Goal: Task Accomplishment & Management: Complete application form

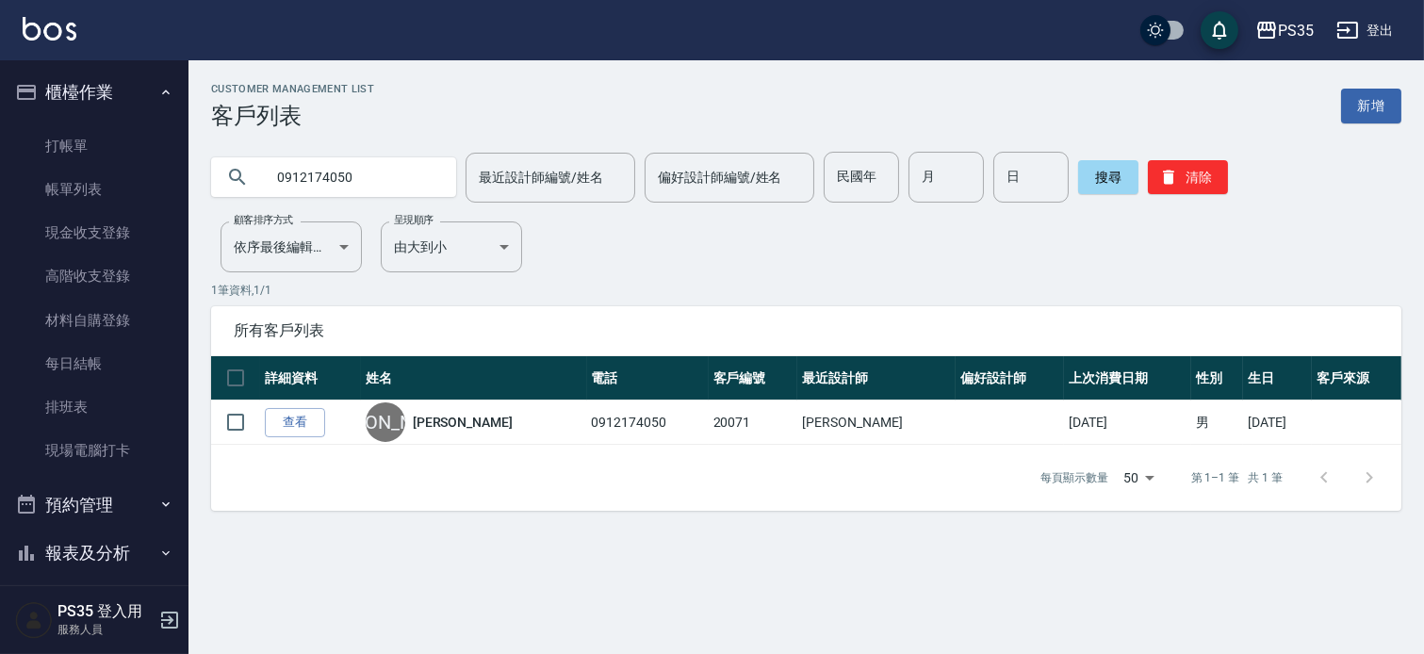
scroll to position [158, 0]
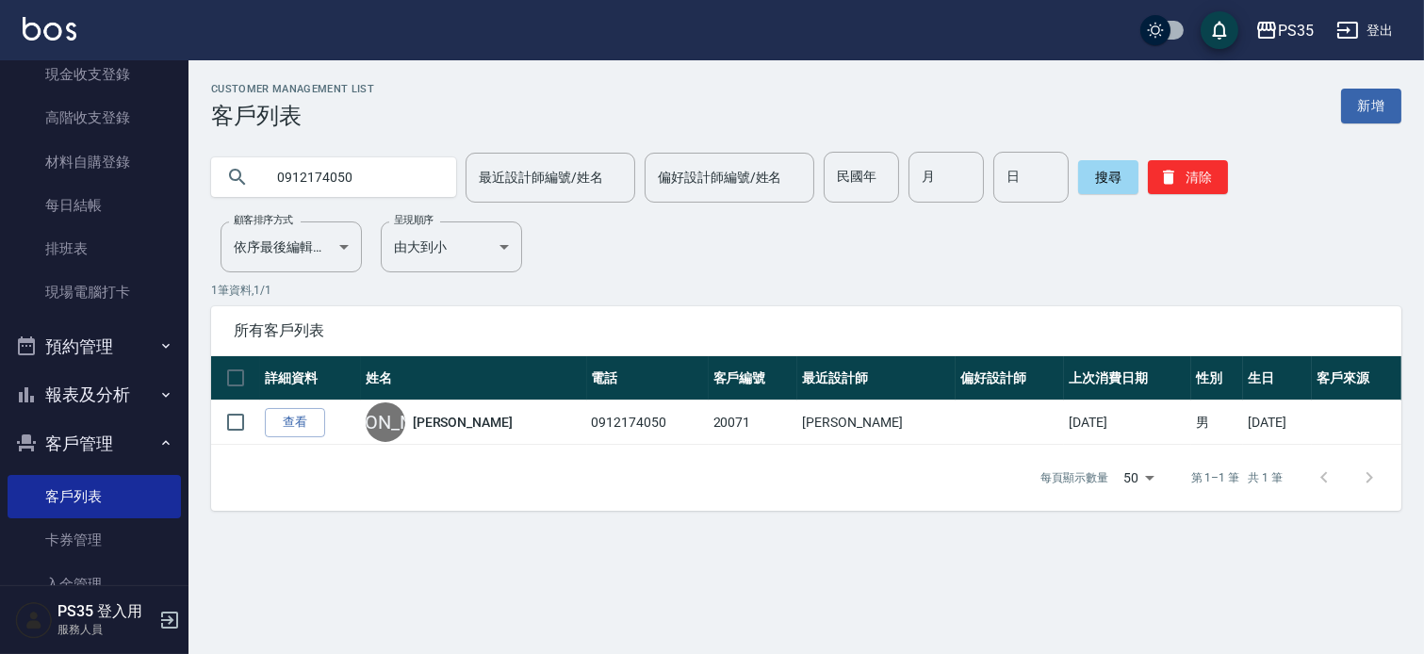
click at [379, 177] on input "0912174050" at bounding box center [352, 177] width 177 height 51
type input "0919431206"
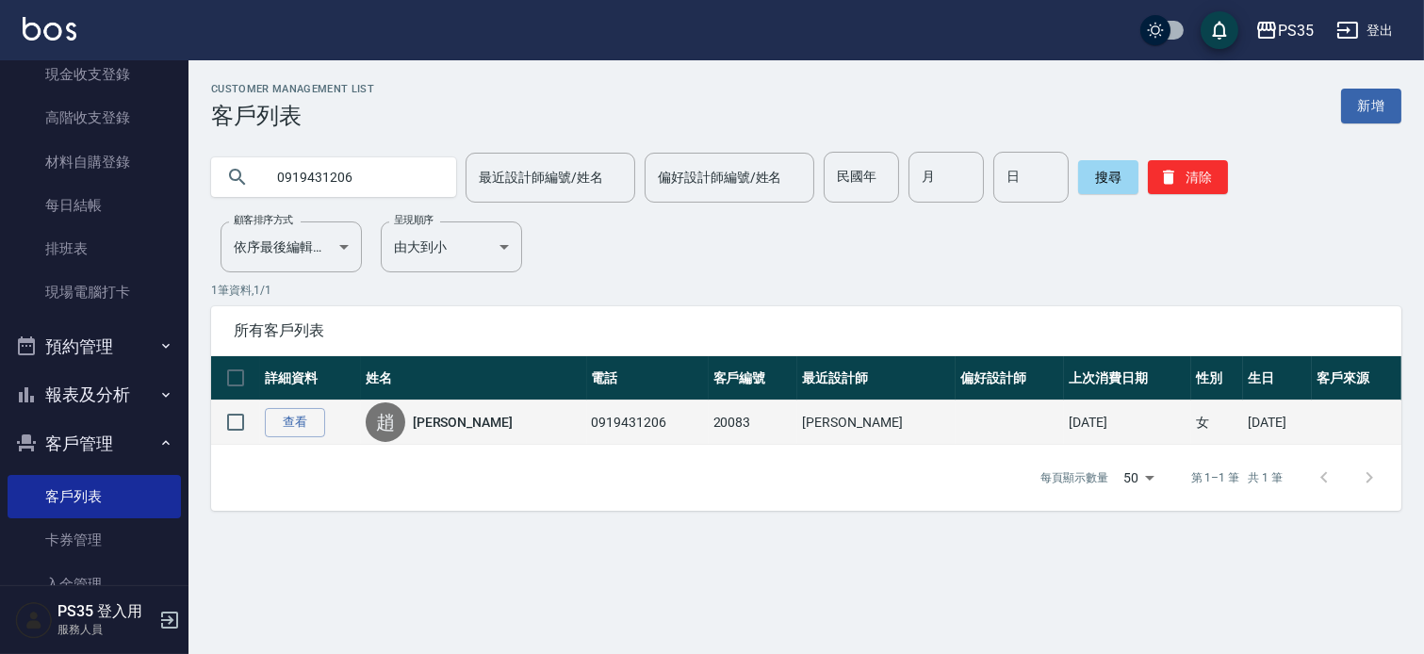
click at [587, 436] on td "0919431206" at bounding box center [648, 423] width 122 height 44
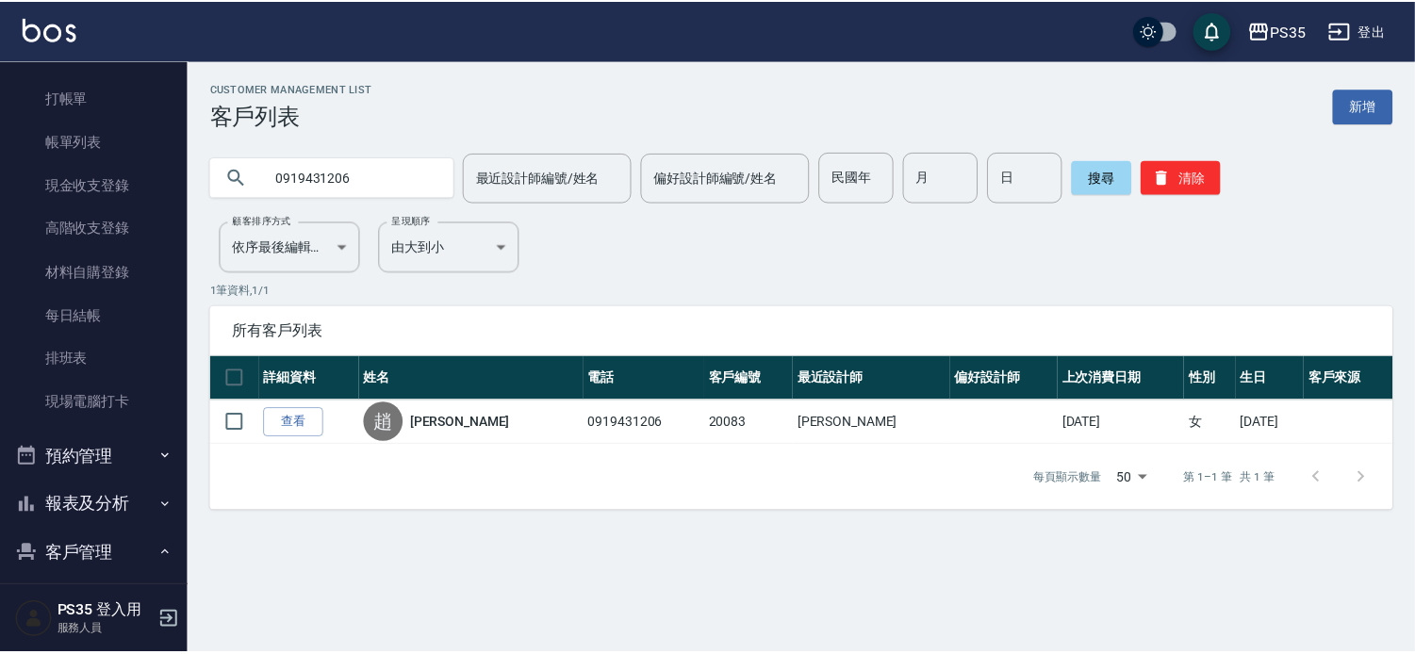
scroll to position [0, 0]
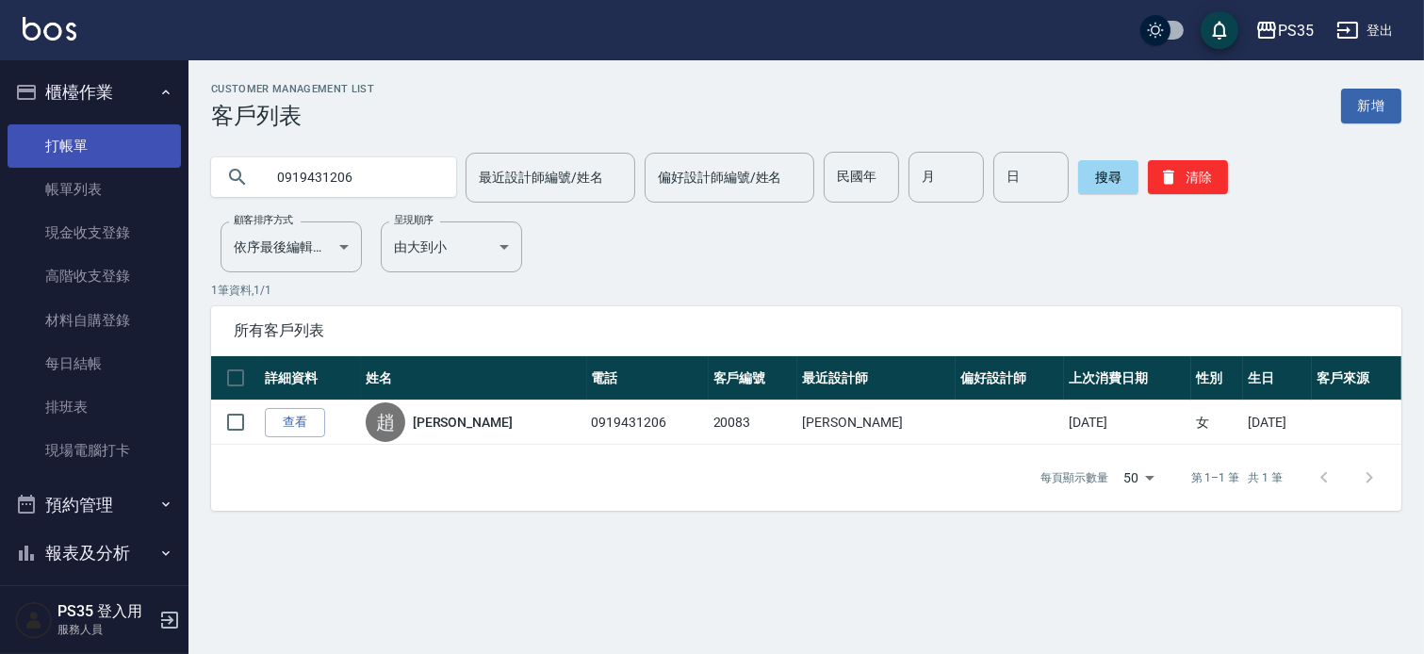
click at [70, 148] on link "打帳單" at bounding box center [94, 145] width 173 height 43
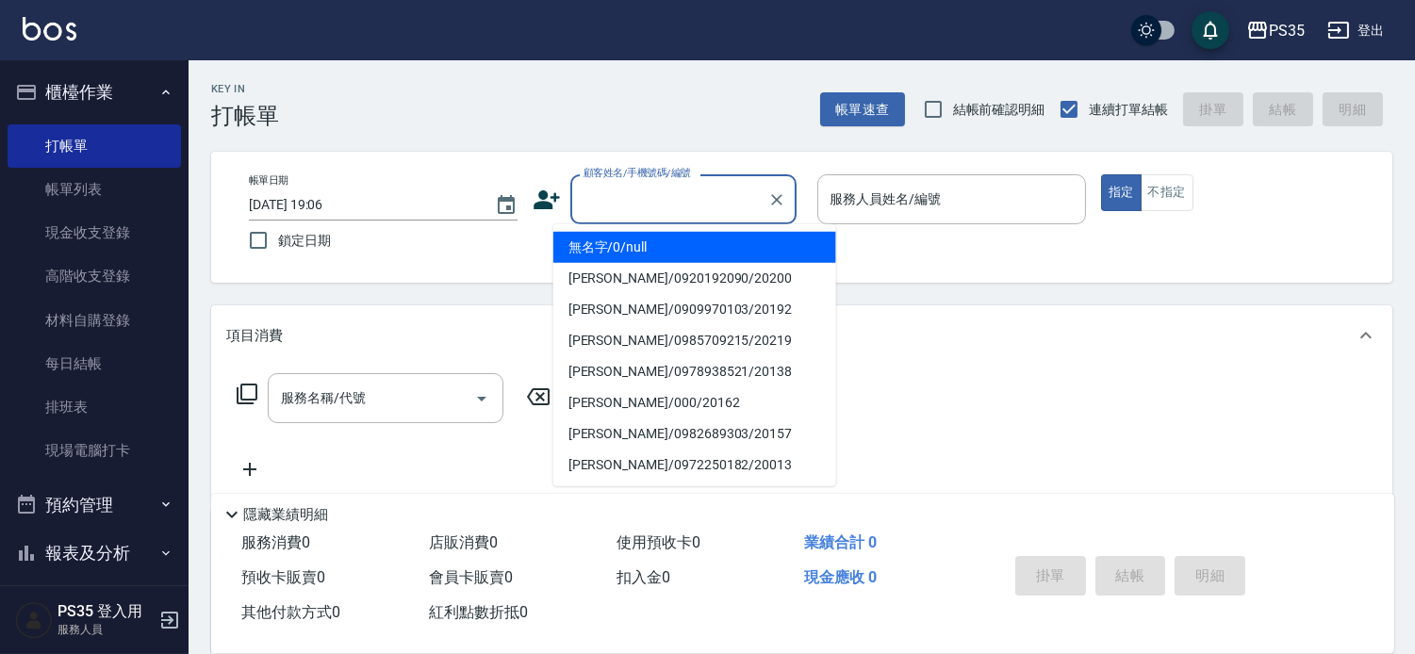
click at [580, 212] on input "顧客姓名/手機號碼/編號" at bounding box center [669, 199] width 181 height 33
type input "無名字/0/null"
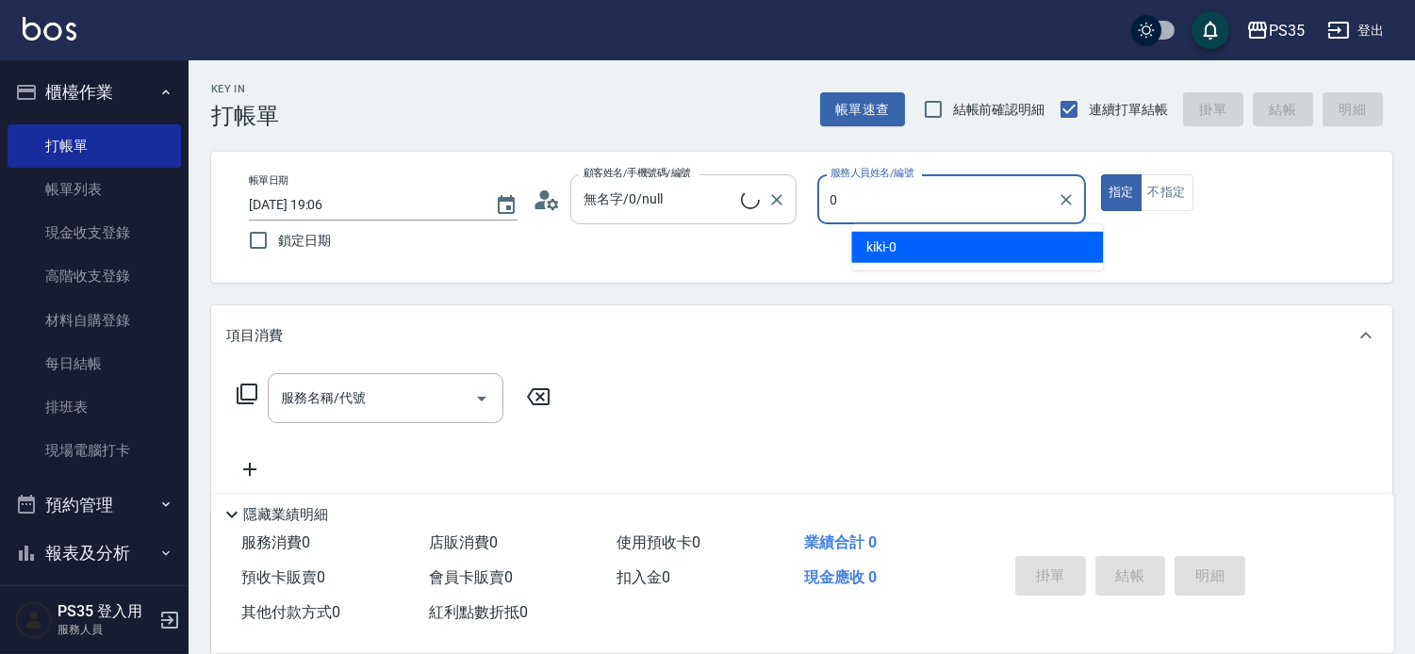
type input "kiki-0"
type button "true"
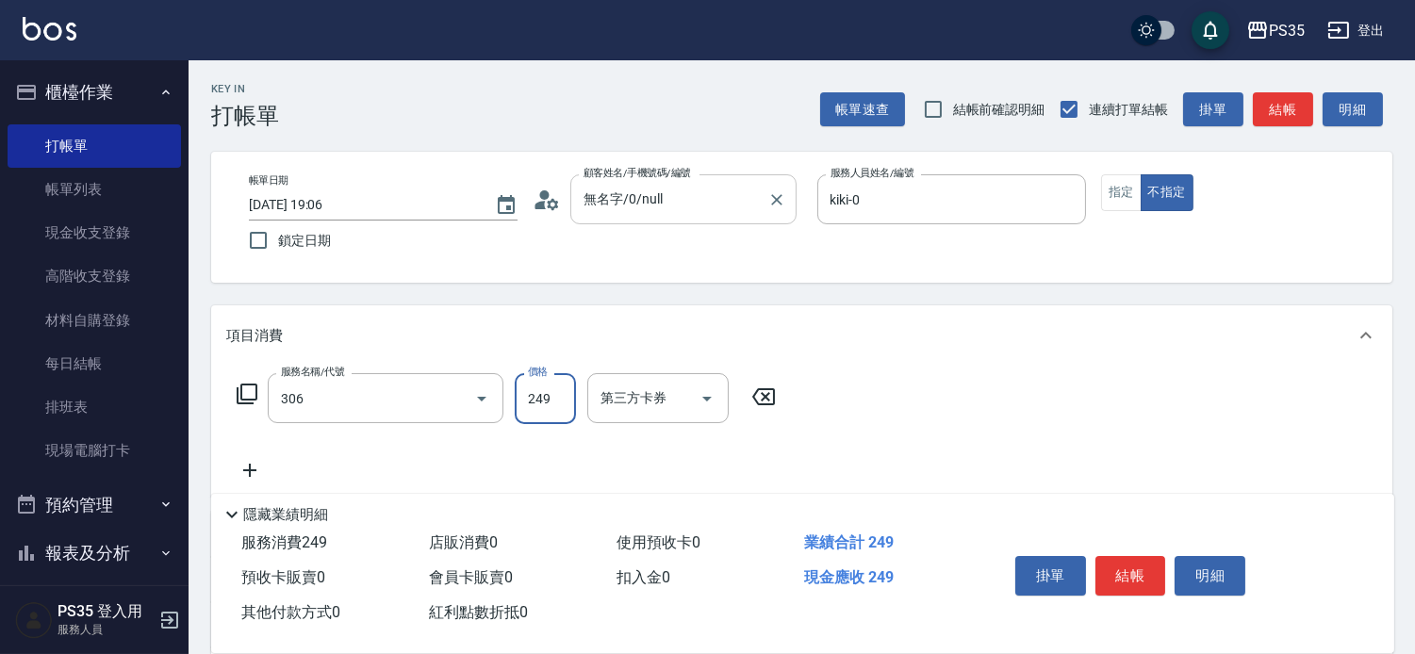
type input "剪髮(306)"
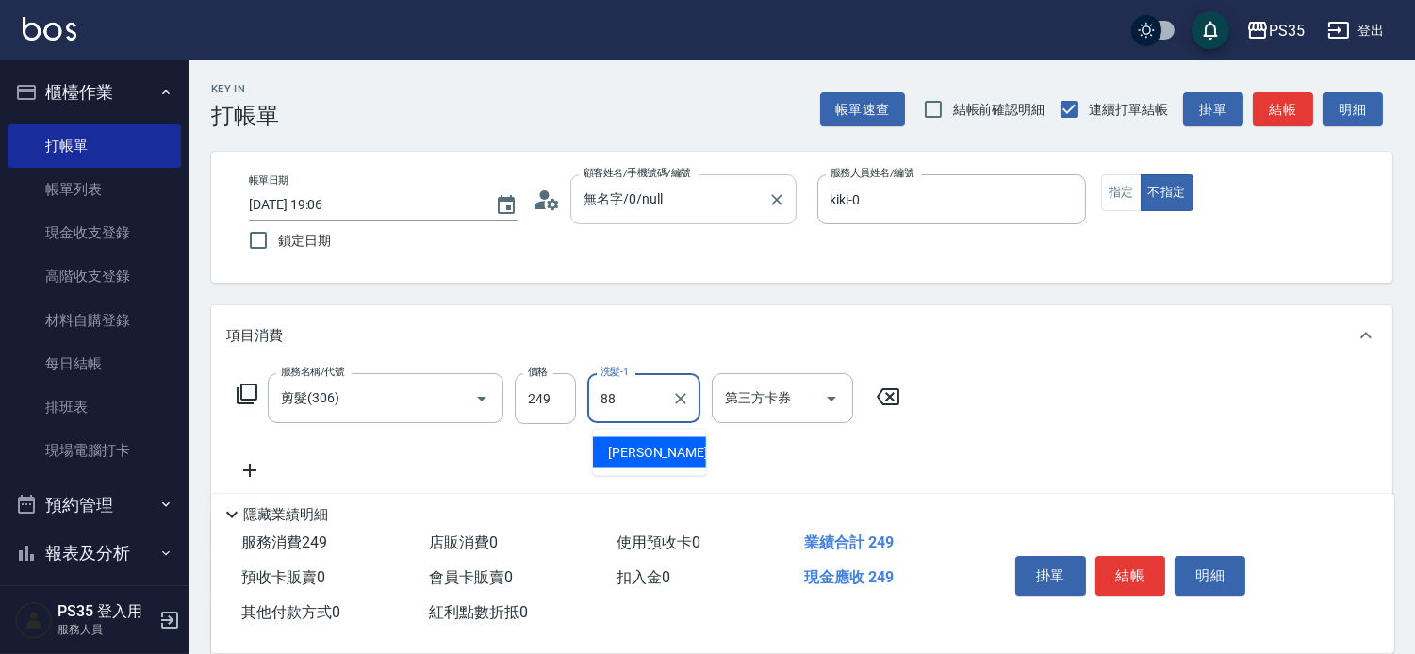
type input "[PERSON_NAME]-88"
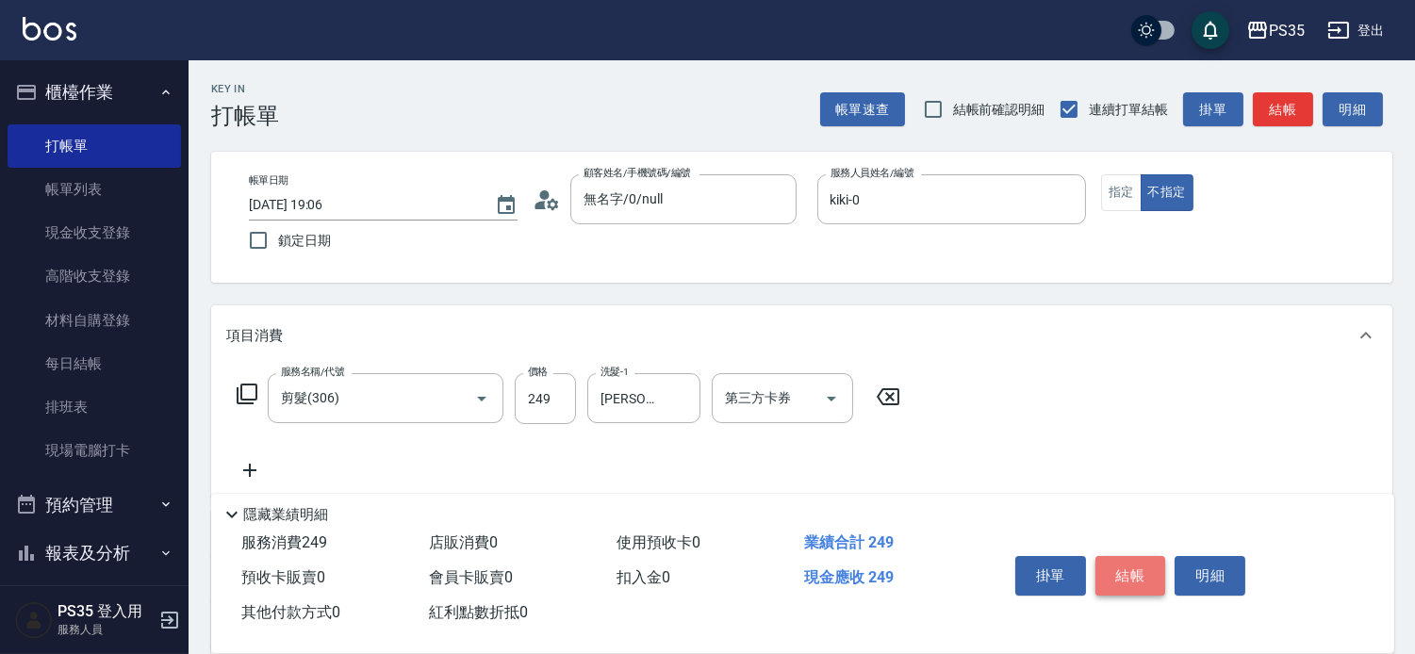
click at [1120, 561] on button "結帳" at bounding box center [1130, 576] width 71 height 40
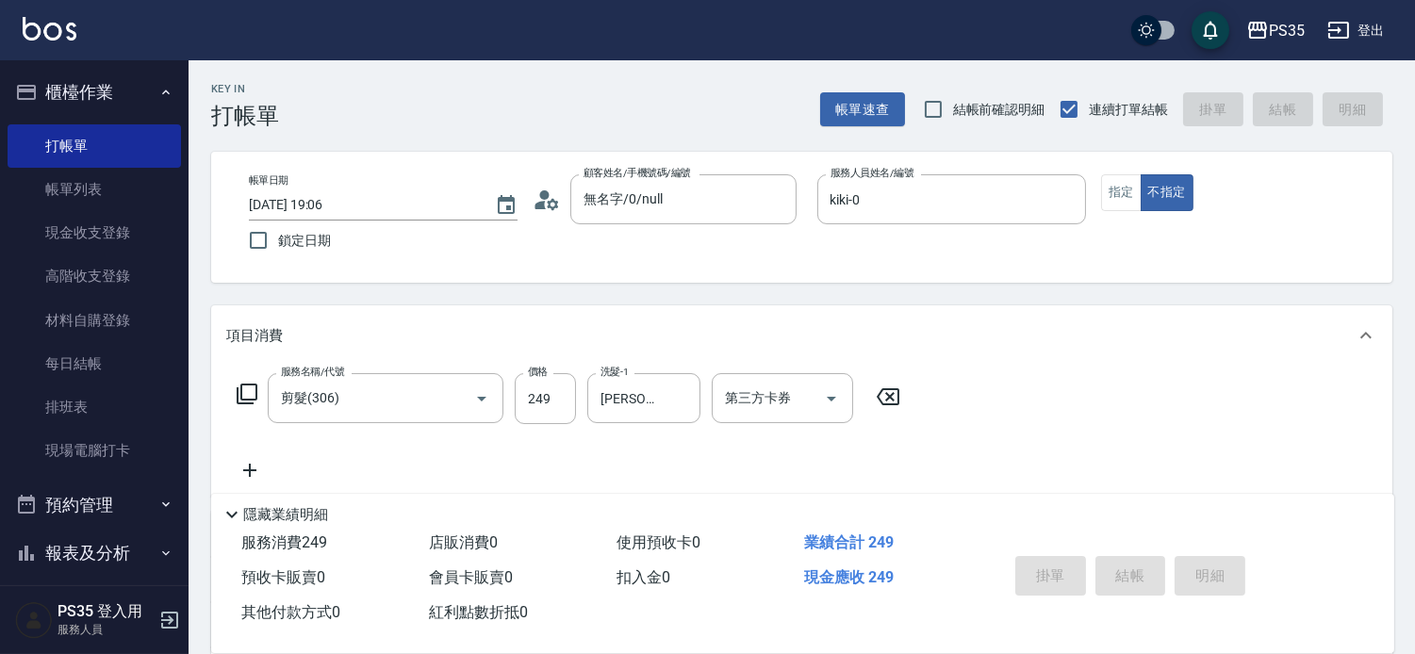
type input "[DATE] 19:07"
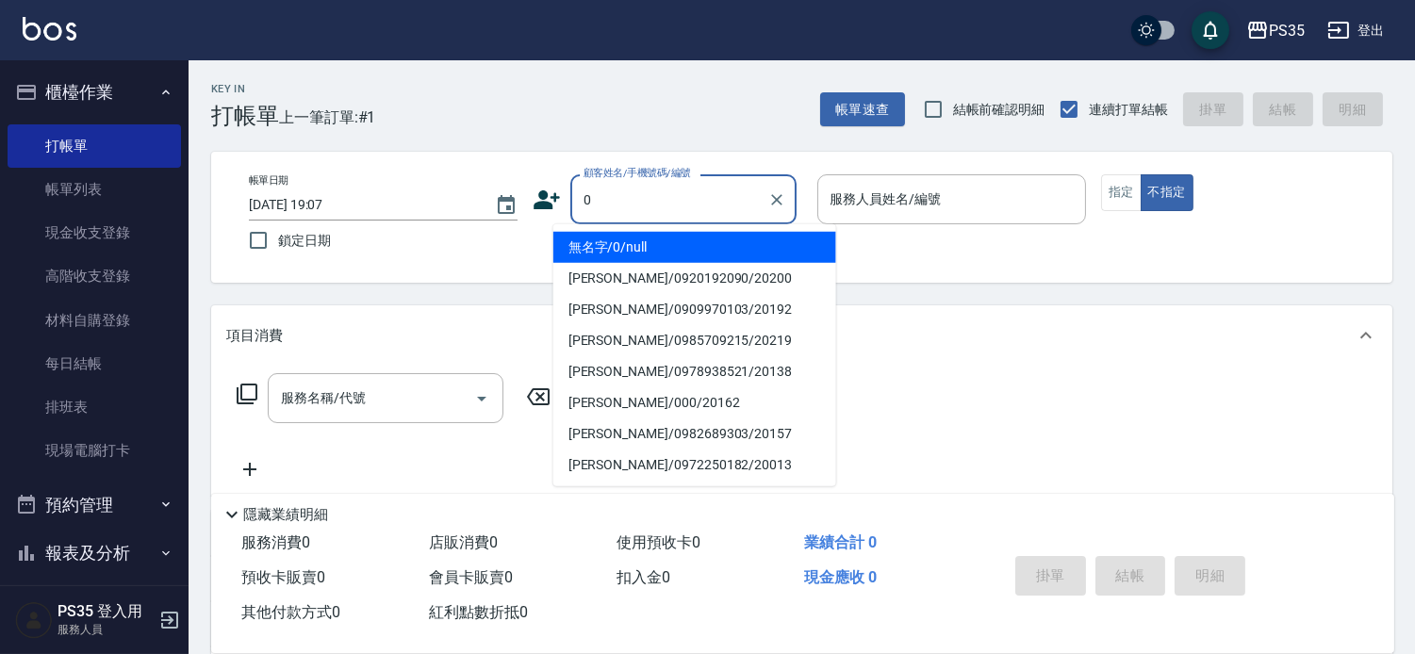
type input "0"
type input "無名字/0/null"
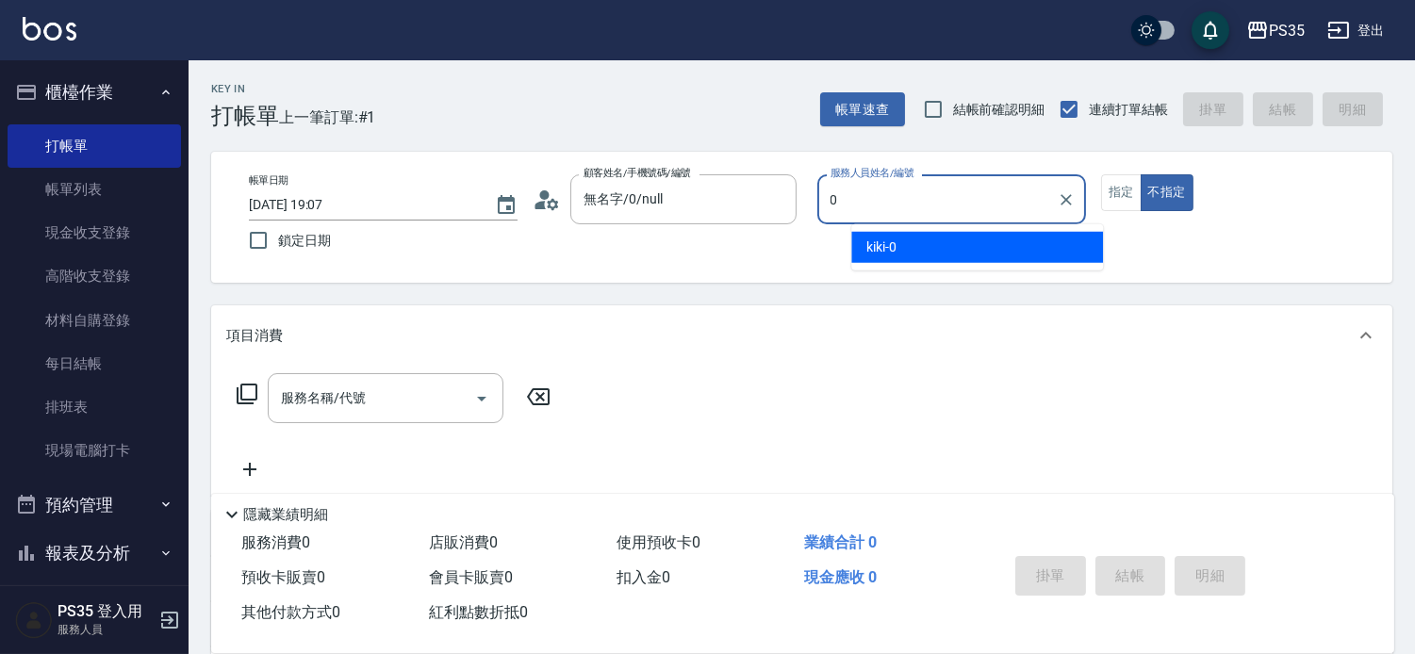
type input "0"
type button "false"
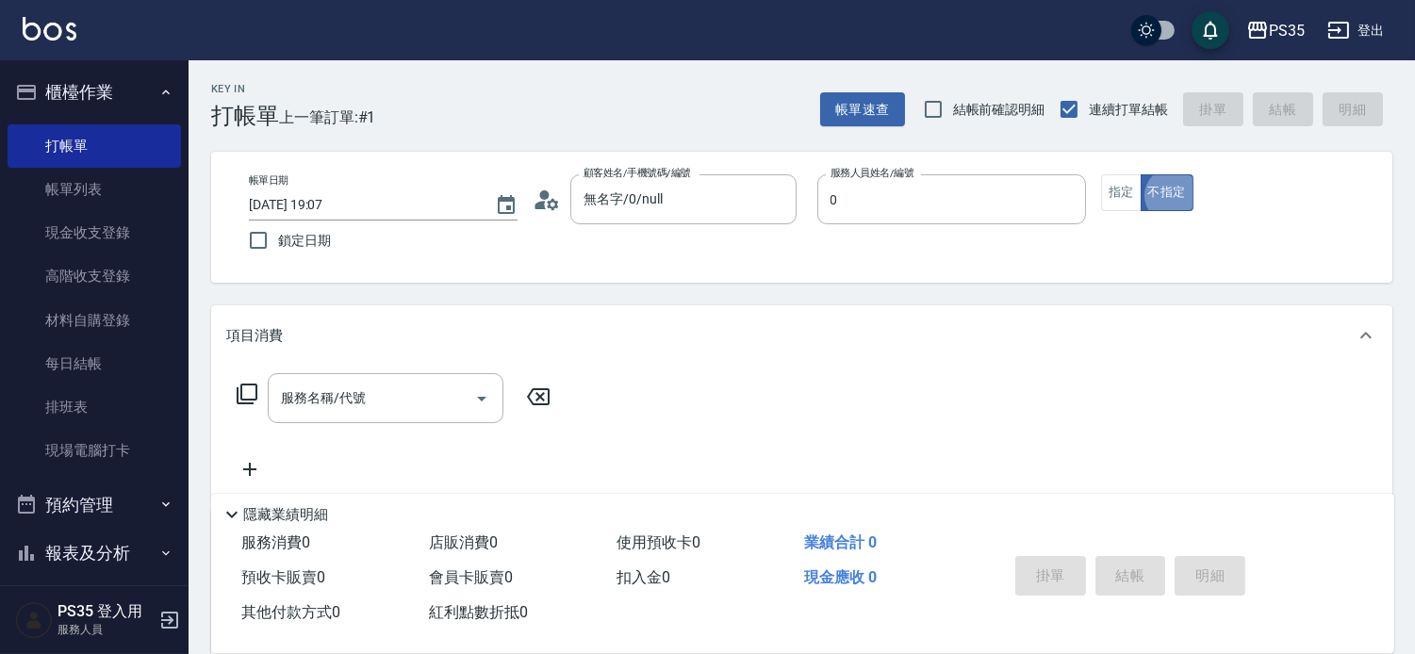
type input "kiki-0"
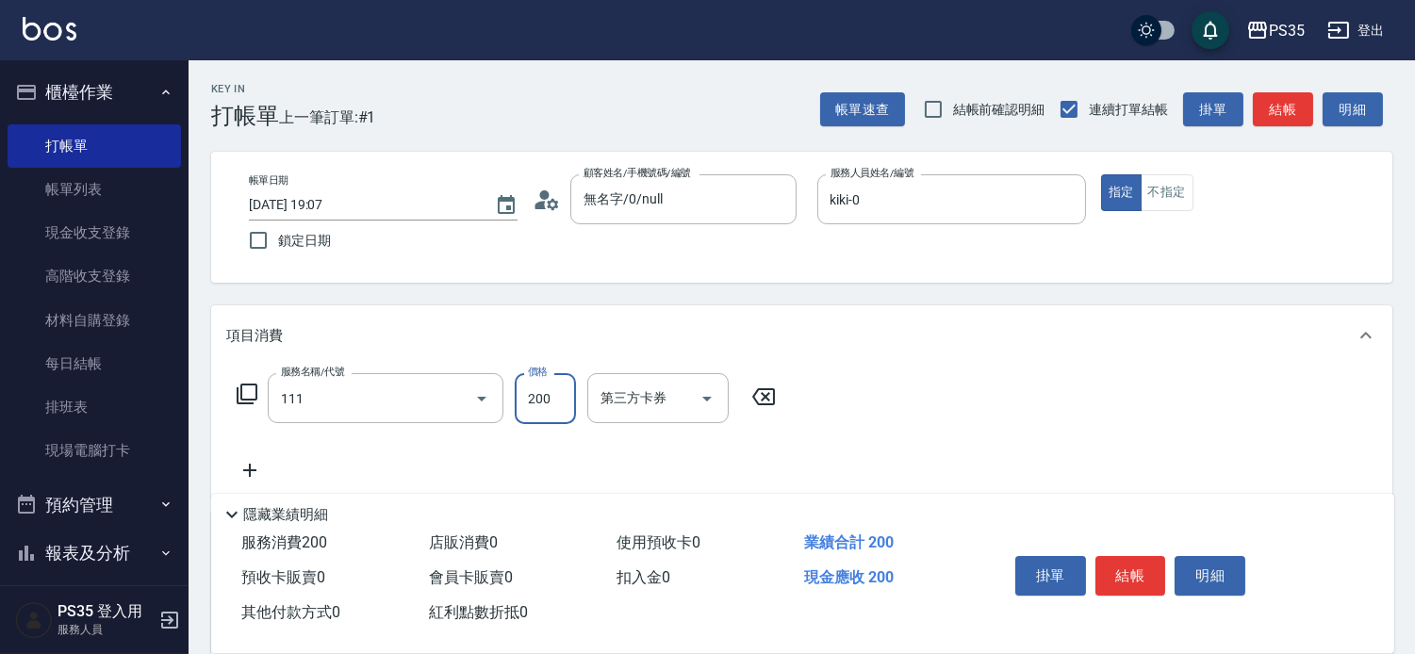
type input "200(111)"
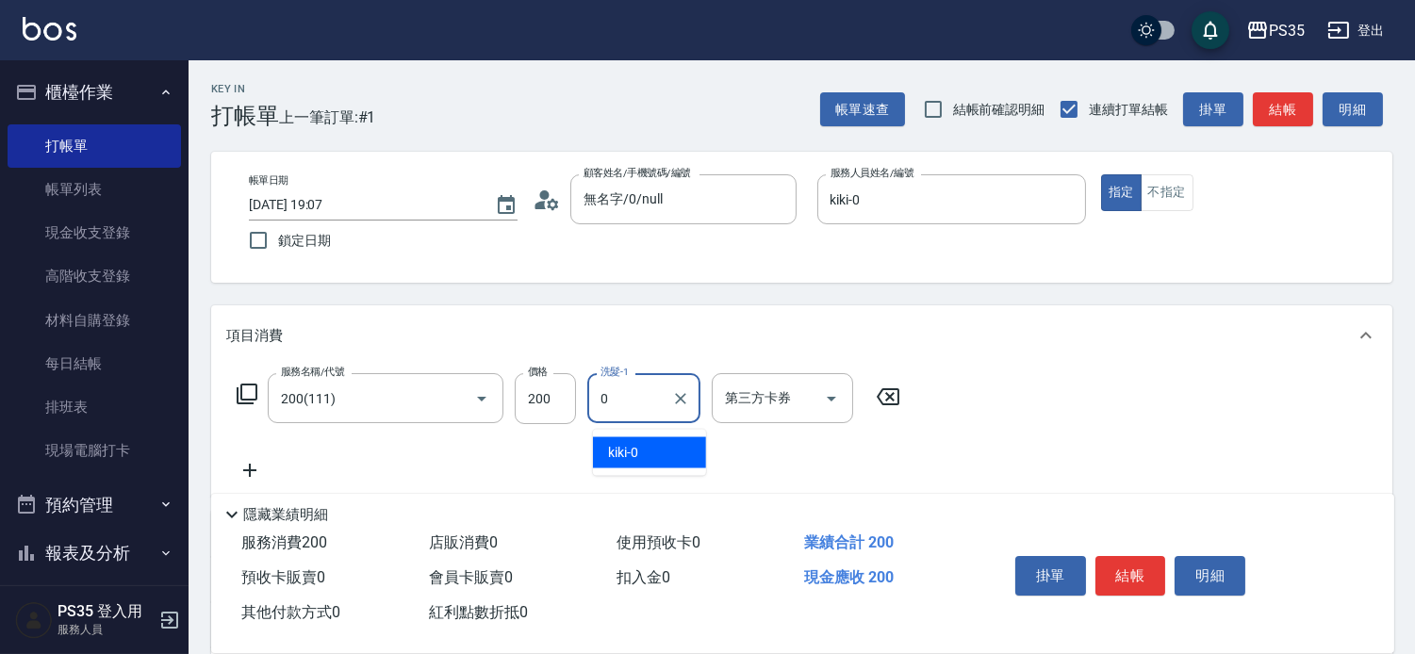
type input "kiki-0"
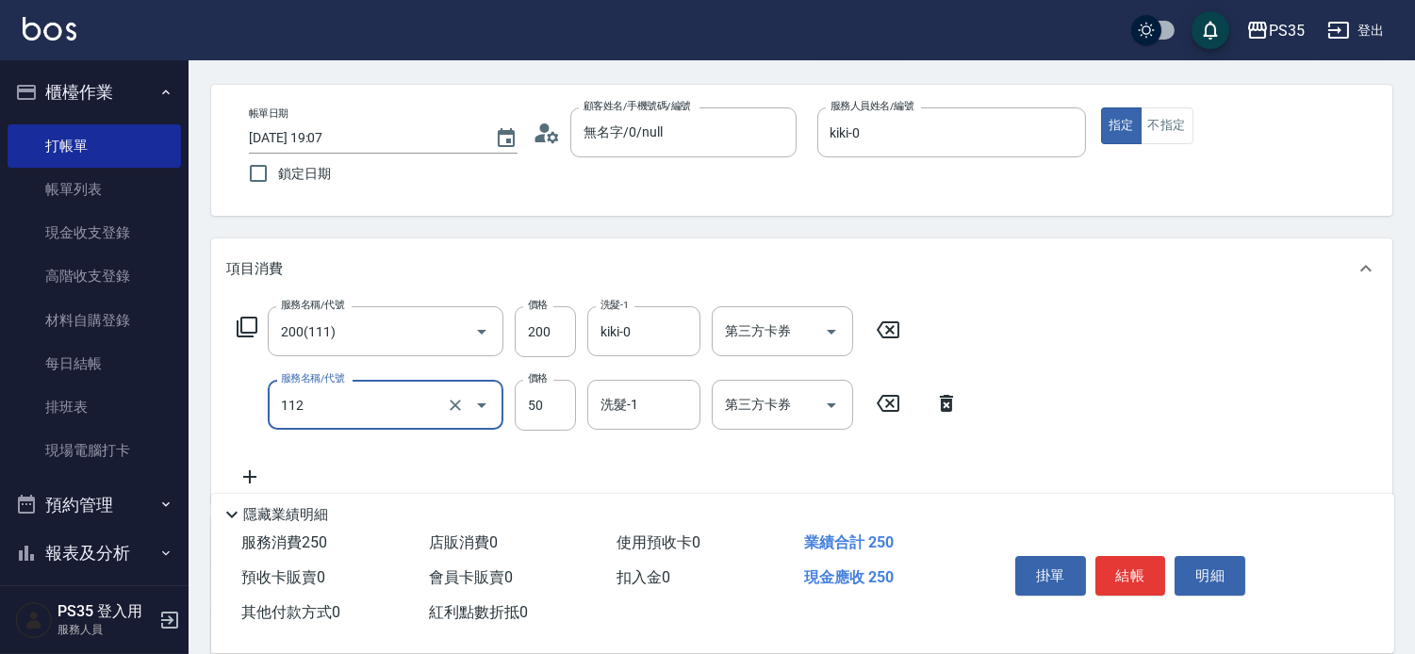
scroll to position [105, 0]
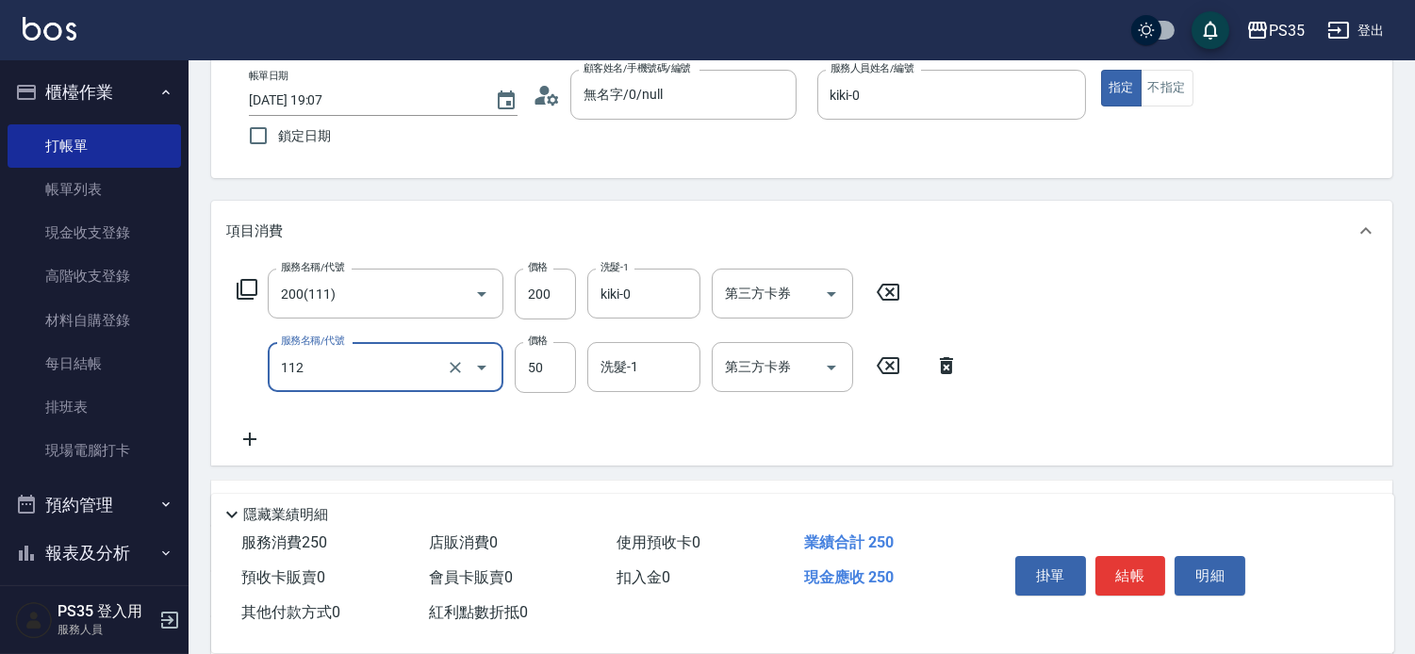
type input "精油50(112)"
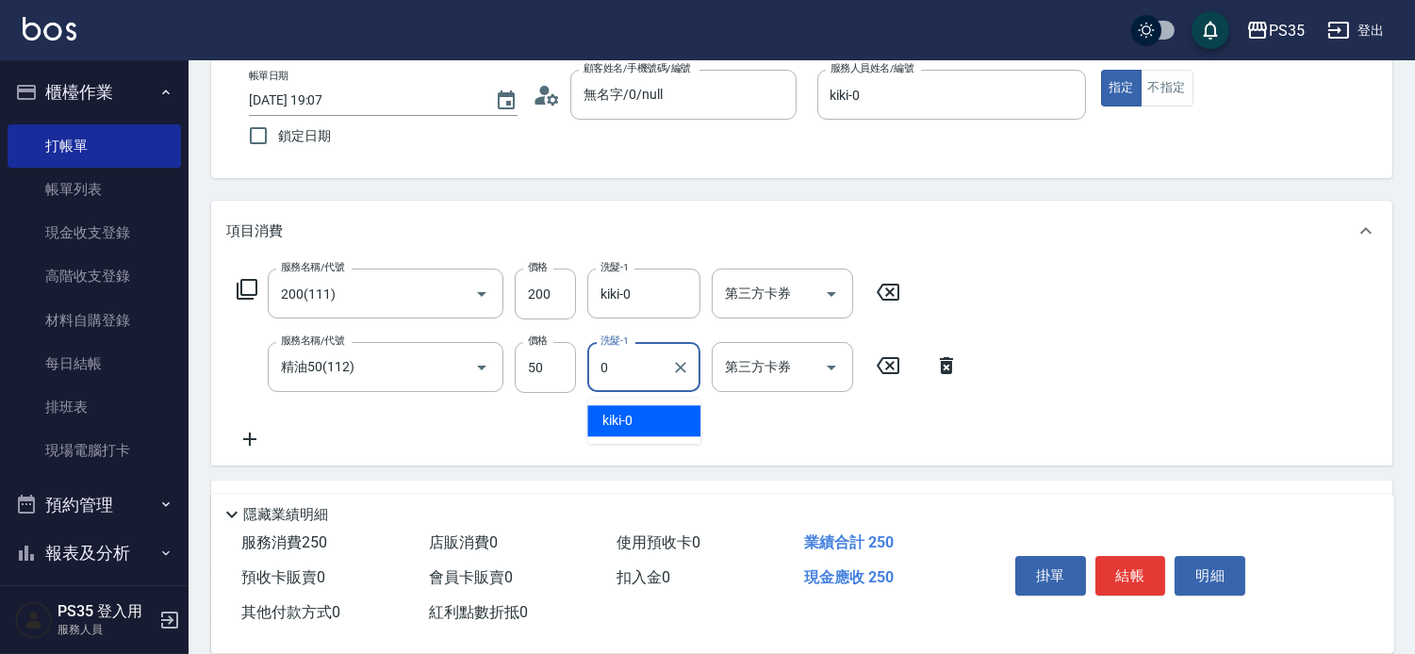
type input "kiki-0"
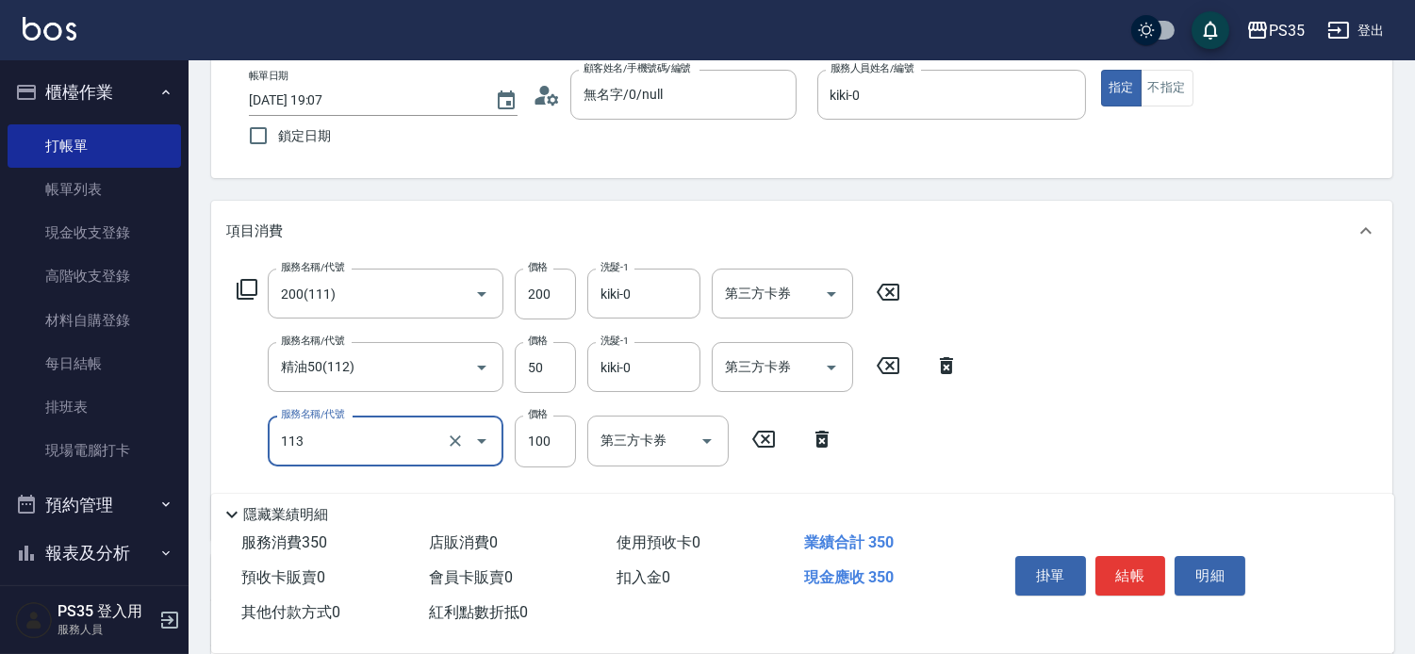
type input "瞬護100(113)"
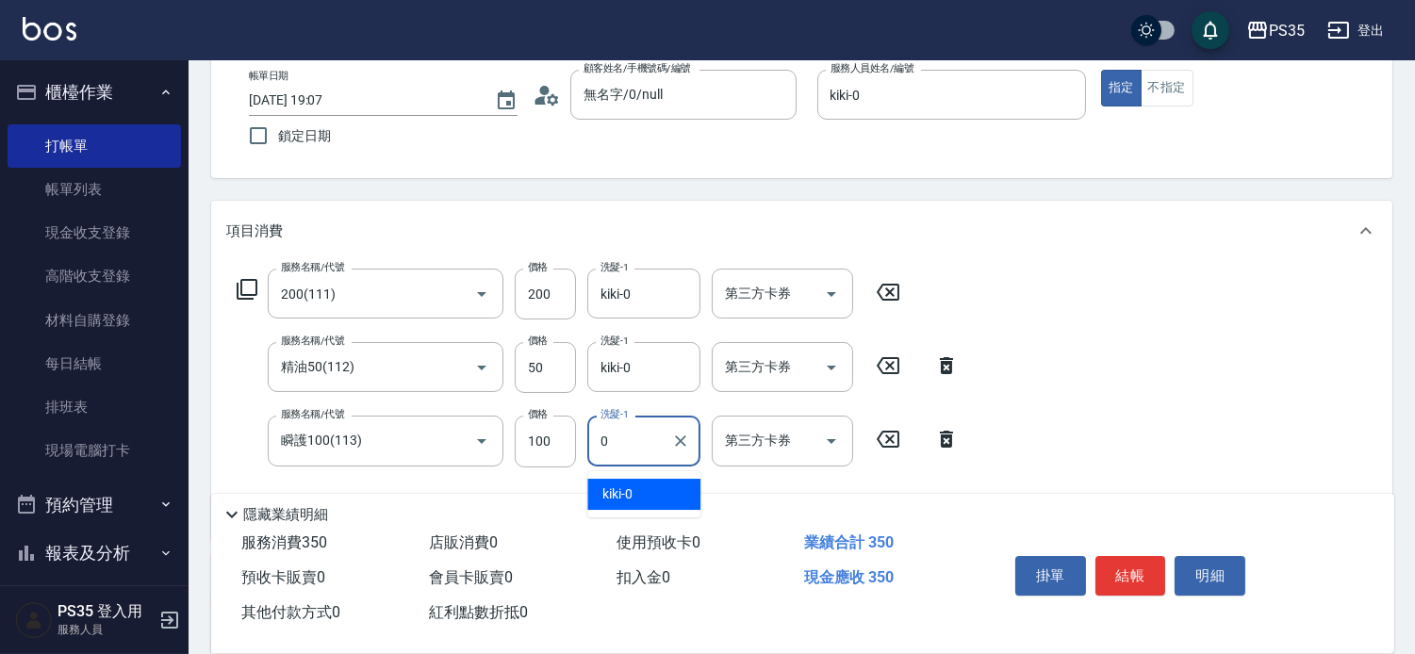
type input "kiki-0"
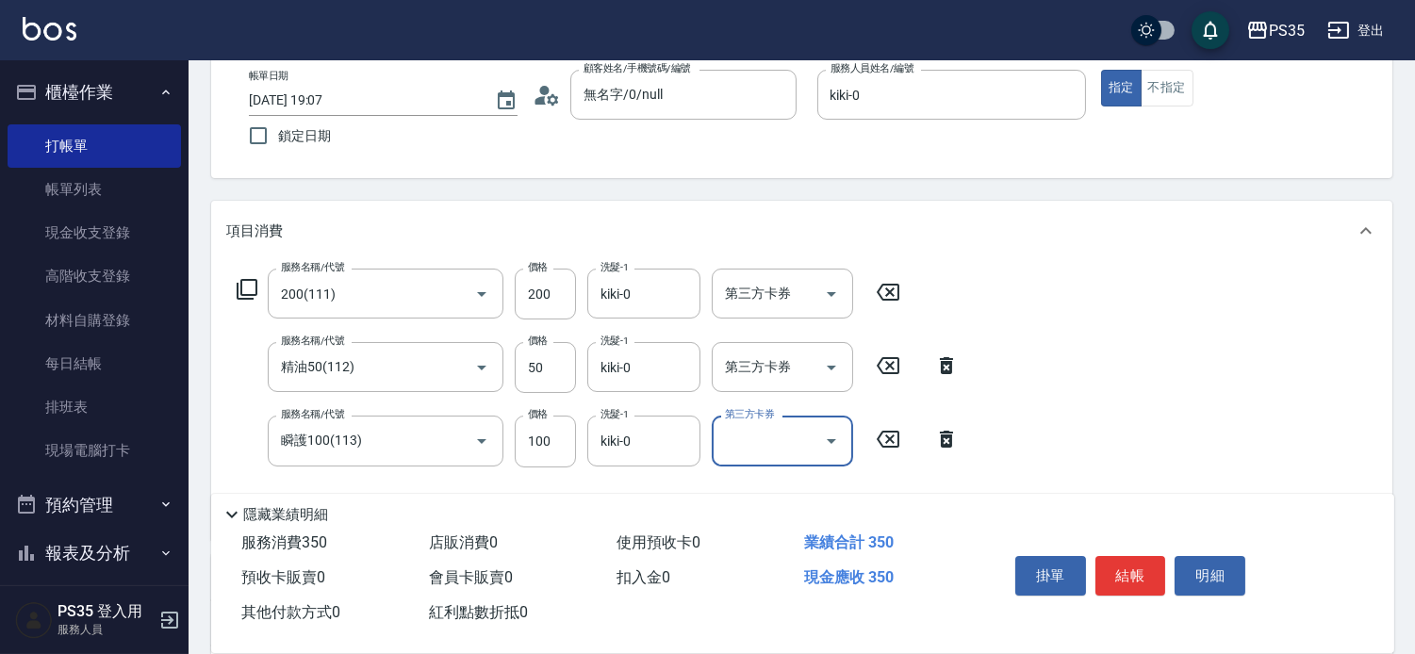
click at [1121, 561] on button "結帳" at bounding box center [1130, 576] width 71 height 40
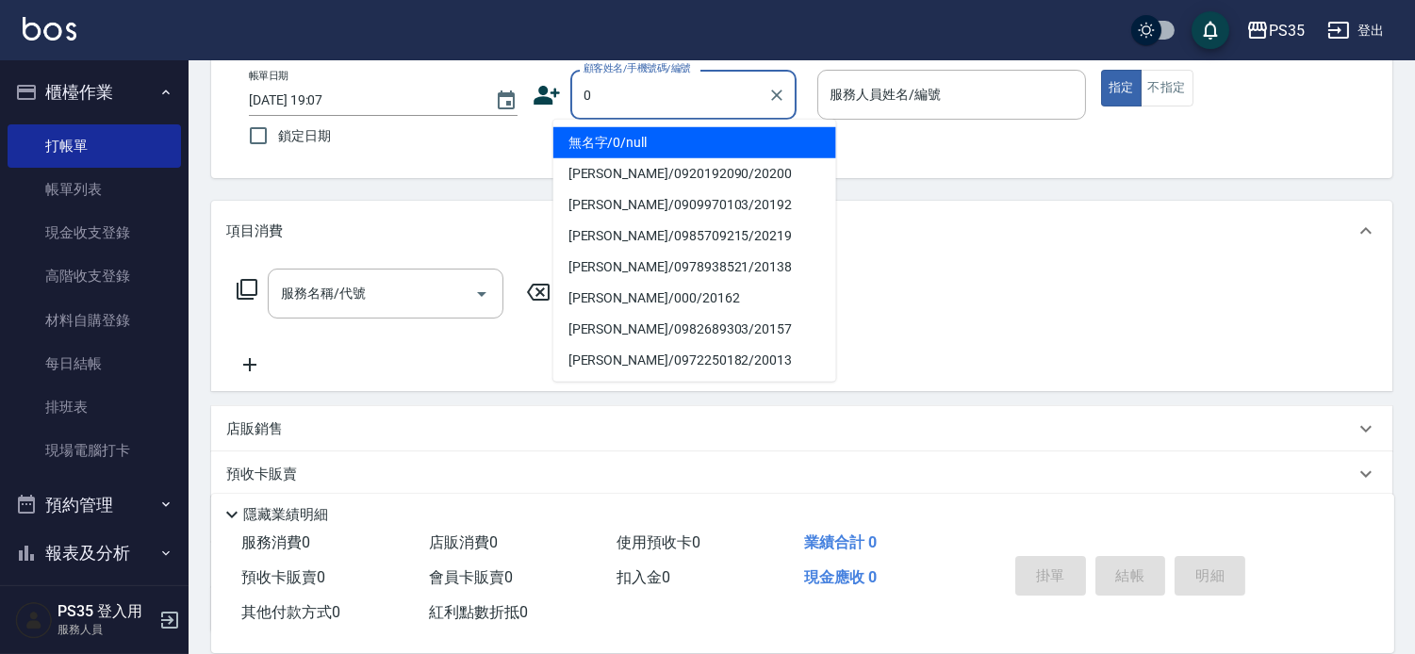
type input "0"
type input "1"
type input "無名字/0/null"
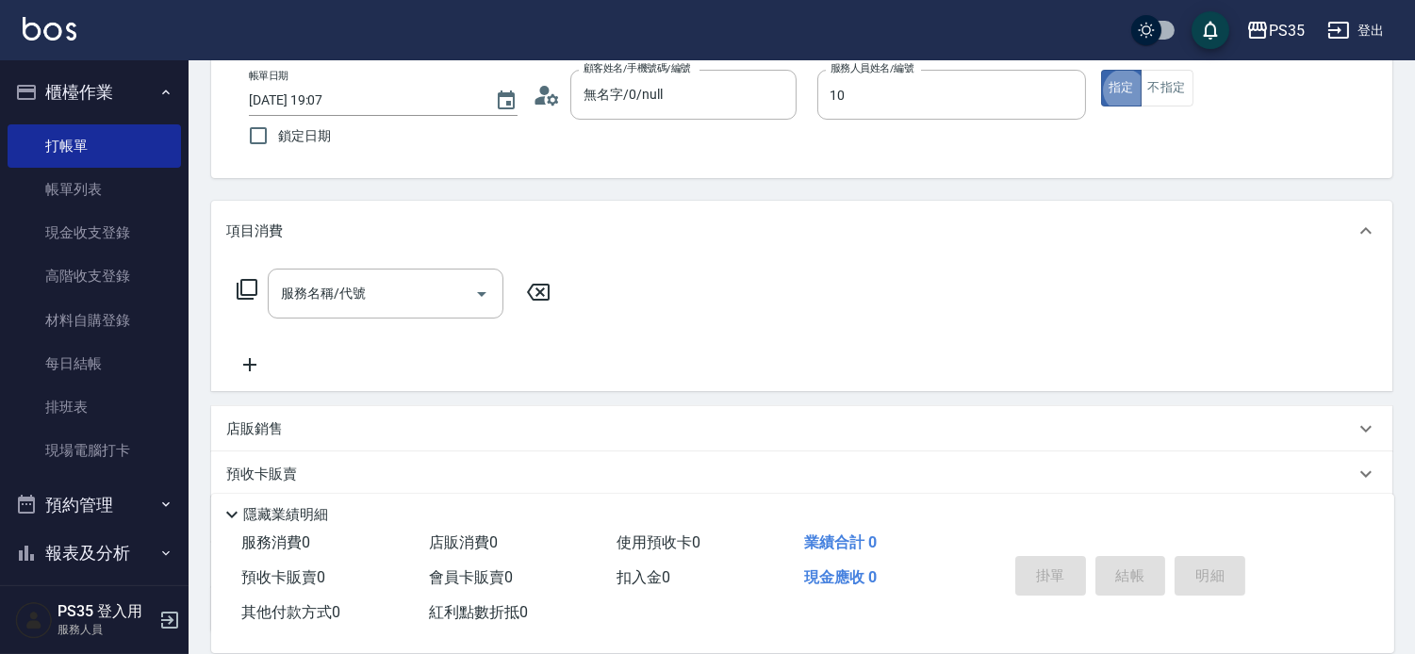
type input "[PERSON_NAME]-10"
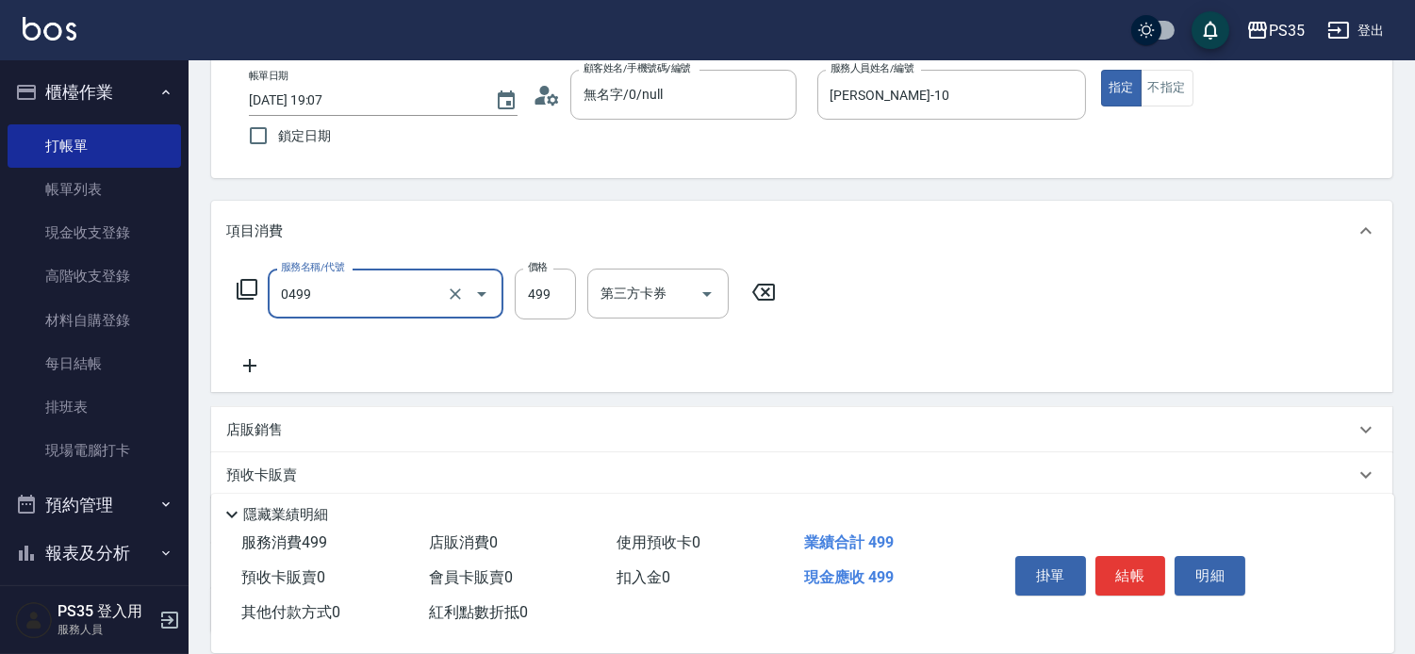
type input "[PERSON_NAME]499(0499)"
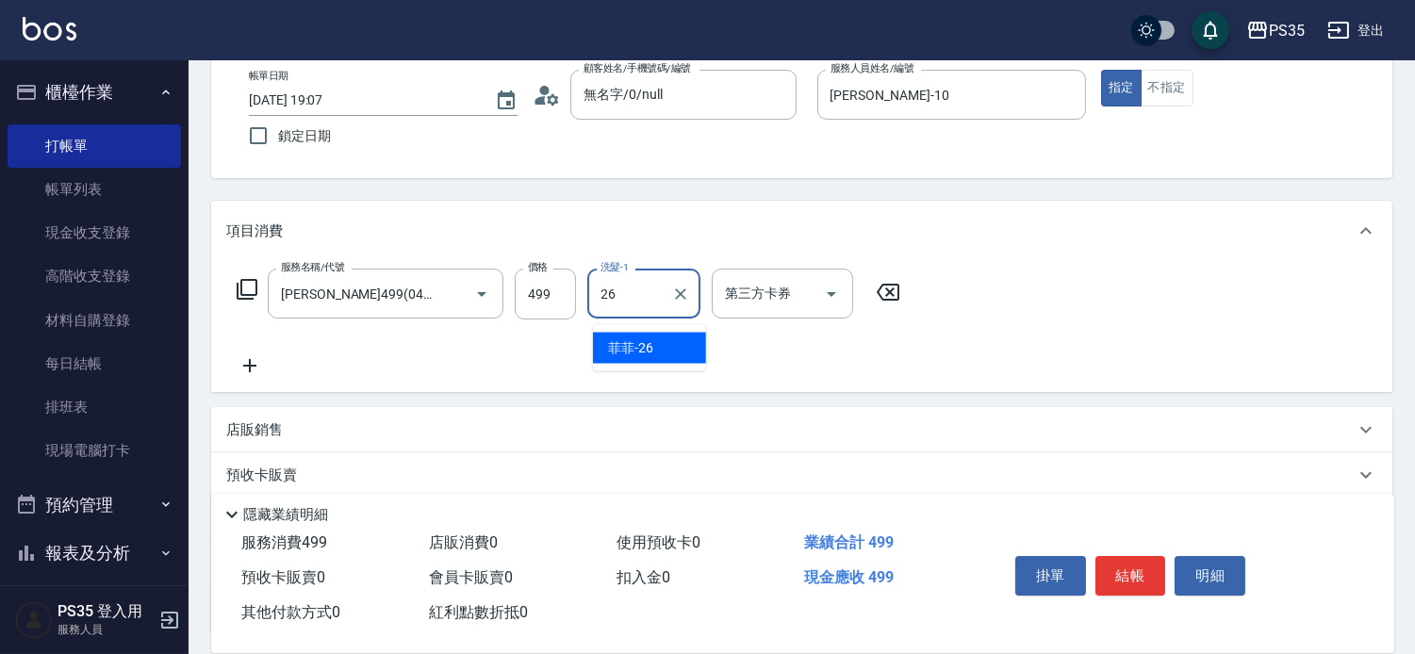
type input "菲菲-26"
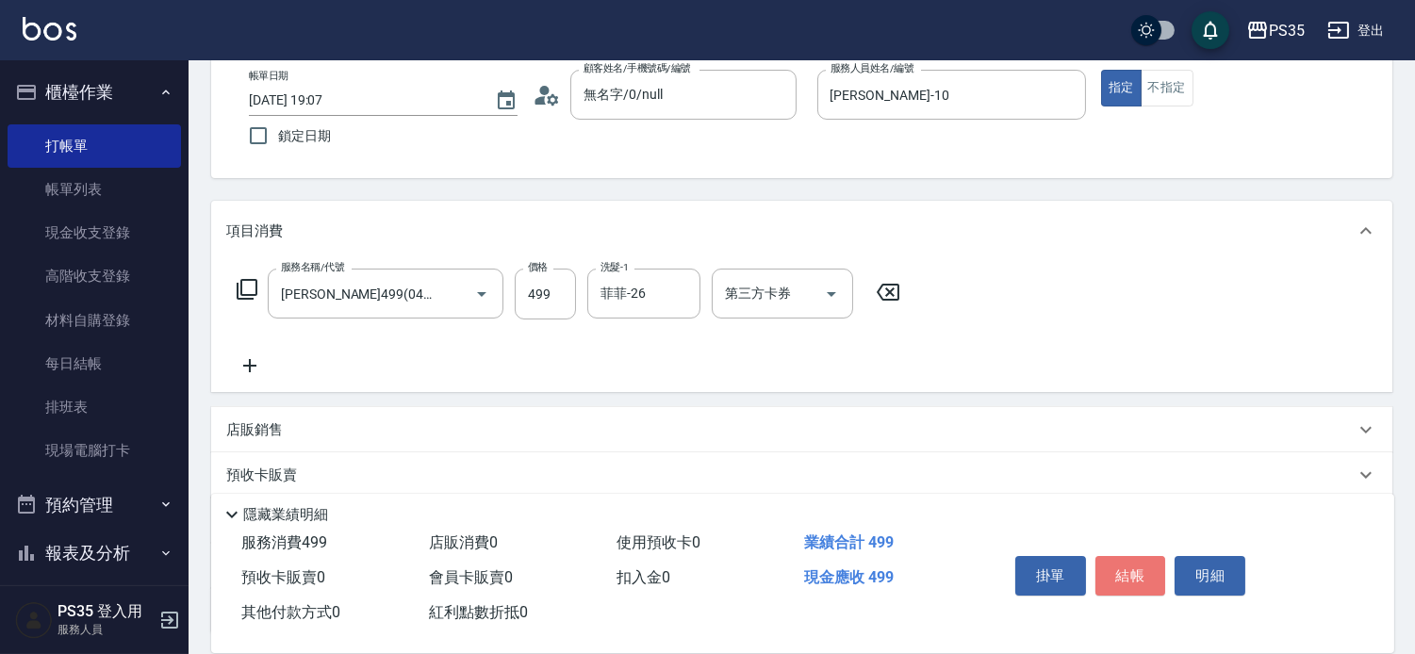
click at [1123, 561] on button "結帳" at bounding box center [1130, 576] width 71 height 40
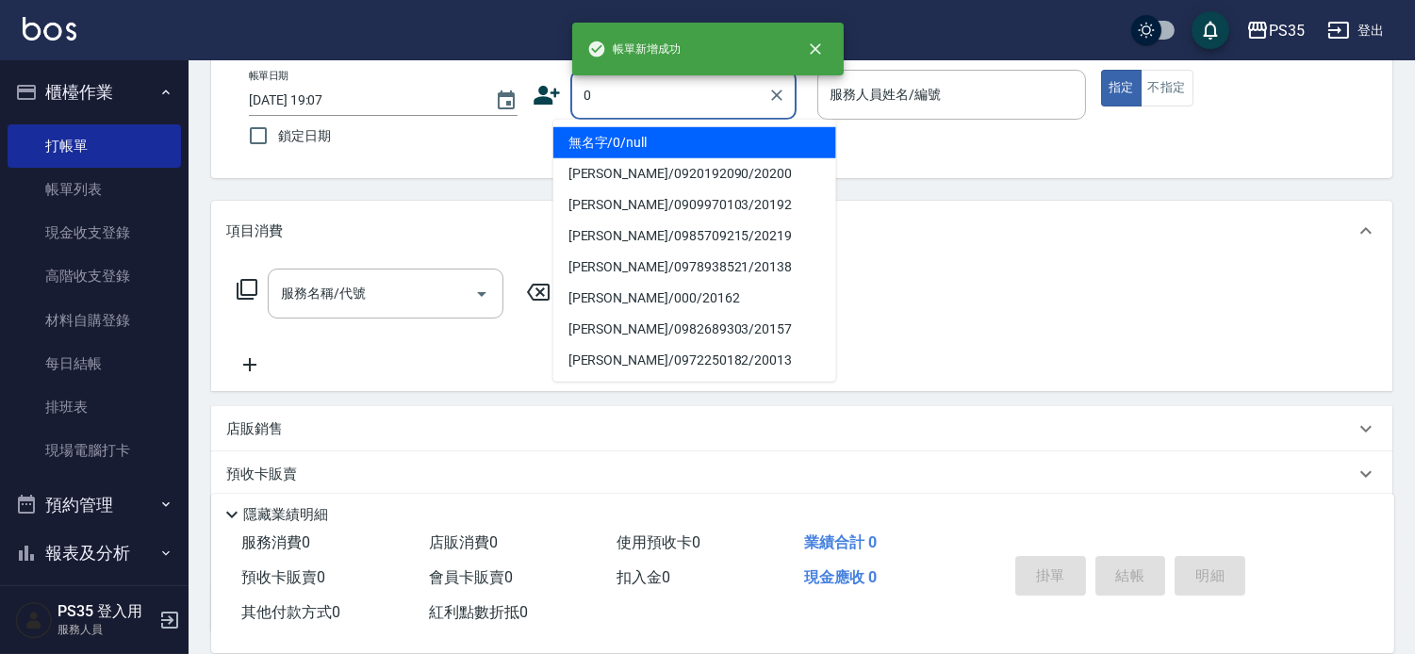
type input "0"
type input "10"
type input "無名字/0/null"
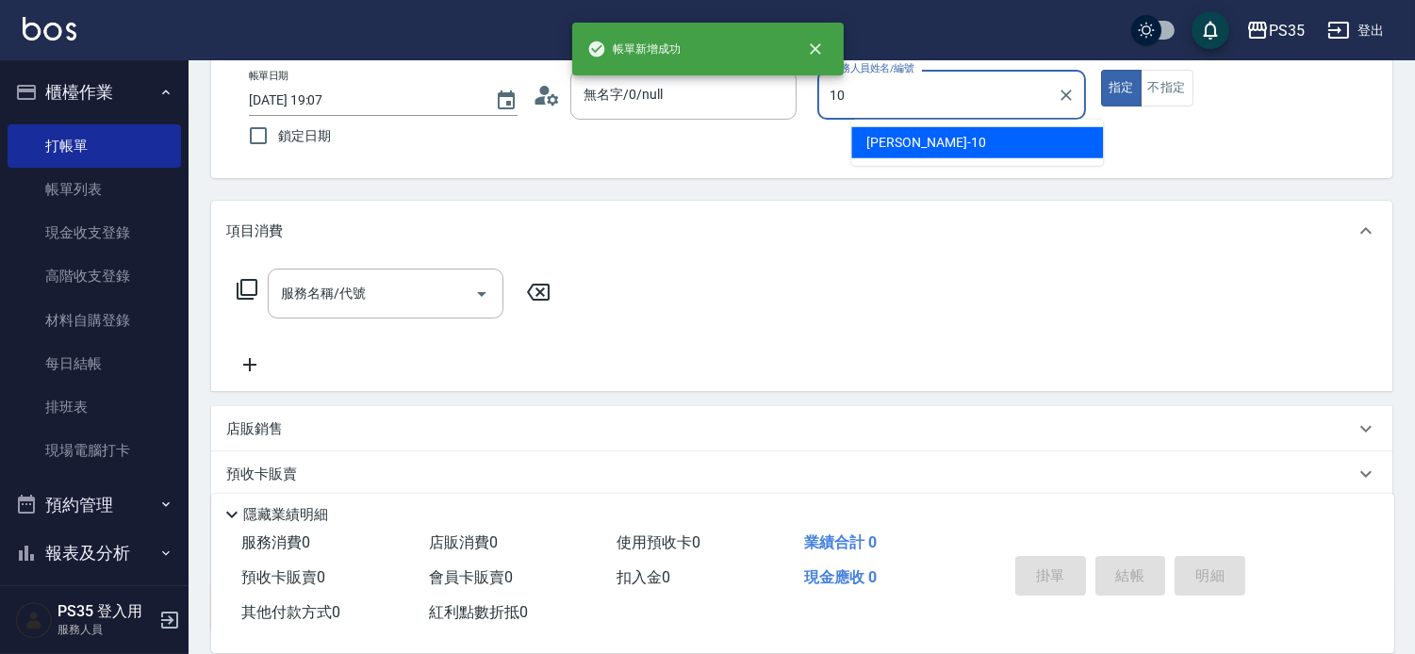
type input "[PERSON_NAME]-10"
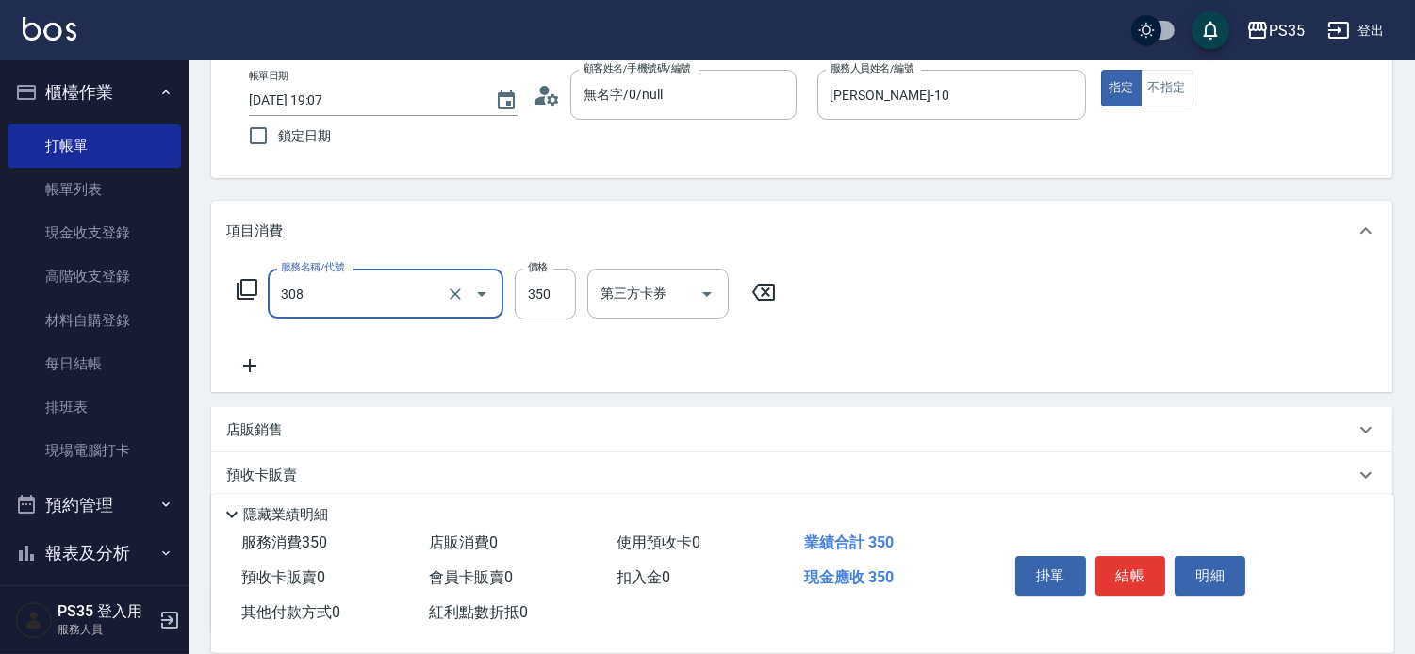
type input "洗+剪(308)"
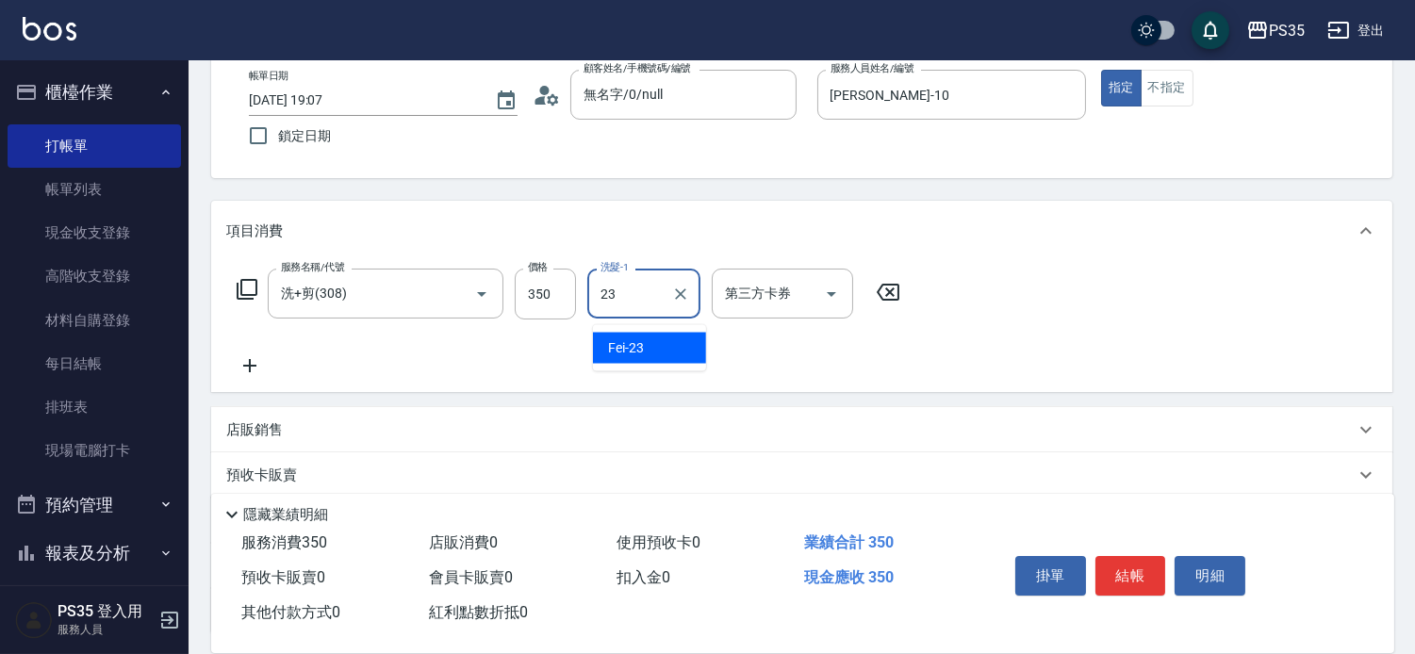
type input "Fei-23"
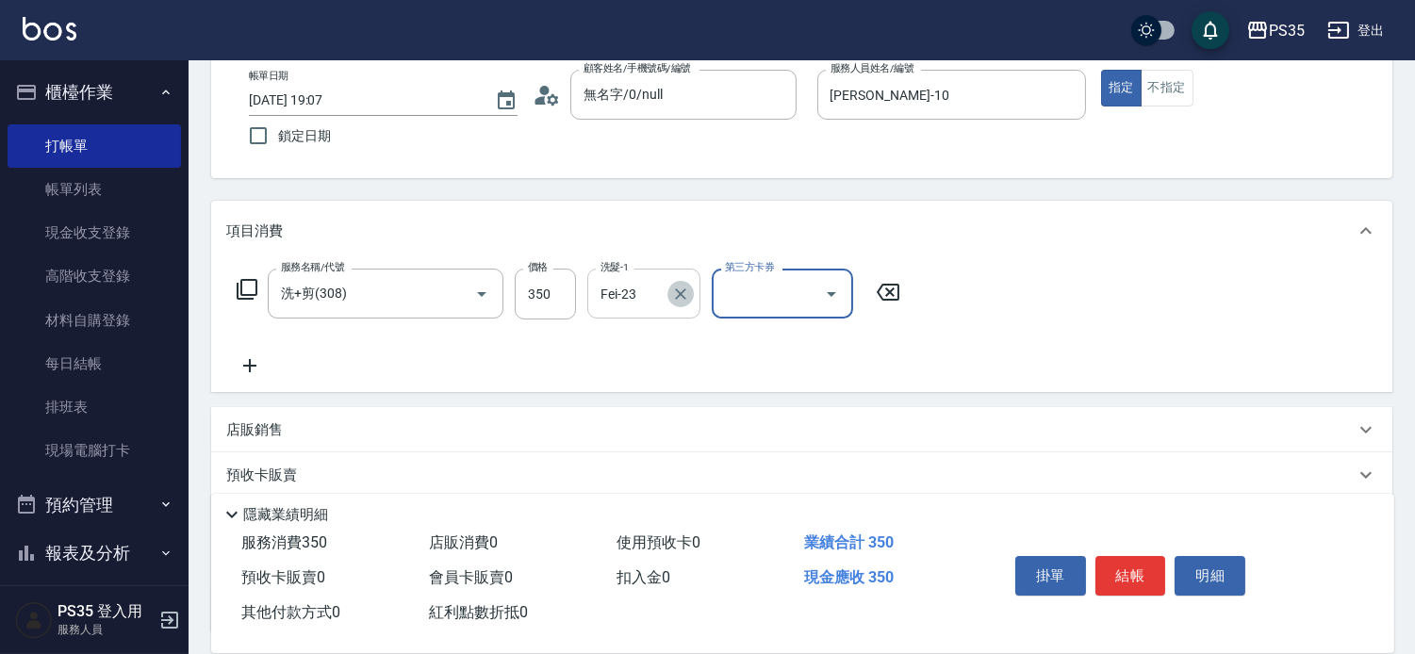
click at [676, 288] on icon "Clear" at bounding box center [680, 294] width 19 height 19
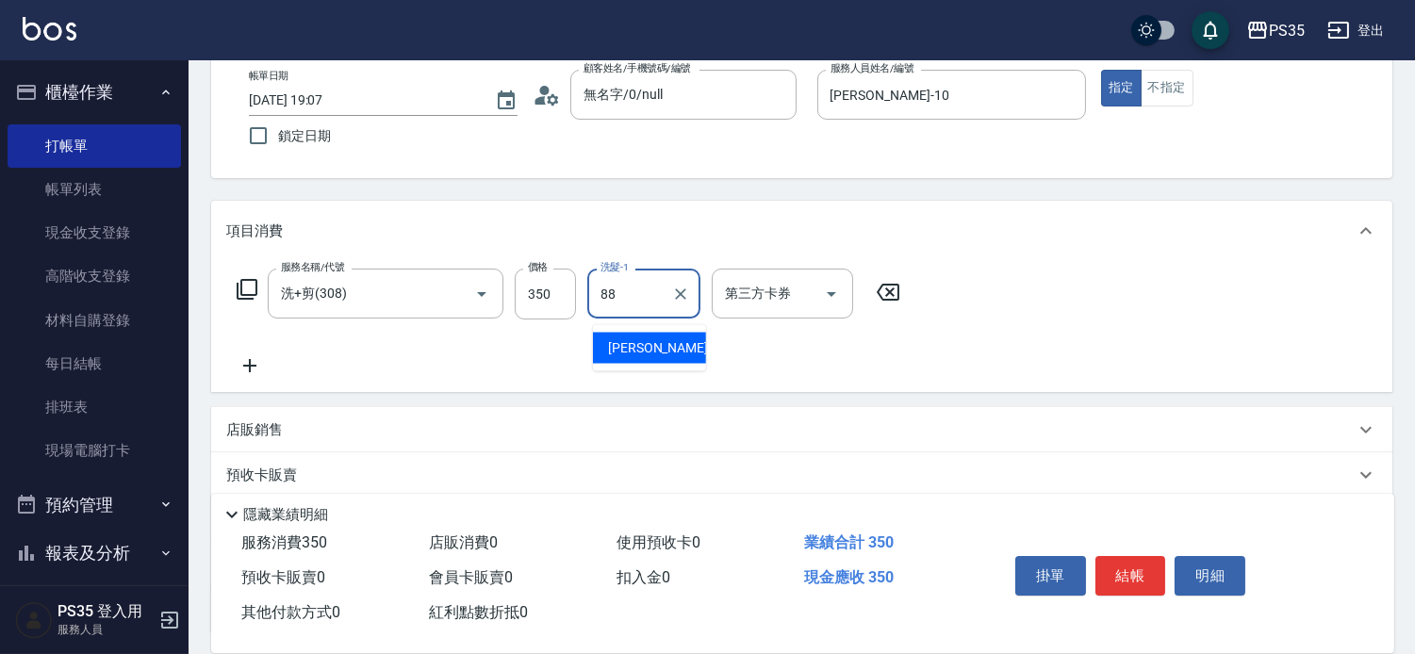
type input "[PERSON_NAME]-88"
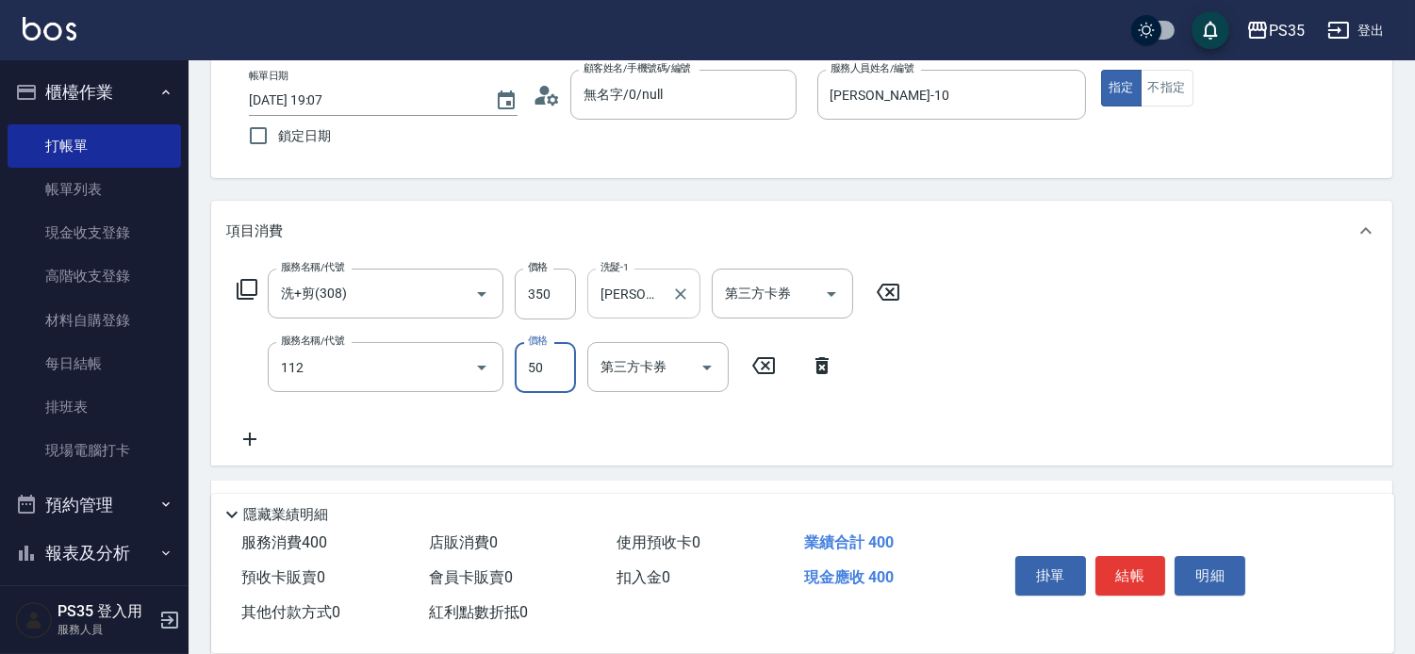
type input "精油50(112)"
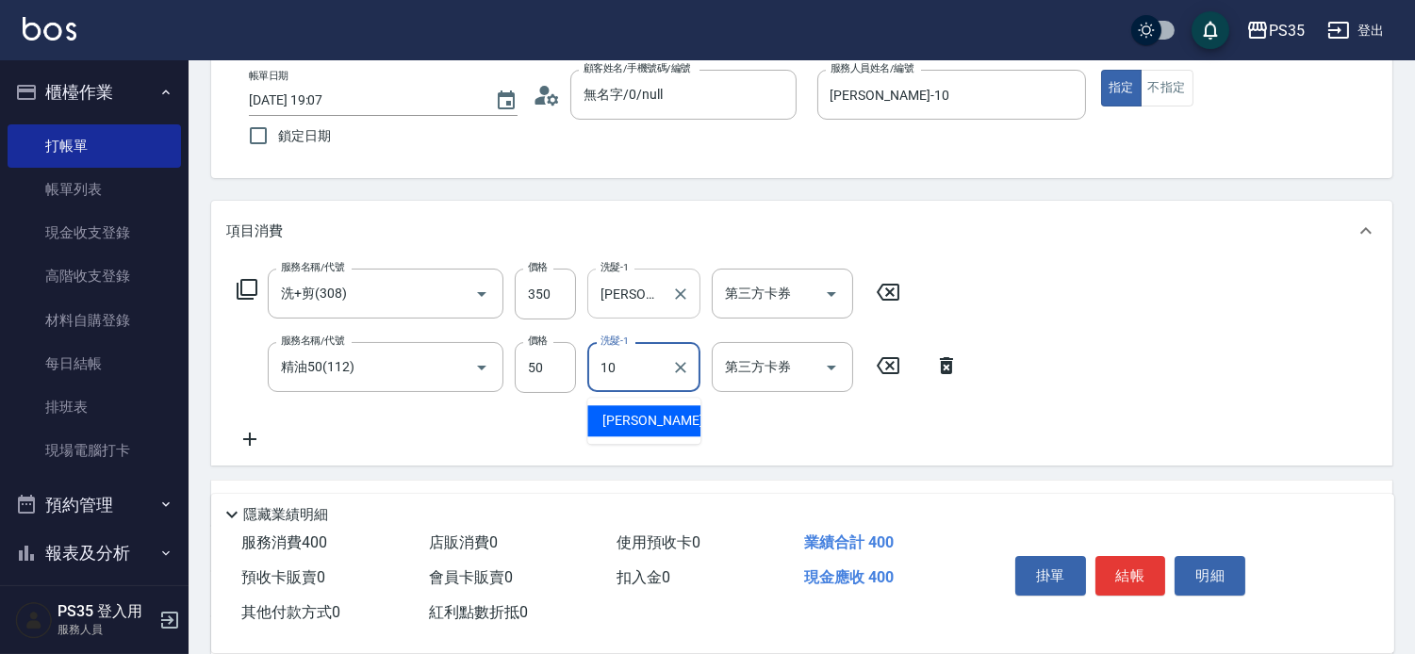
type input "[PERSON_NAME]-10"
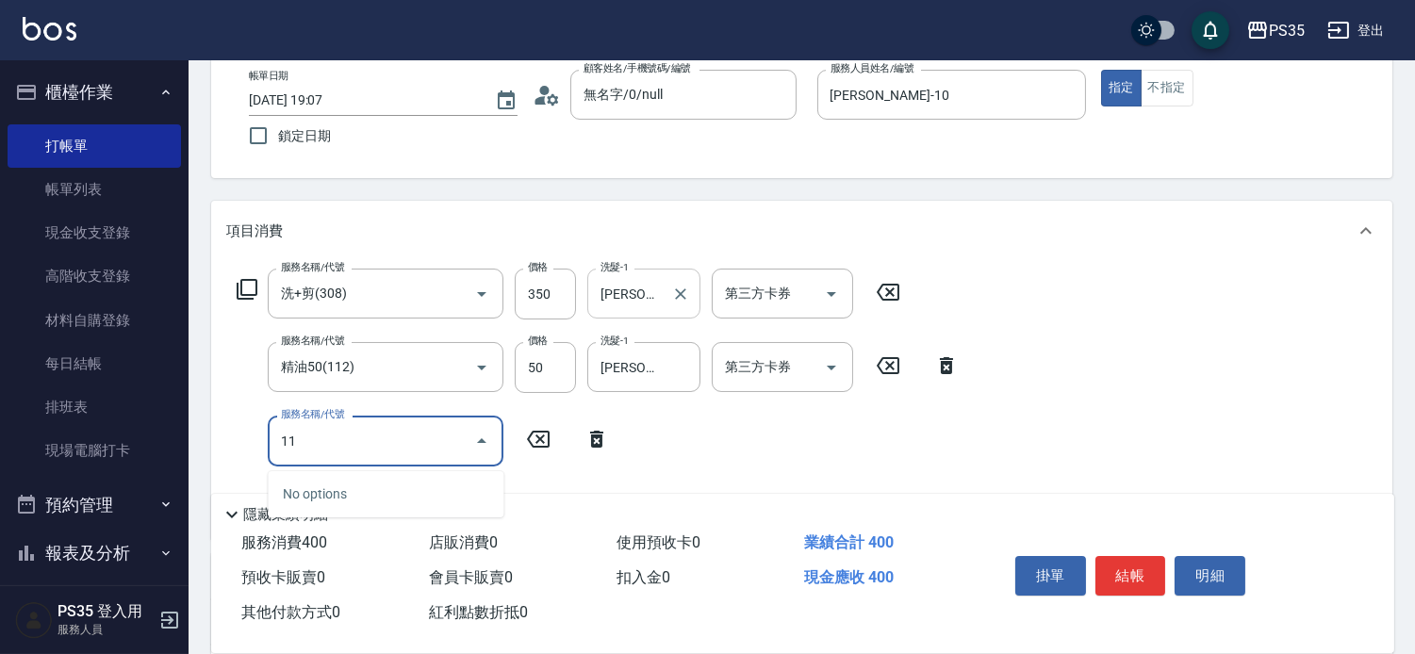
type input "1"
click at [941, 371] on icon at bounding box center [946, 365] width 13 height 17
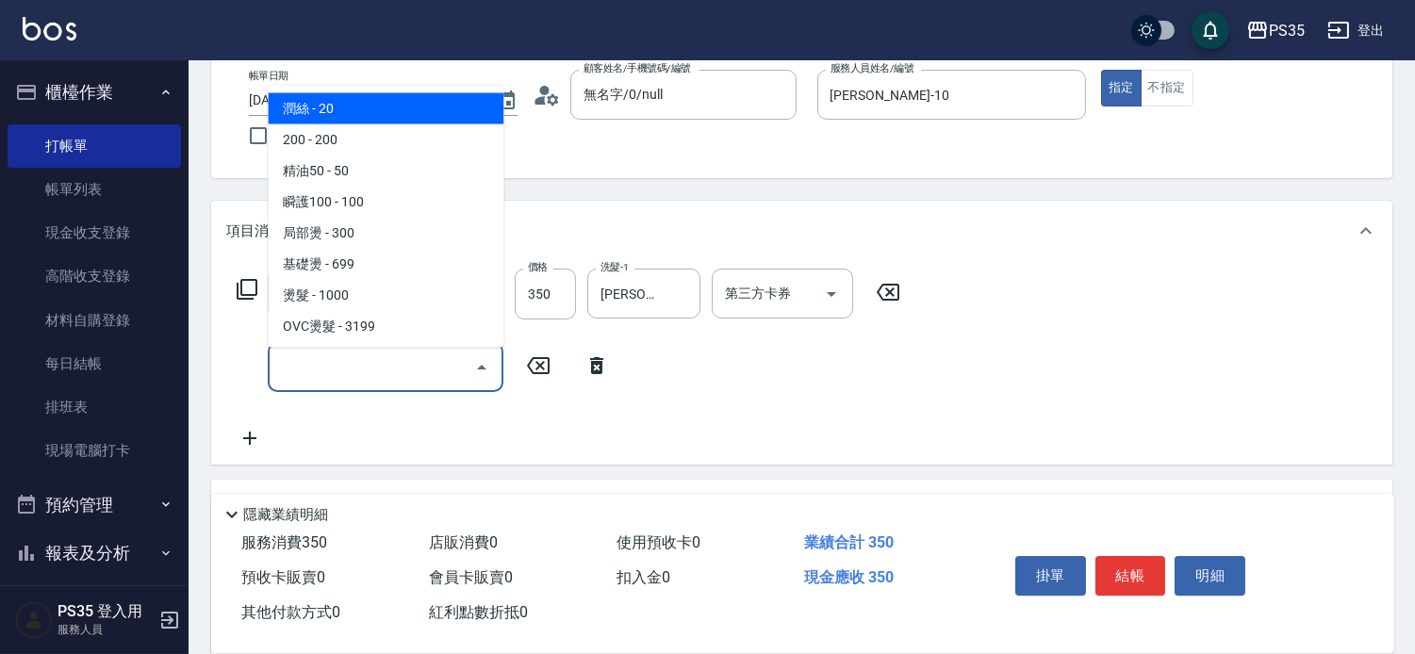
click at [418, 368] on input "服務名稱/代號" at bounding box center [371, 367] width 190 height 33
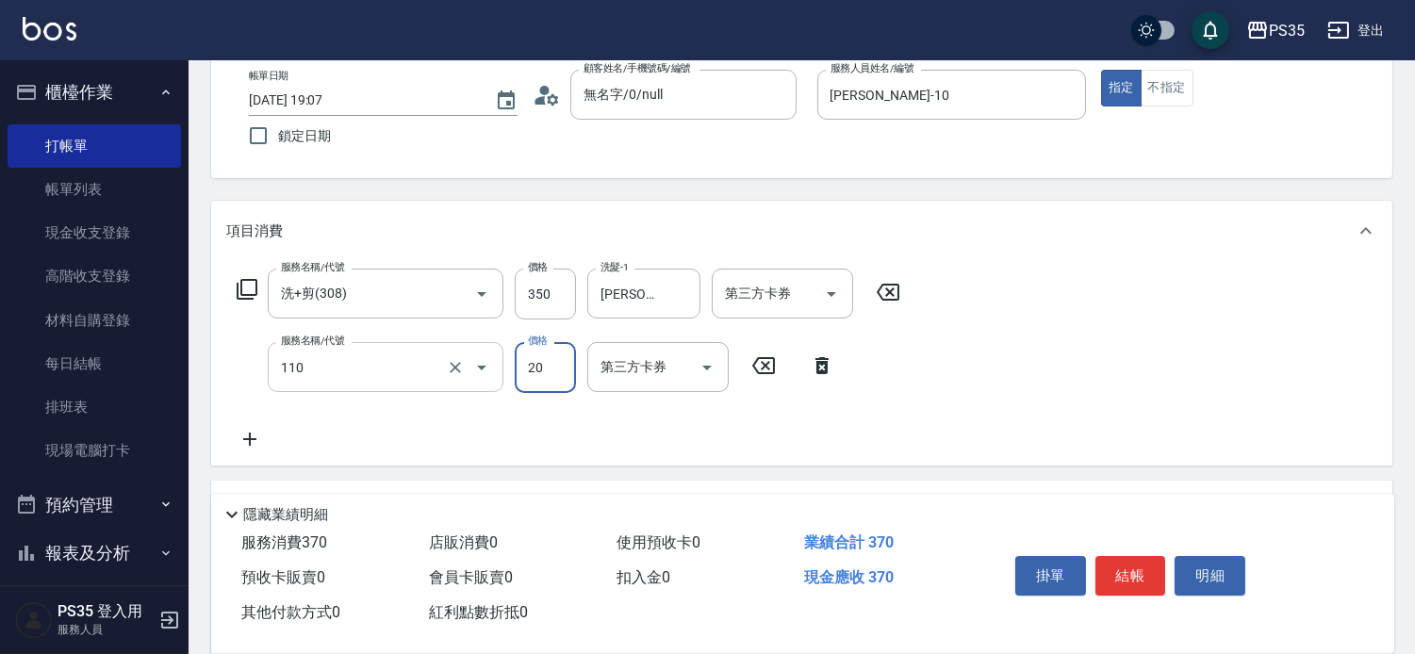
type input "潤絲(110)"
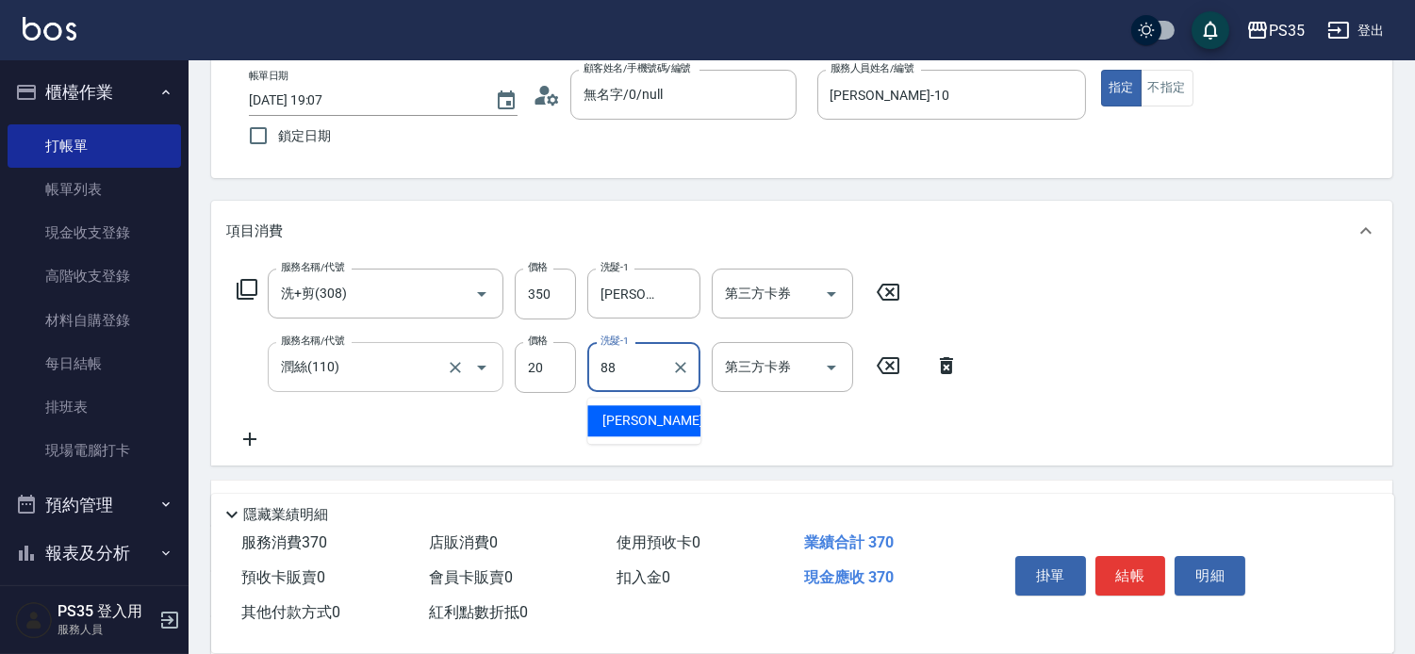
type input "[PERSON_NAME]-88"
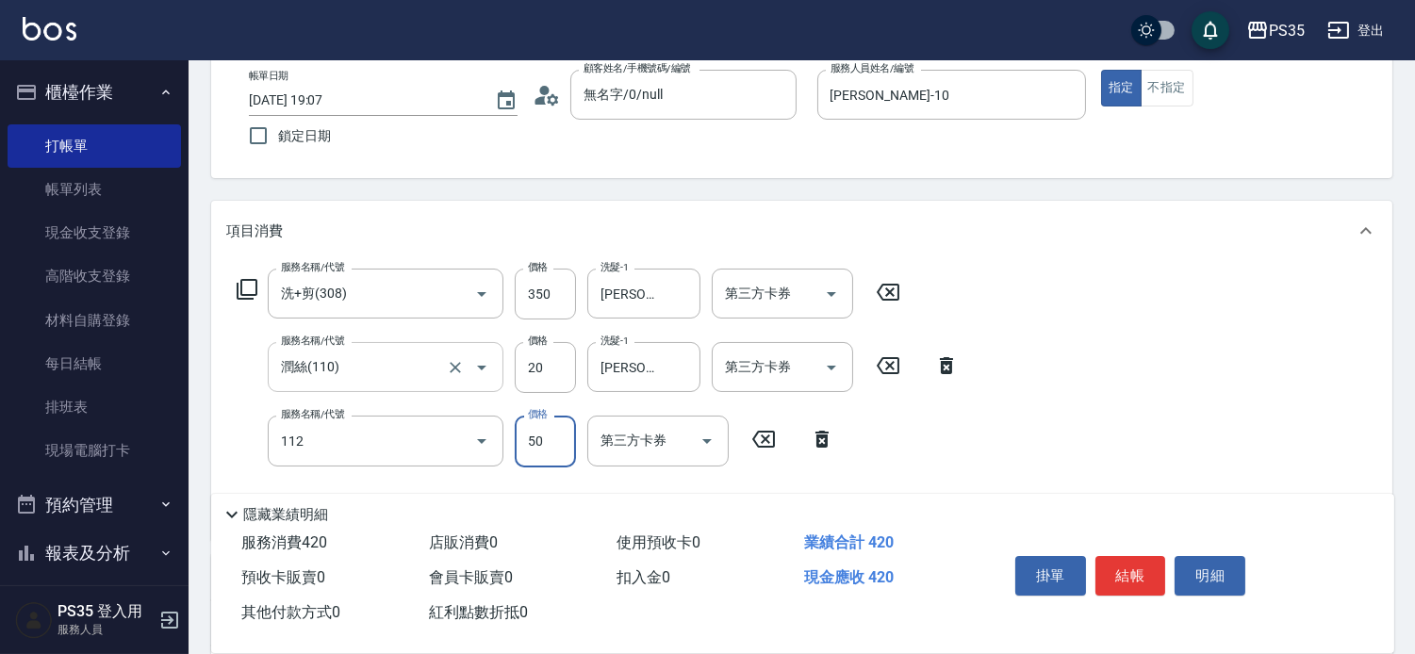
type input "精油50(112)"
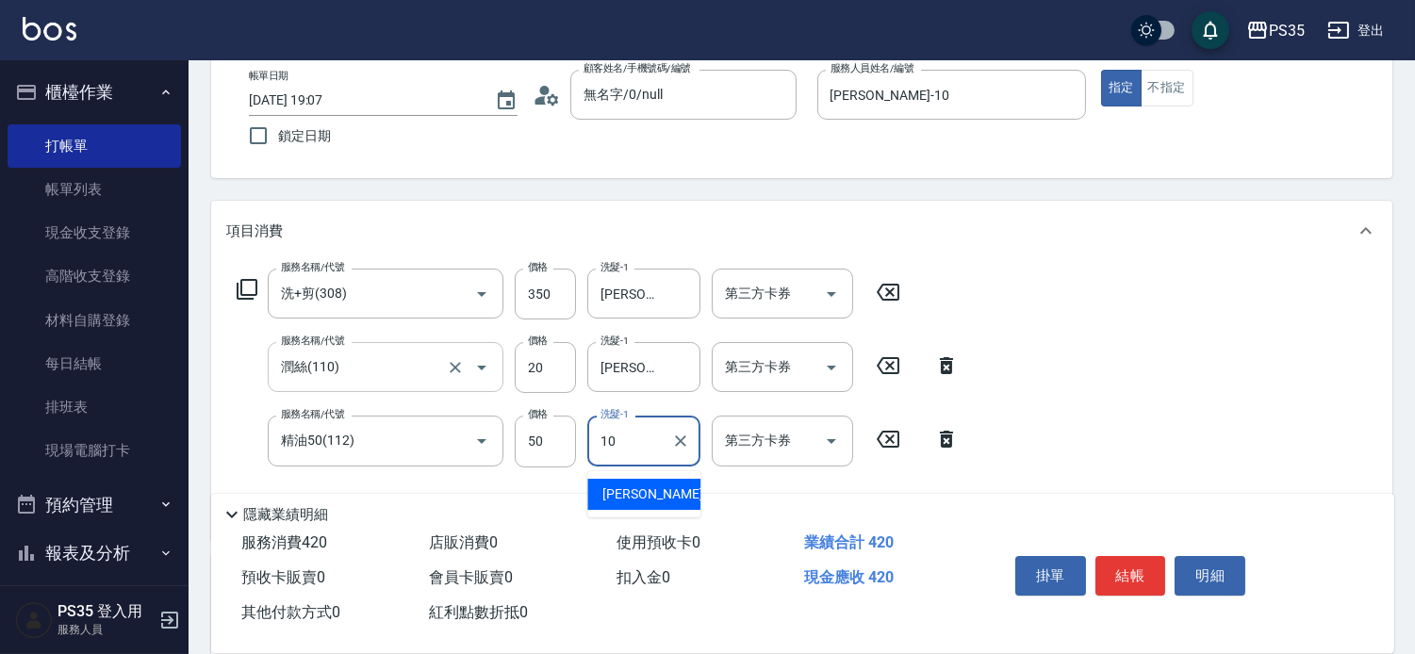
type input "[PERSON_NAME]-10"
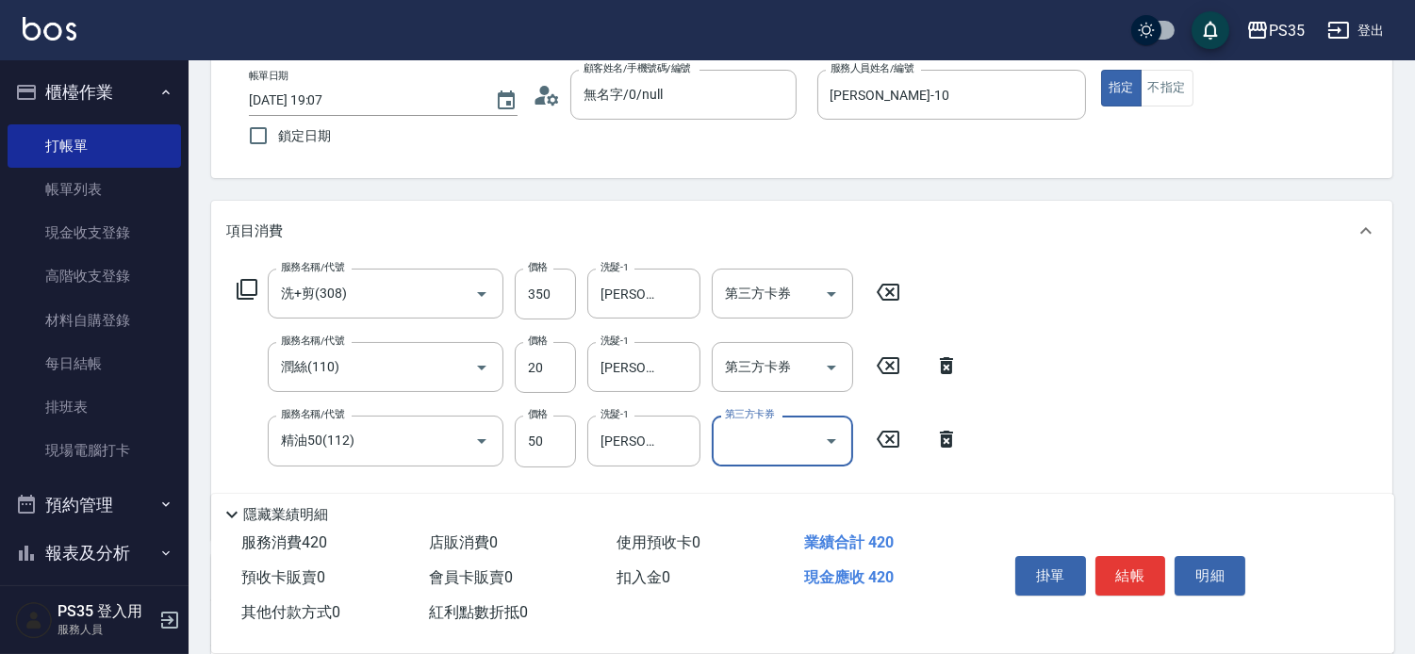
click at [1119, 556] on button "結帳" at bounding box center [1130, 576] width 71 height 40
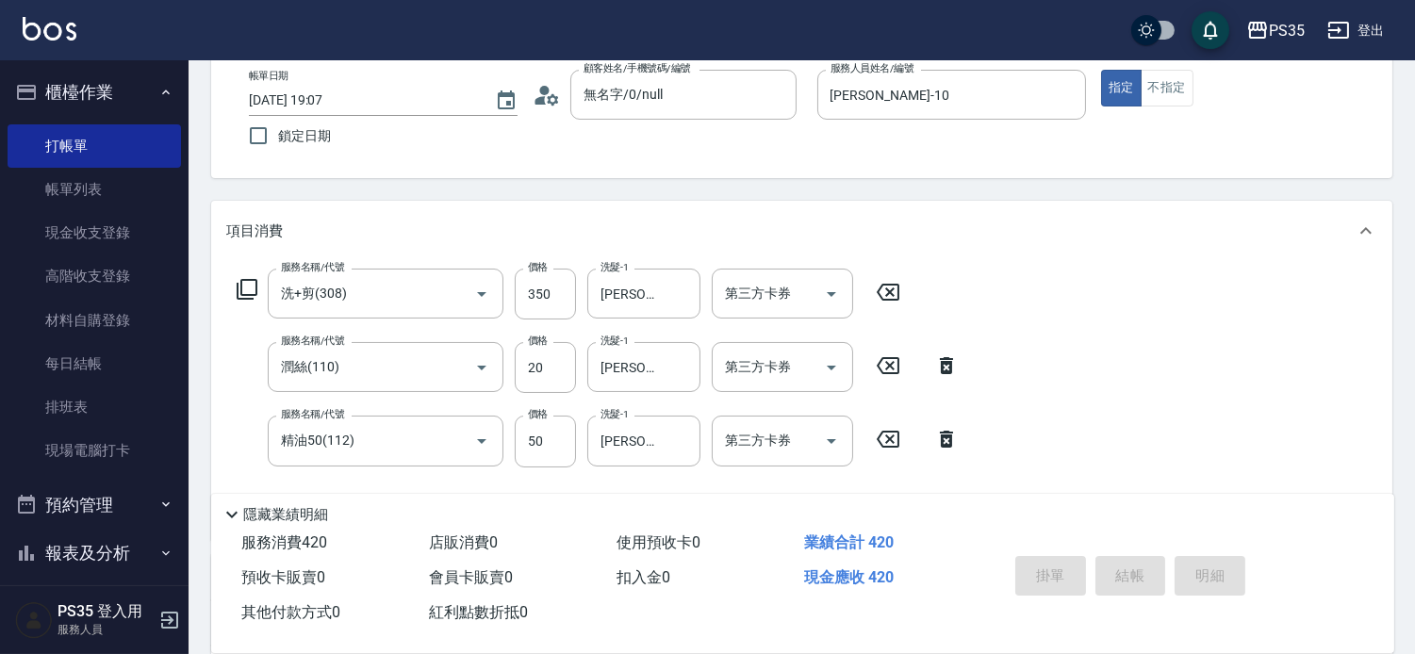
type input "[DATE] 19:08"
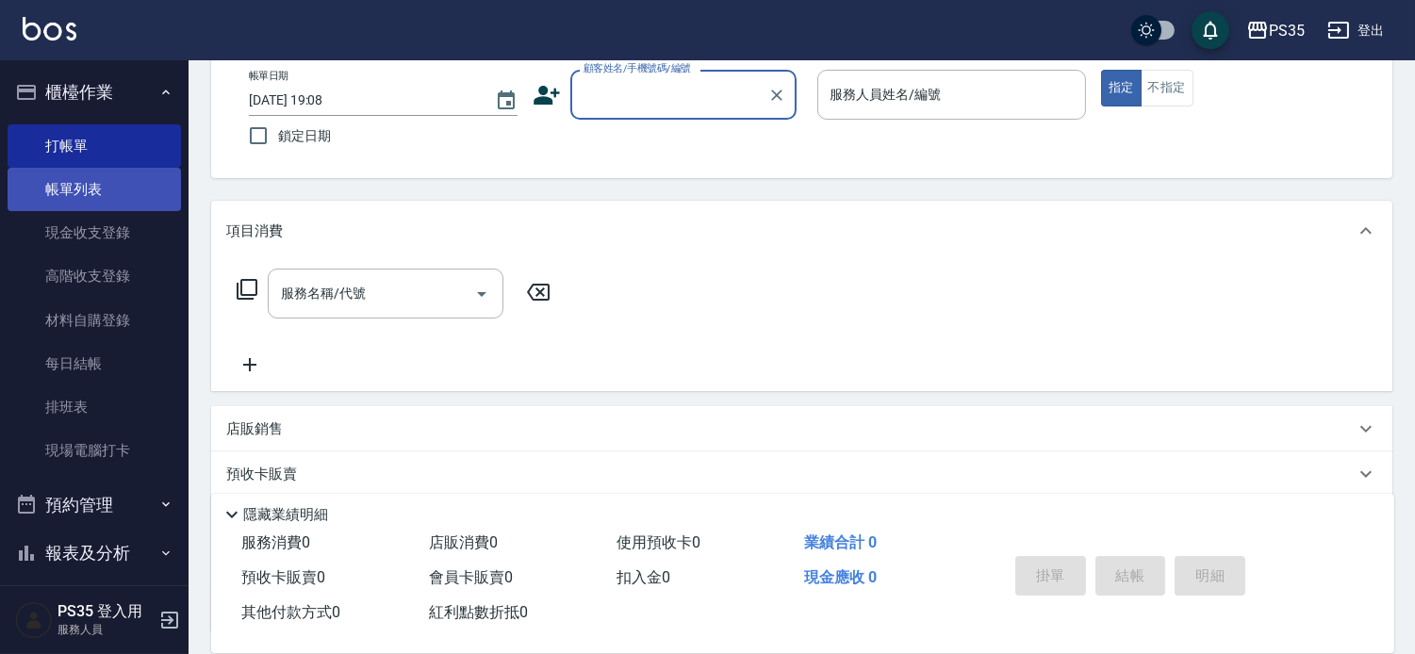
click at [83, 187] on link "帳單列表" at bounding box center [94, 189] width 173 height 43
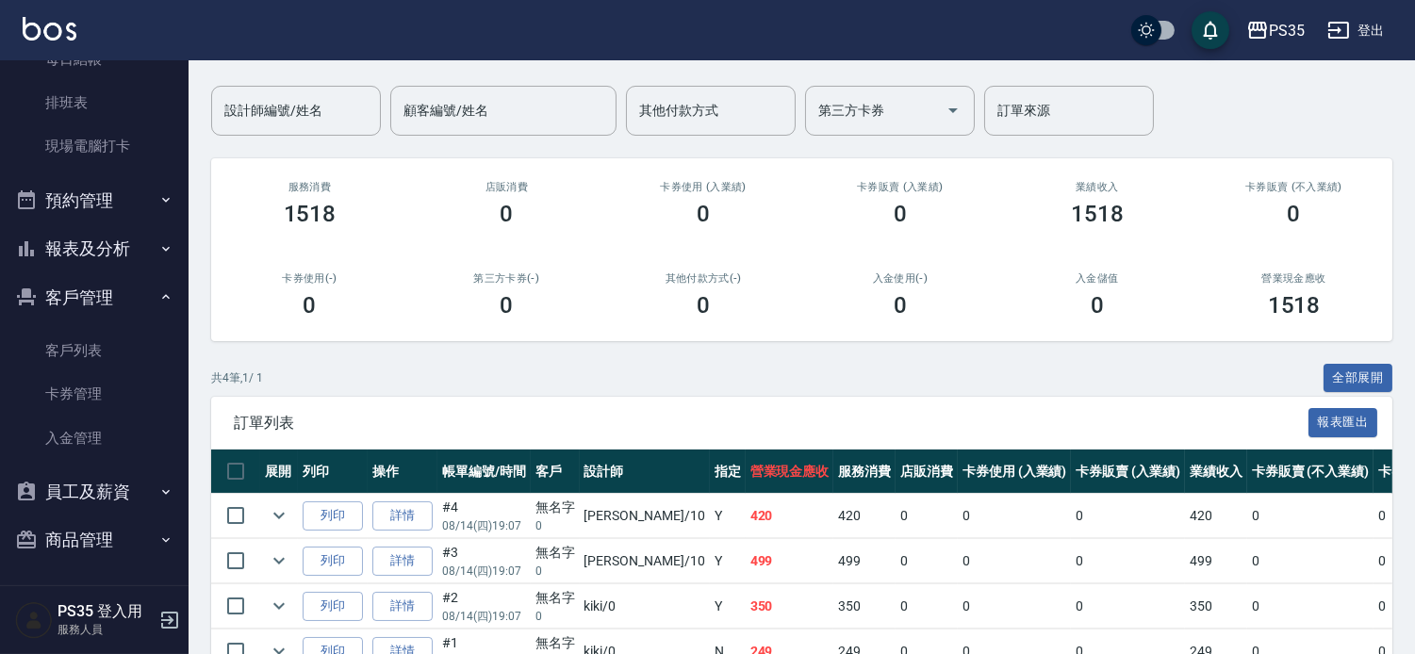
scroll to position [288, 0]
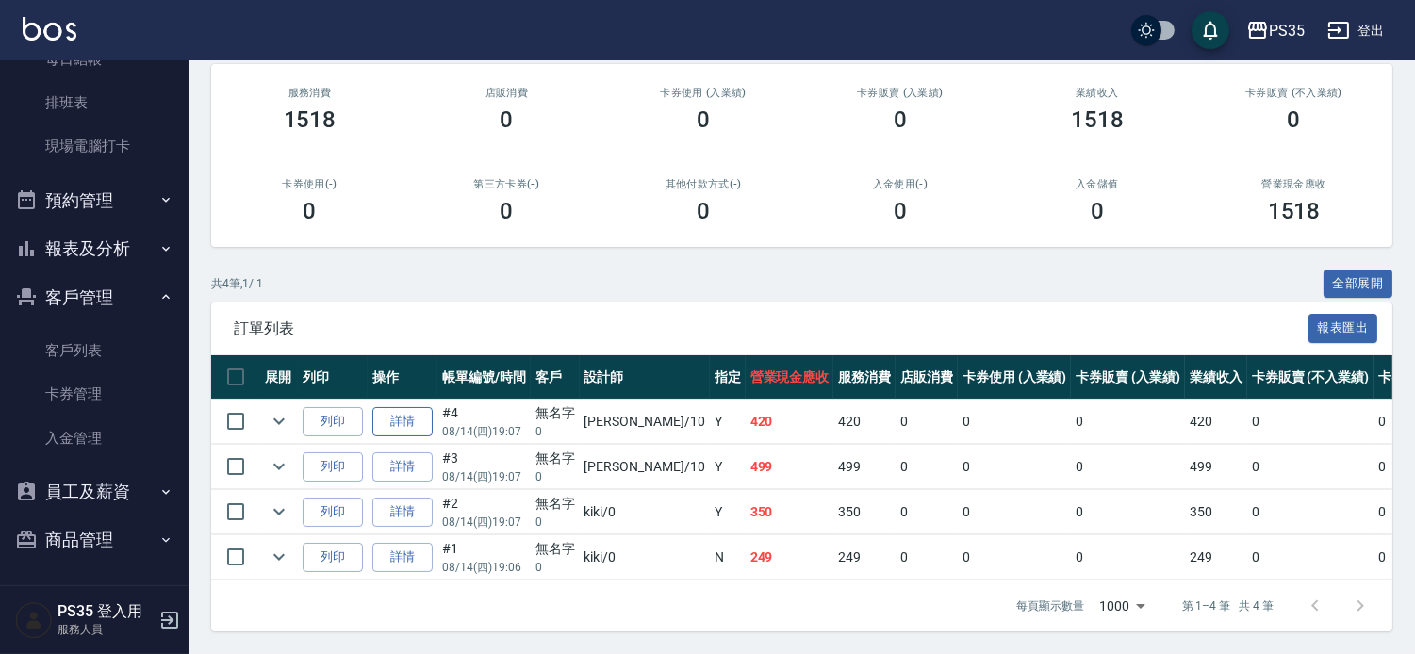
click at [402, 407] on link "詳情" at bounding box center [402, 421] width 60 height 29
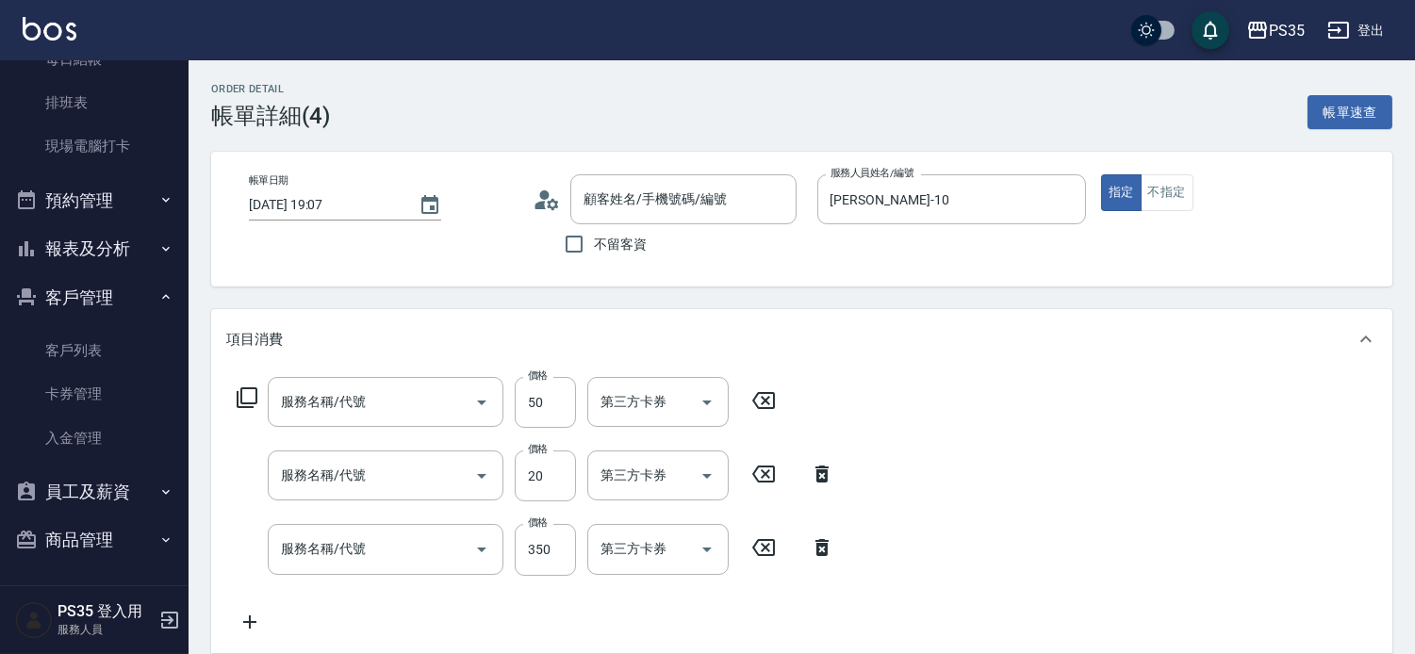
type input "[DATE] 19:07"
type input "[PERSON_NAME]-10"
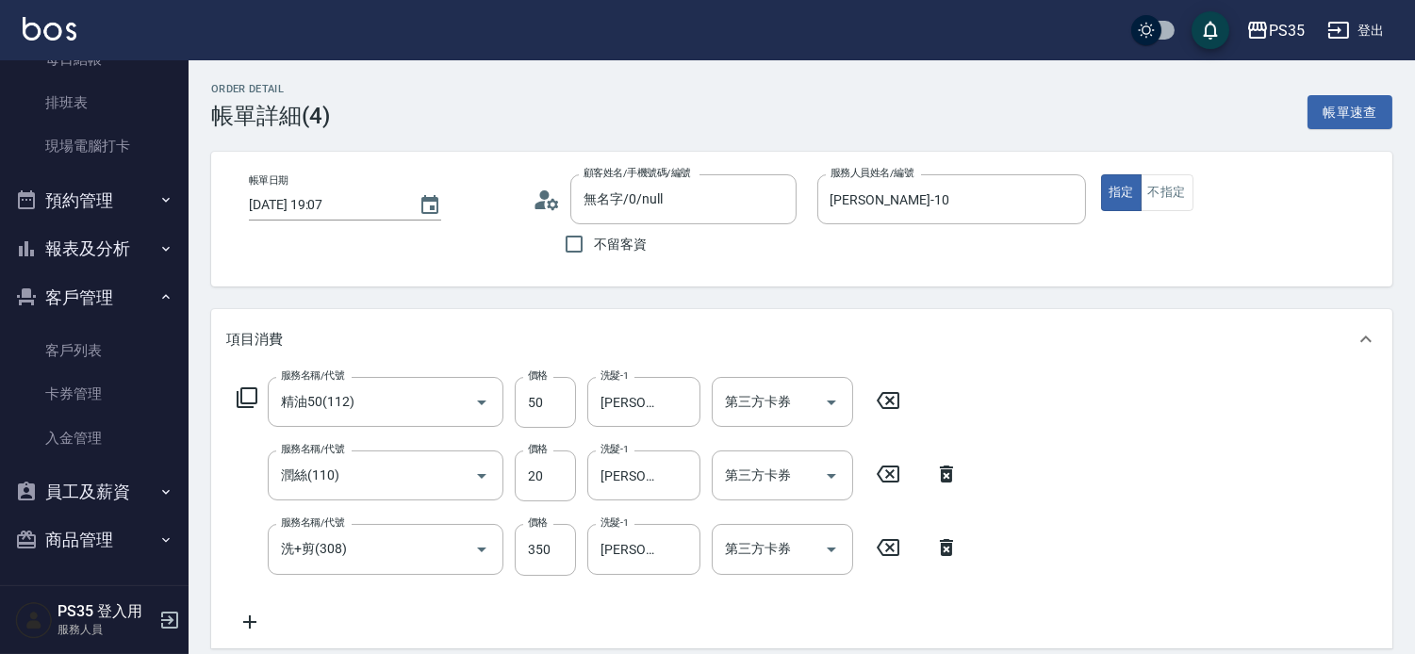
type input "無名字/0/null"
type input "精油50(112)"
type input "潤絲(110)"
type input "洗+剪(308)"
click at [898, 407] on icon at bounding box center [887, 400] width 23 height 17
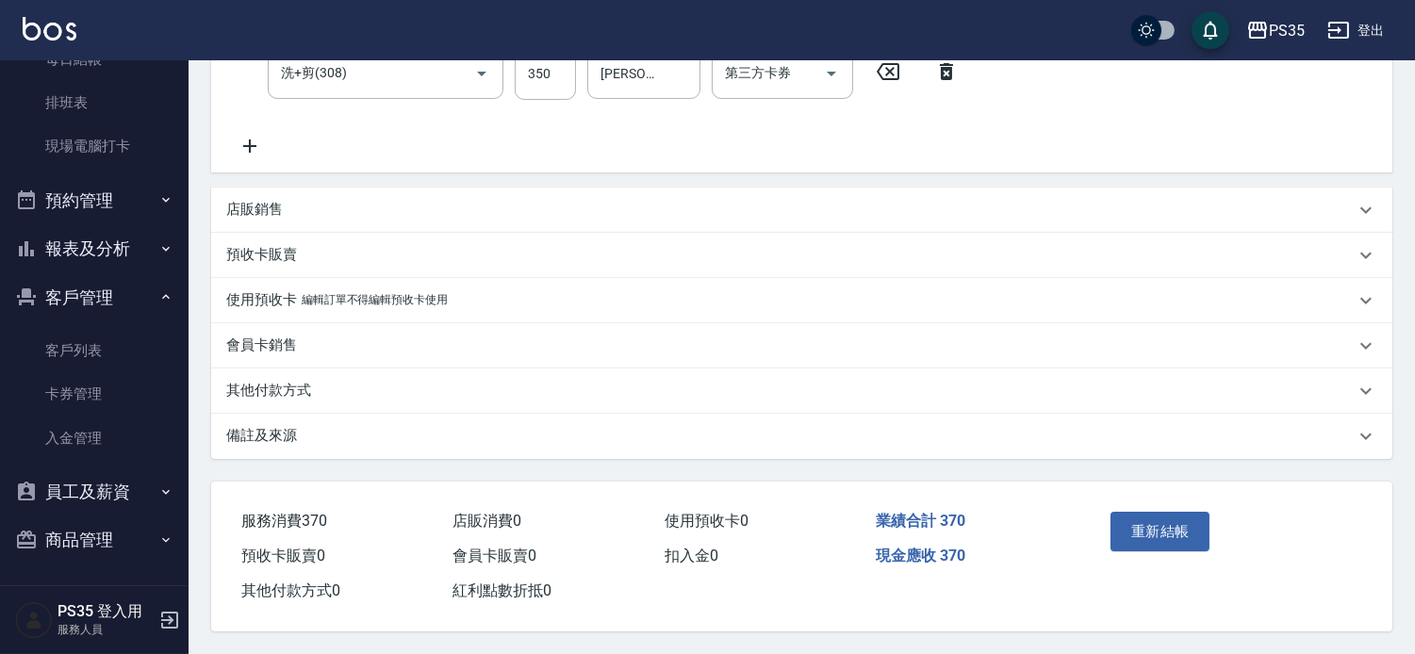
scroll to position [506, 0]
click at [1170, 512] on button "重新結帳" at bounding box center [1160, 532] width 100 height 40
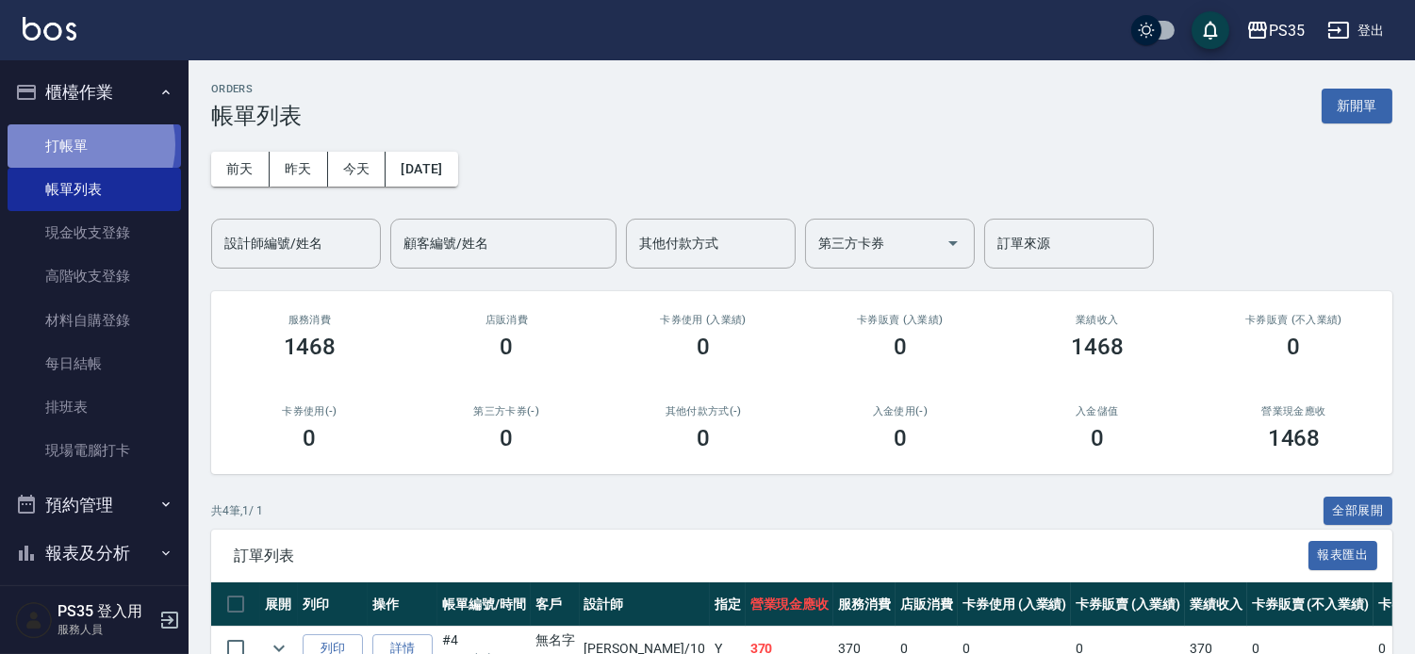
click at [78, 144] on link "打帳單" at bounding box center [94, 145] width 173 height 43
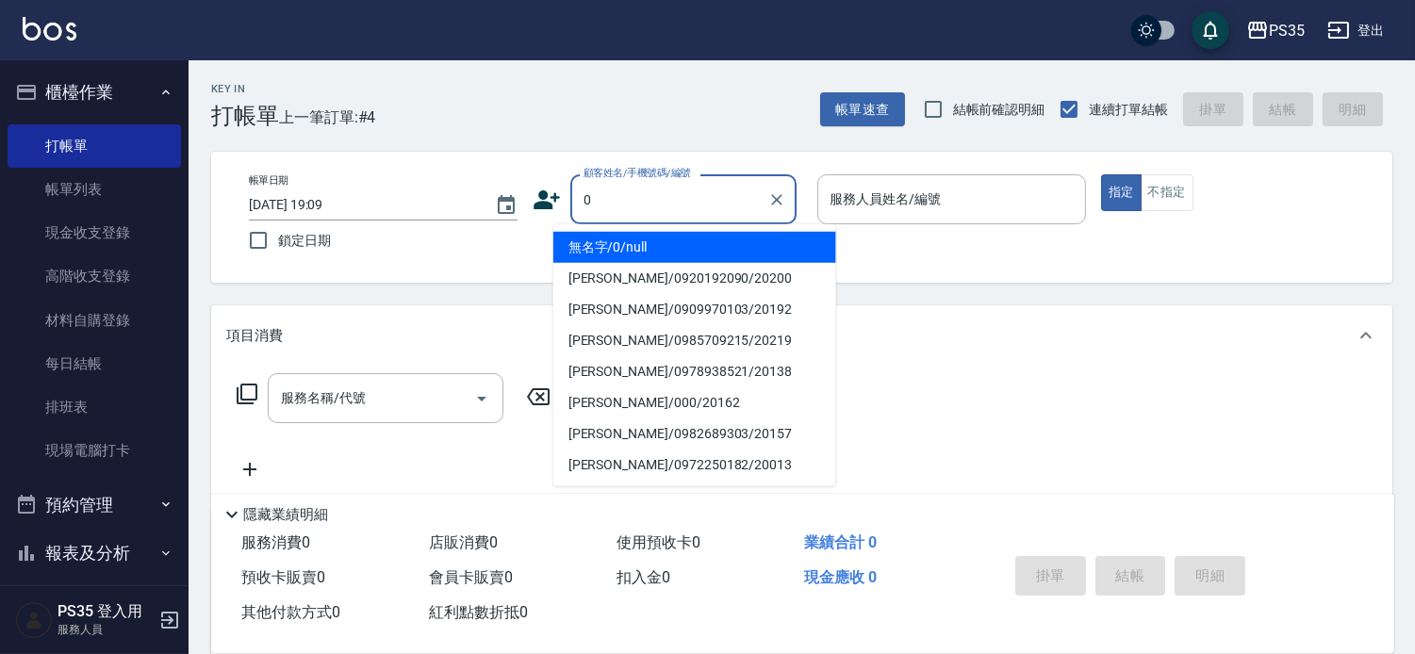
type input "0"
type input "1"
type input "無名字/0/null"
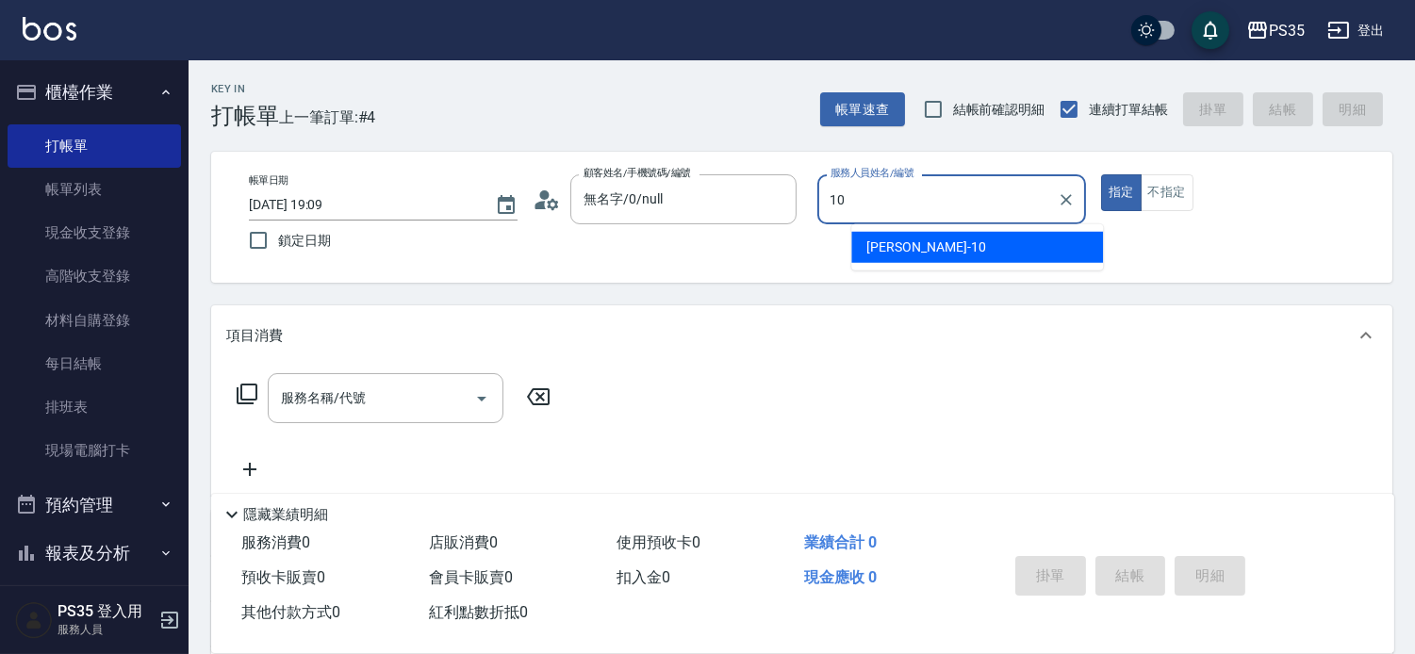
type input "10"
type button "true"
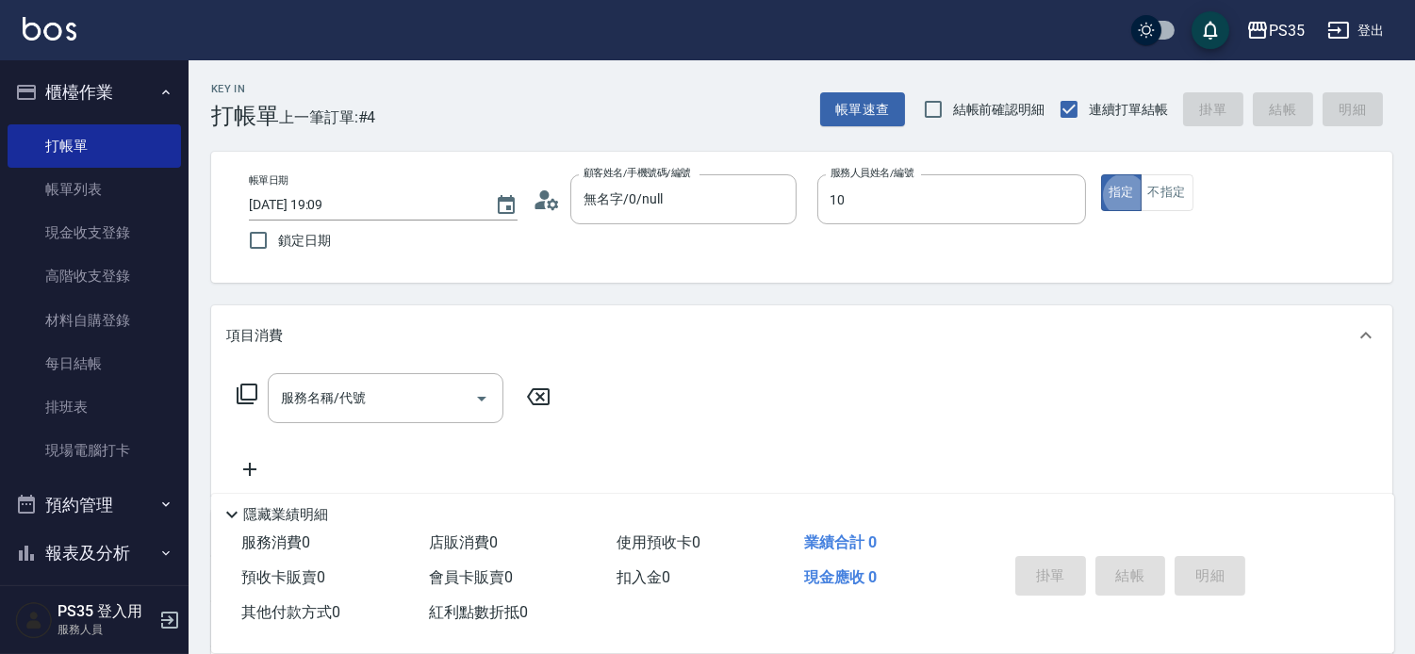
type input "[PERSON_NAME]-10"
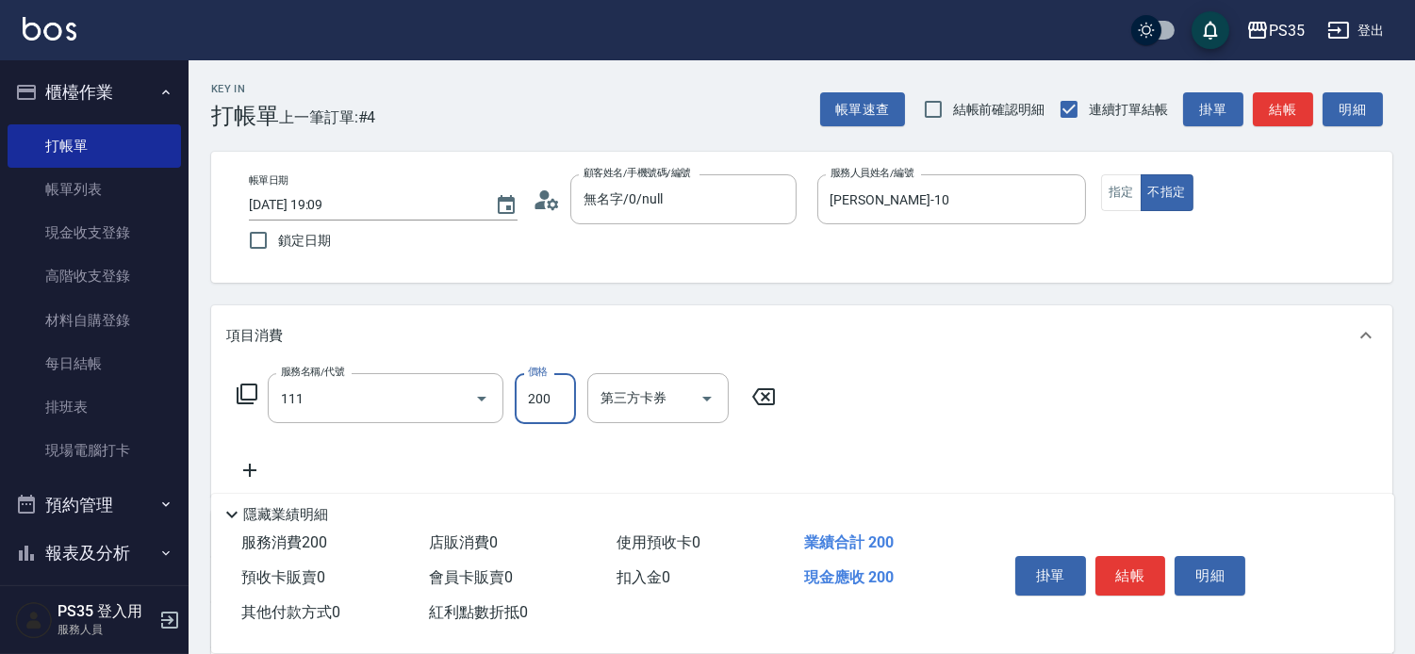
type input "200(111)"
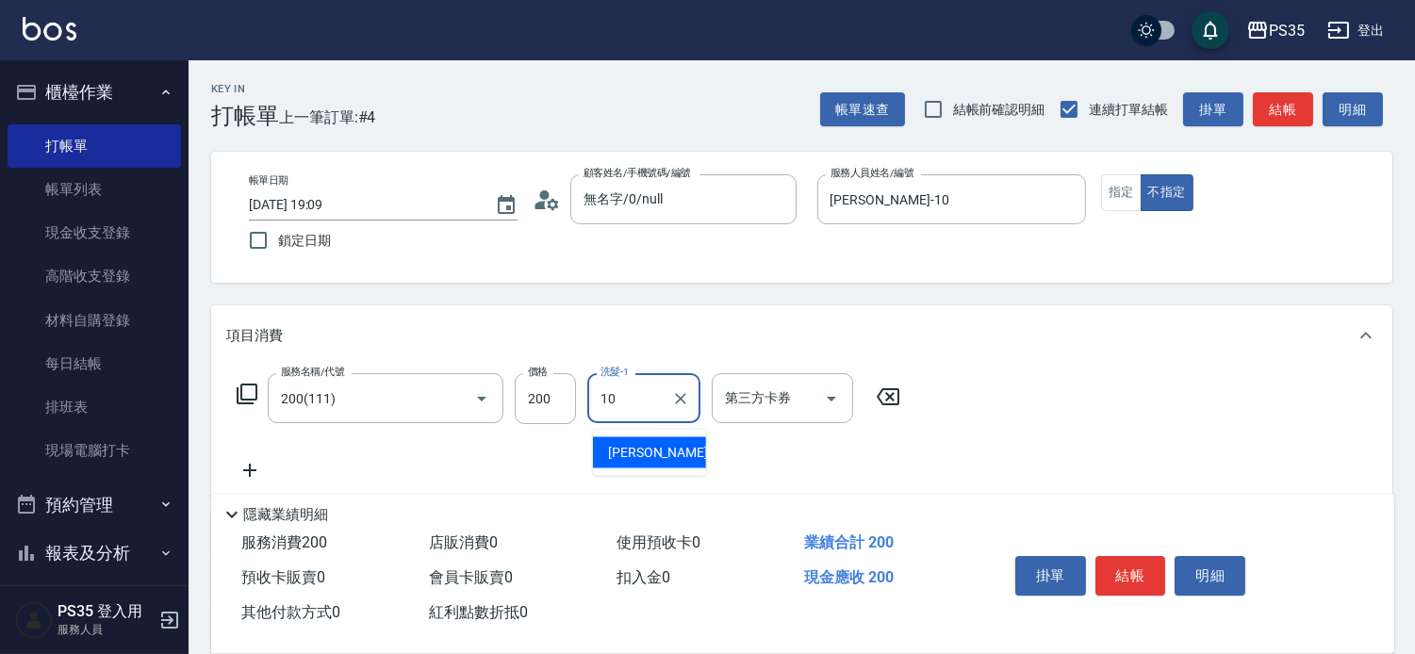
type input "[PERSON_NAME]-10"
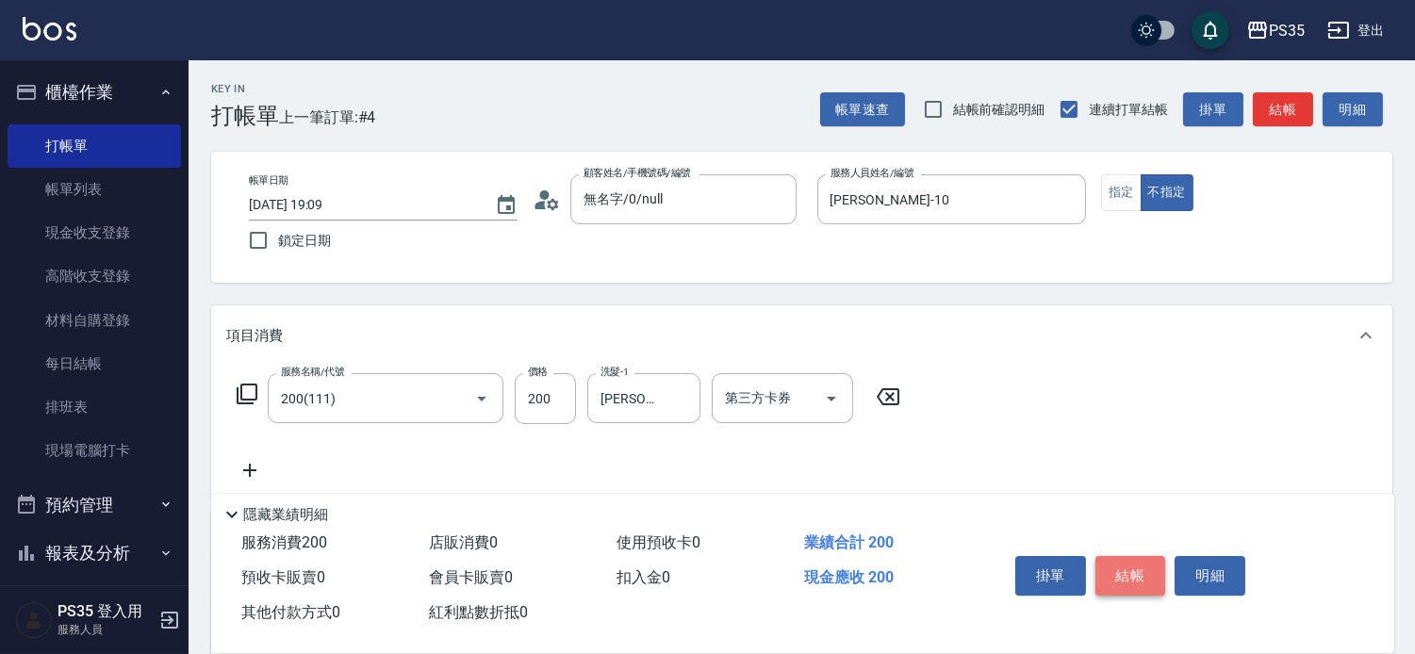
click at [1135, 556] on button "結帳" at bounding box center [1130, 576] width 71 height 40
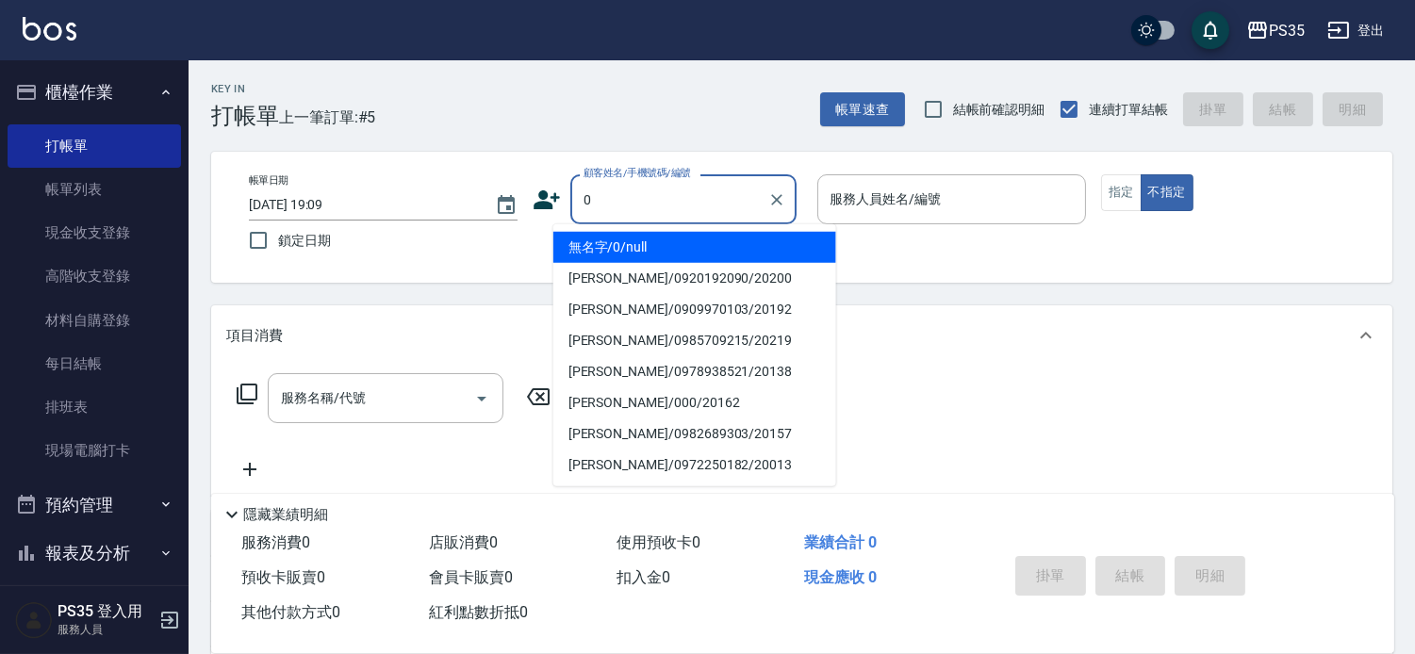
type input "0"
type input "無名字/0/null"
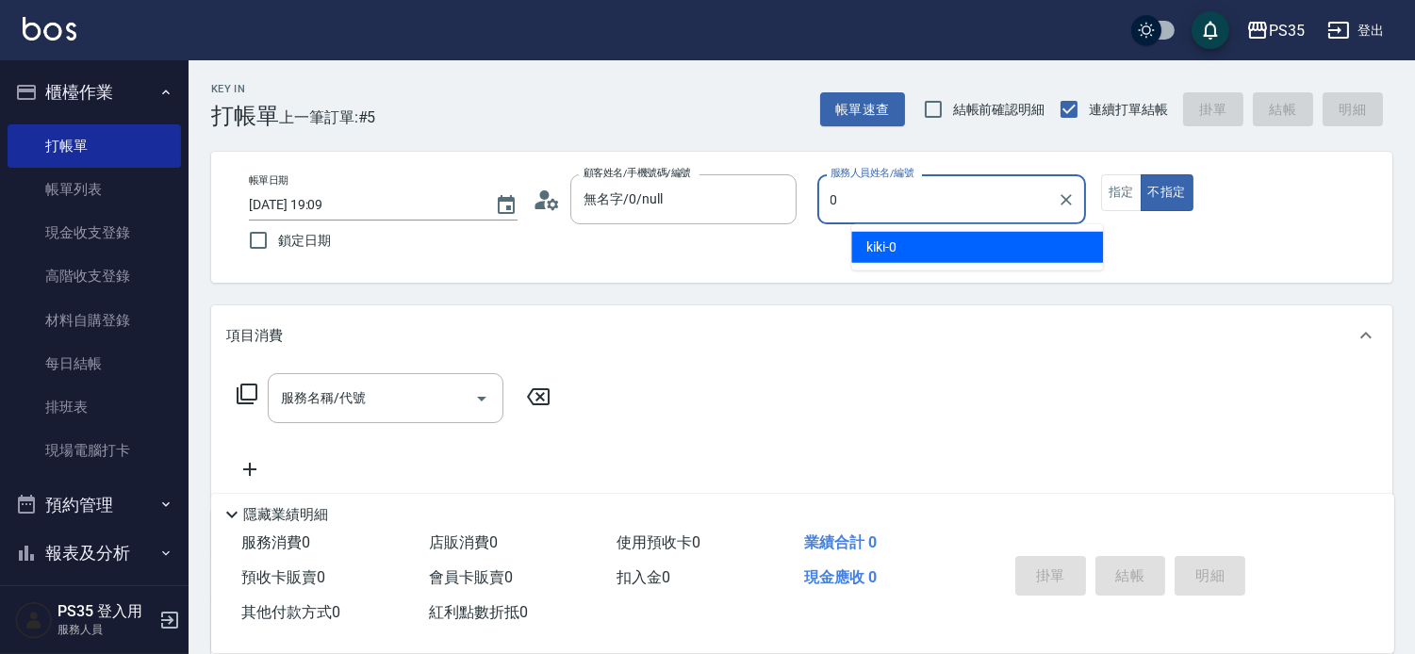
type input "0"
type button "false"
type input "kiki-0"
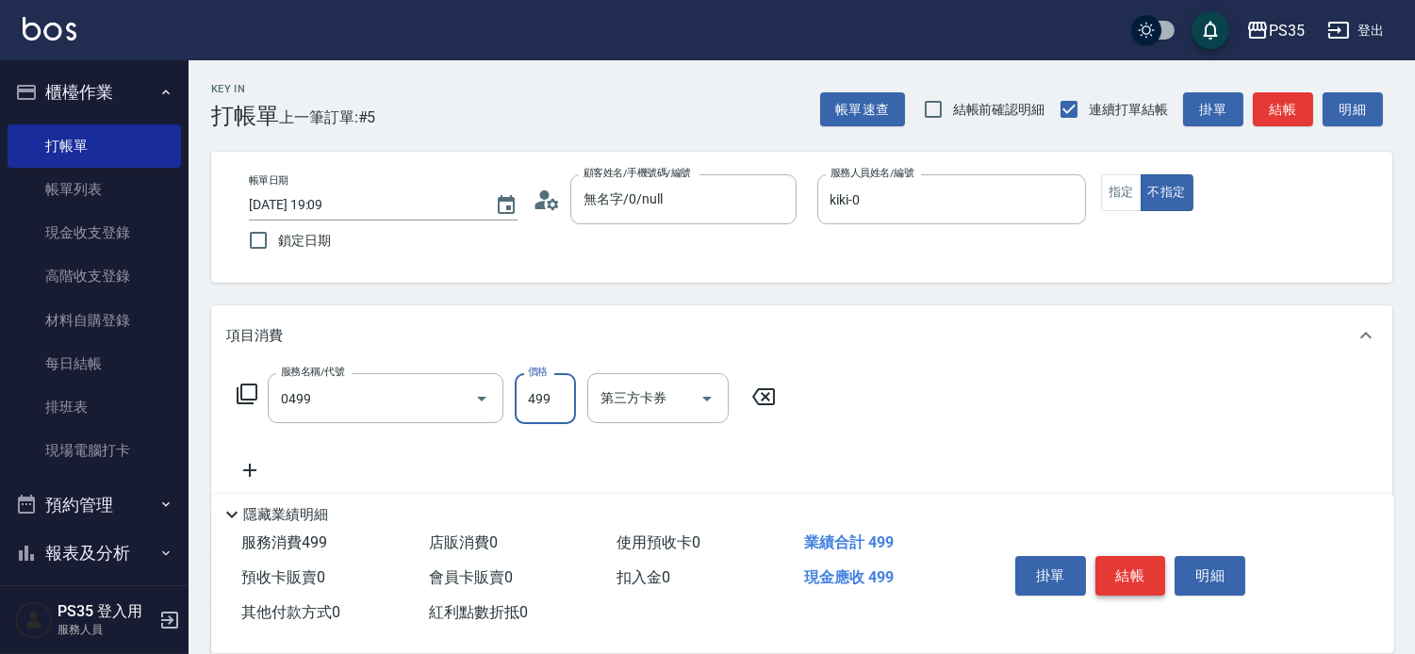
type input "[PERSON_NAME]499(0499)"
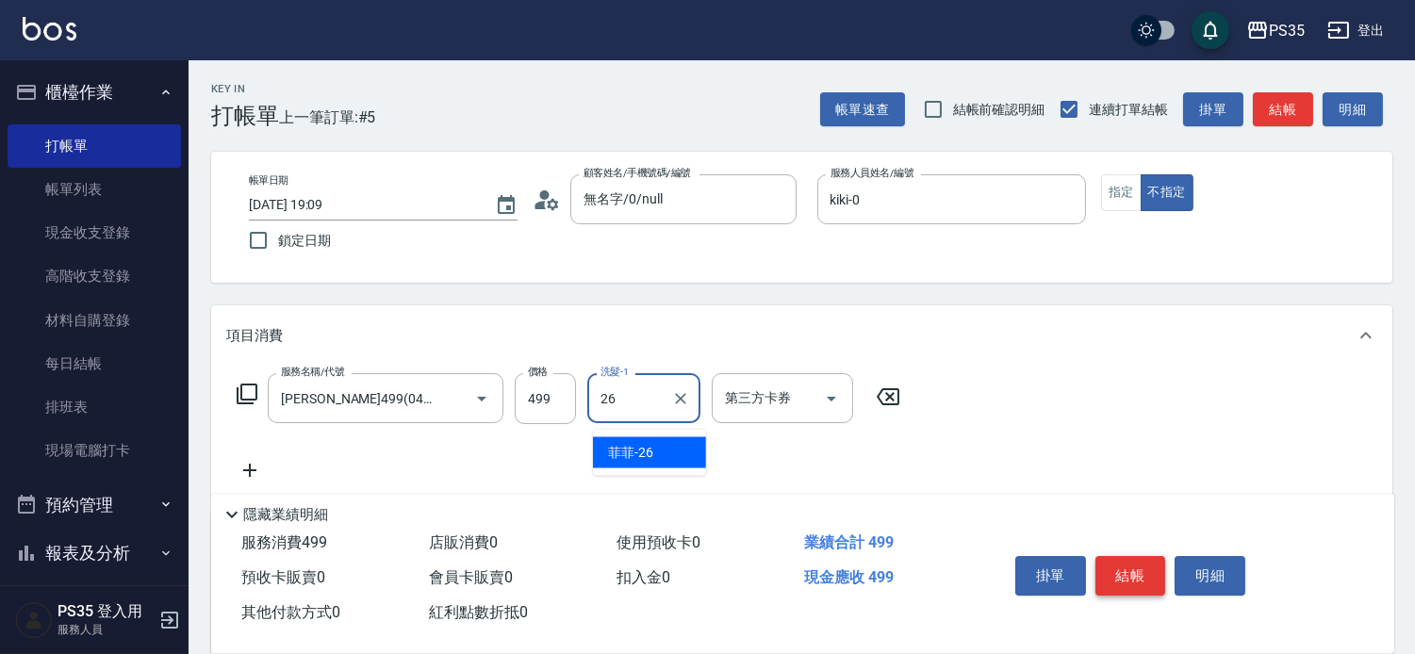
type input "菲菲-26"
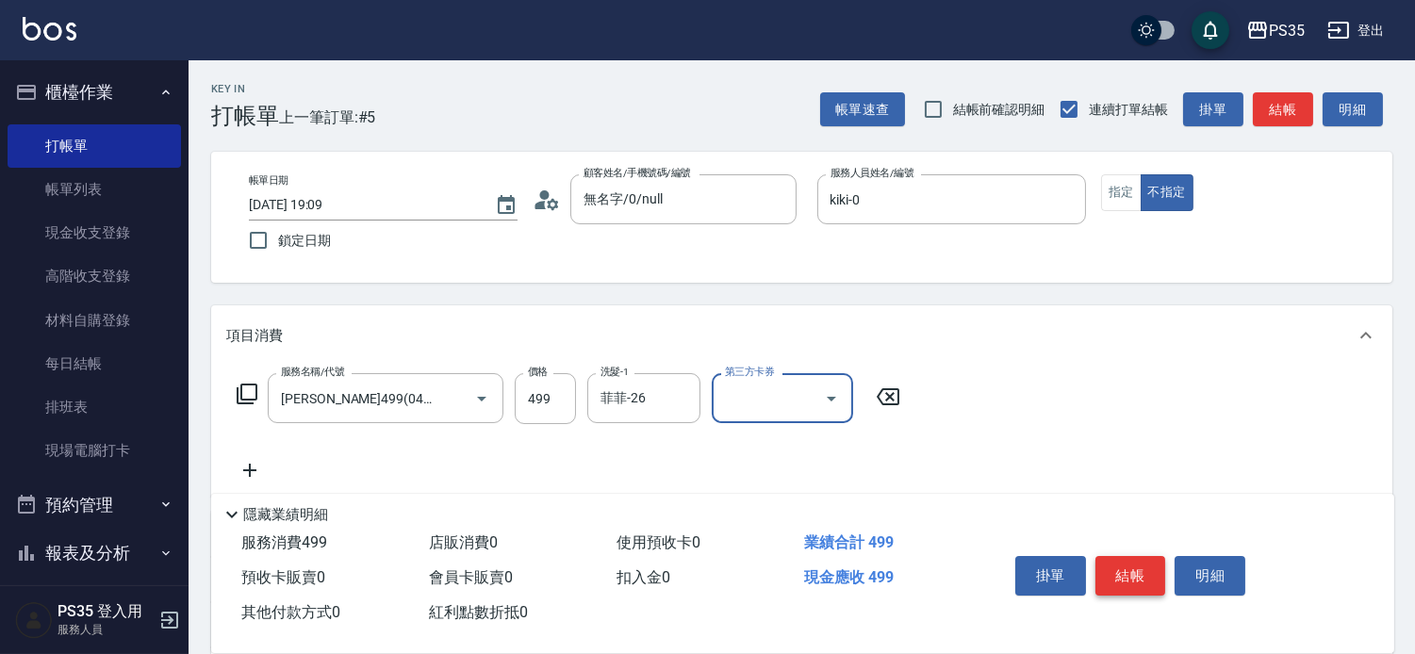
click at [1135, 556] on button "結帳" at bounding box center [1130, 576] width 71 height 40
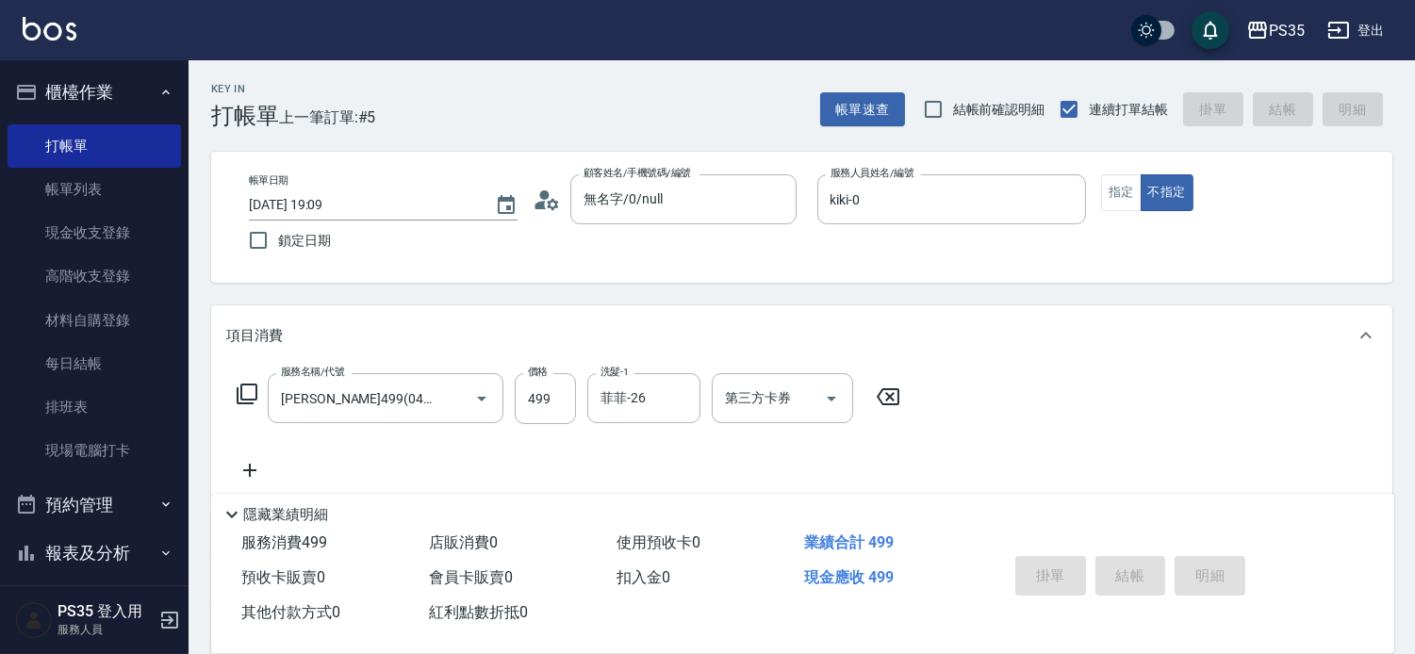
type input "[DATE] 19:10"
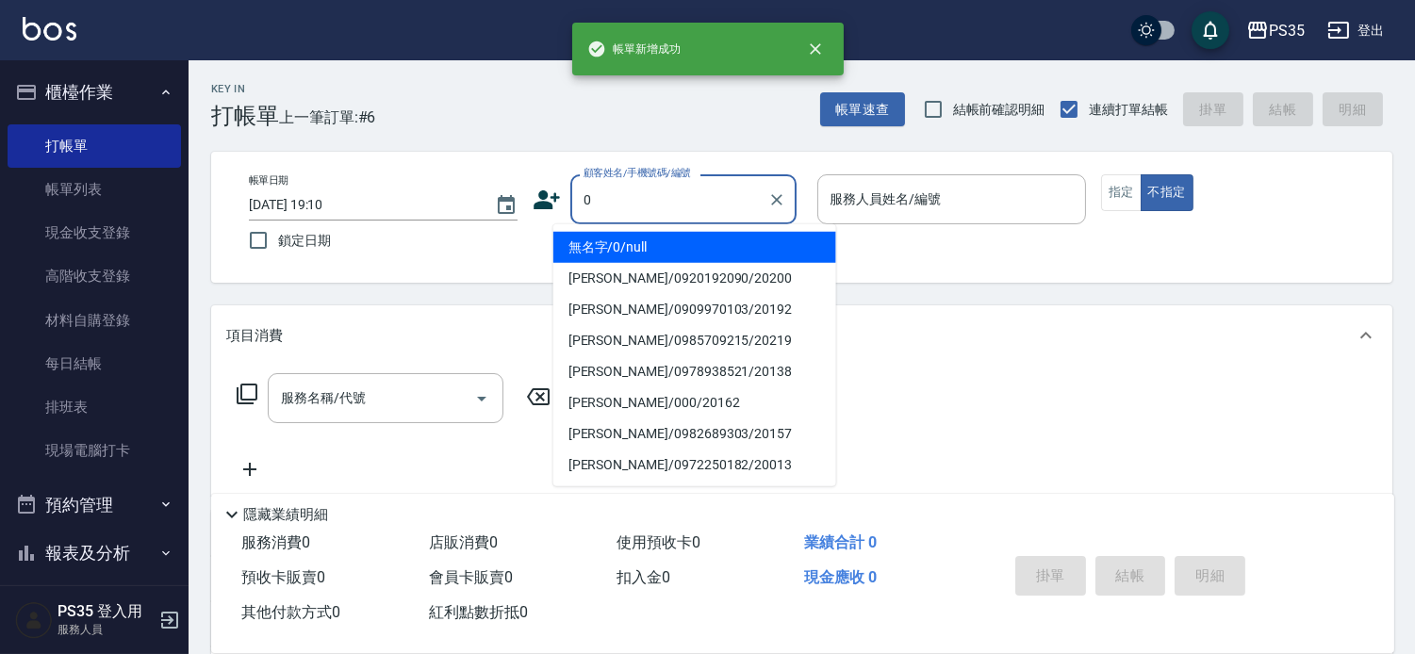
type input "0"
type input "10"
type input "無名字/0/null"
type input "[PERSON_NAME]-10"
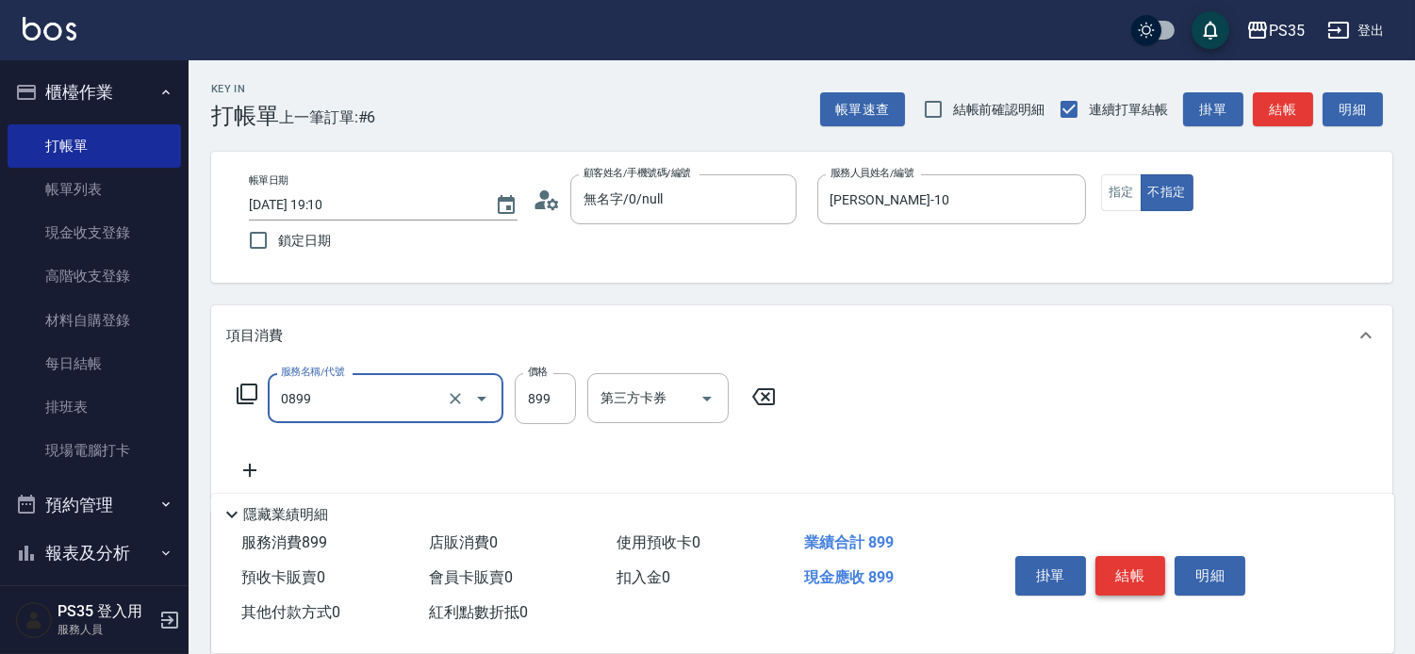
type input "排毒SPA(0899)"
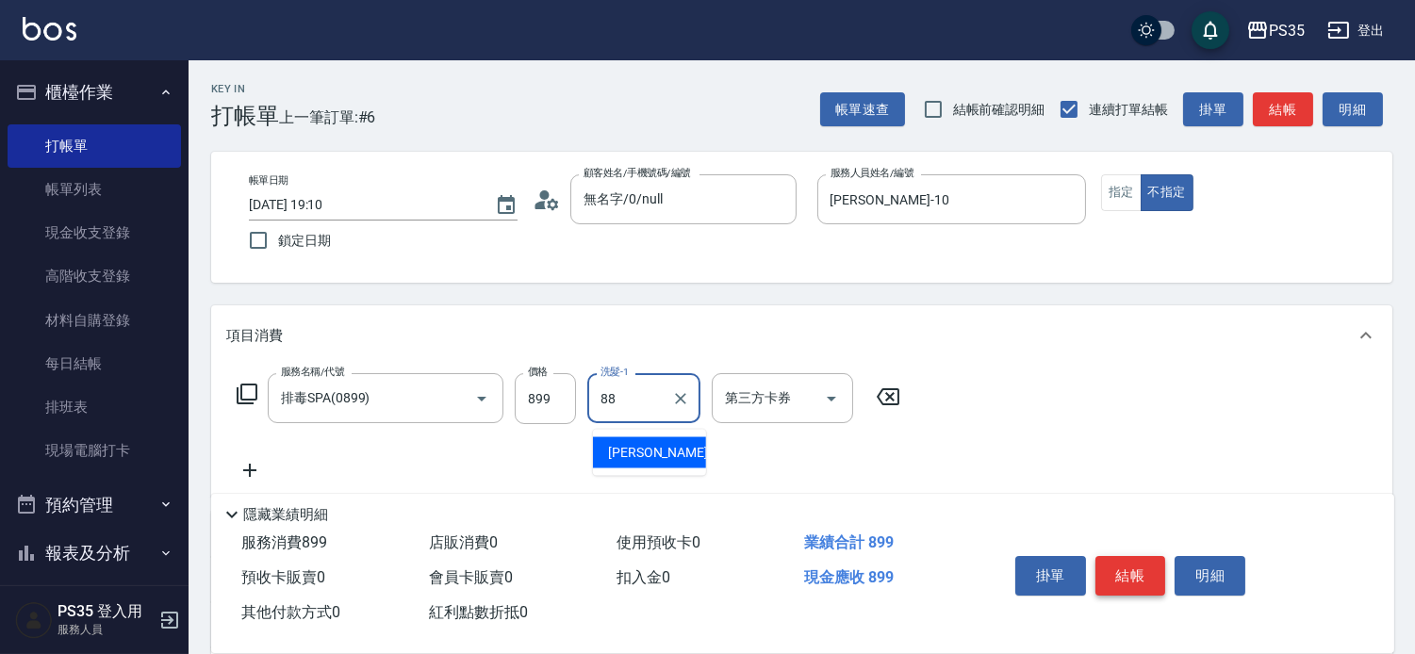
type input "[PERSON_NAME]-88"
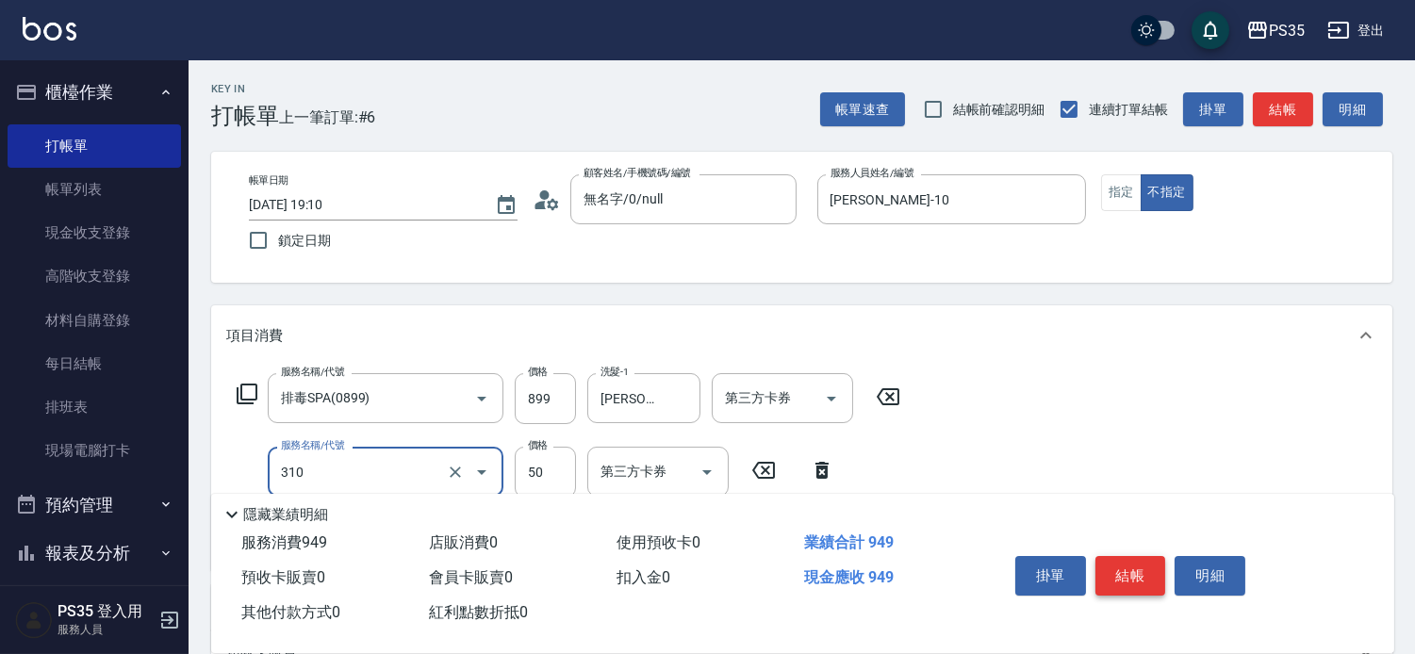
type input "剪瀏海(310)"
click at [1135, 556] on button "結帳" at bounding box center [1130, 576] width 71 height 40
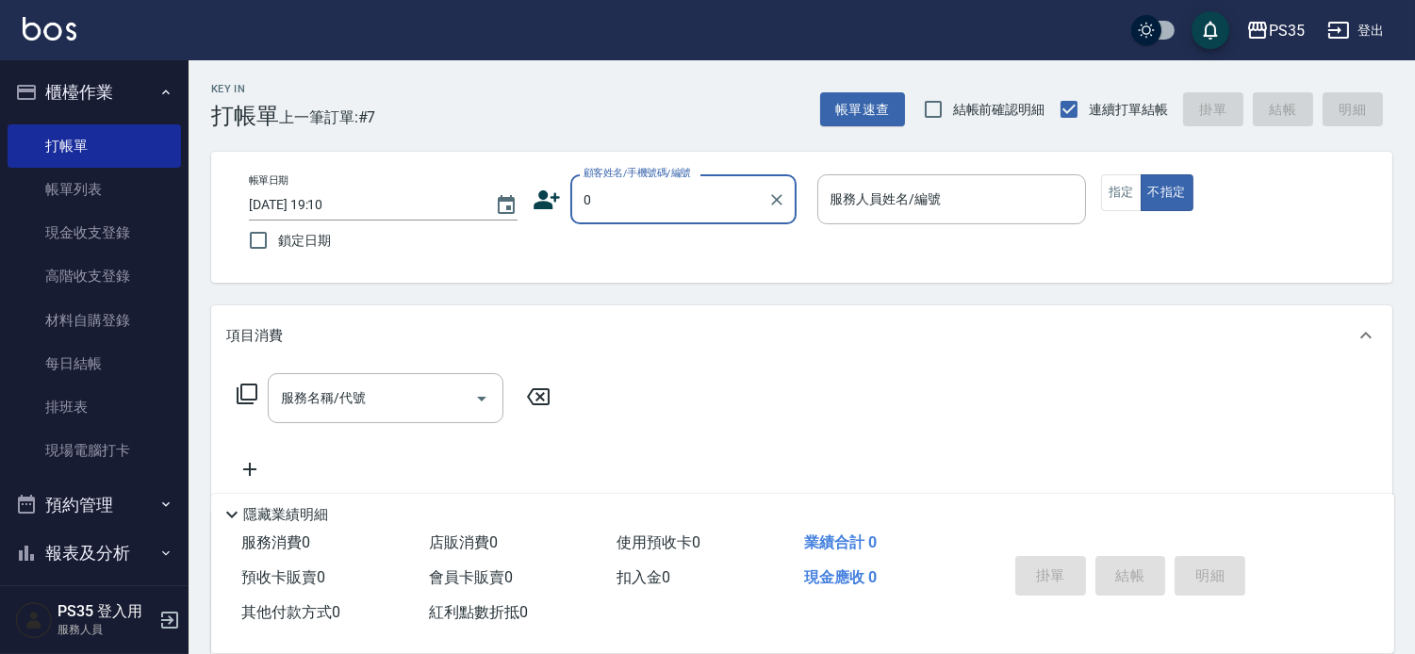
type input "0"
type input "無名字/0/null"
type input "kiki-0"
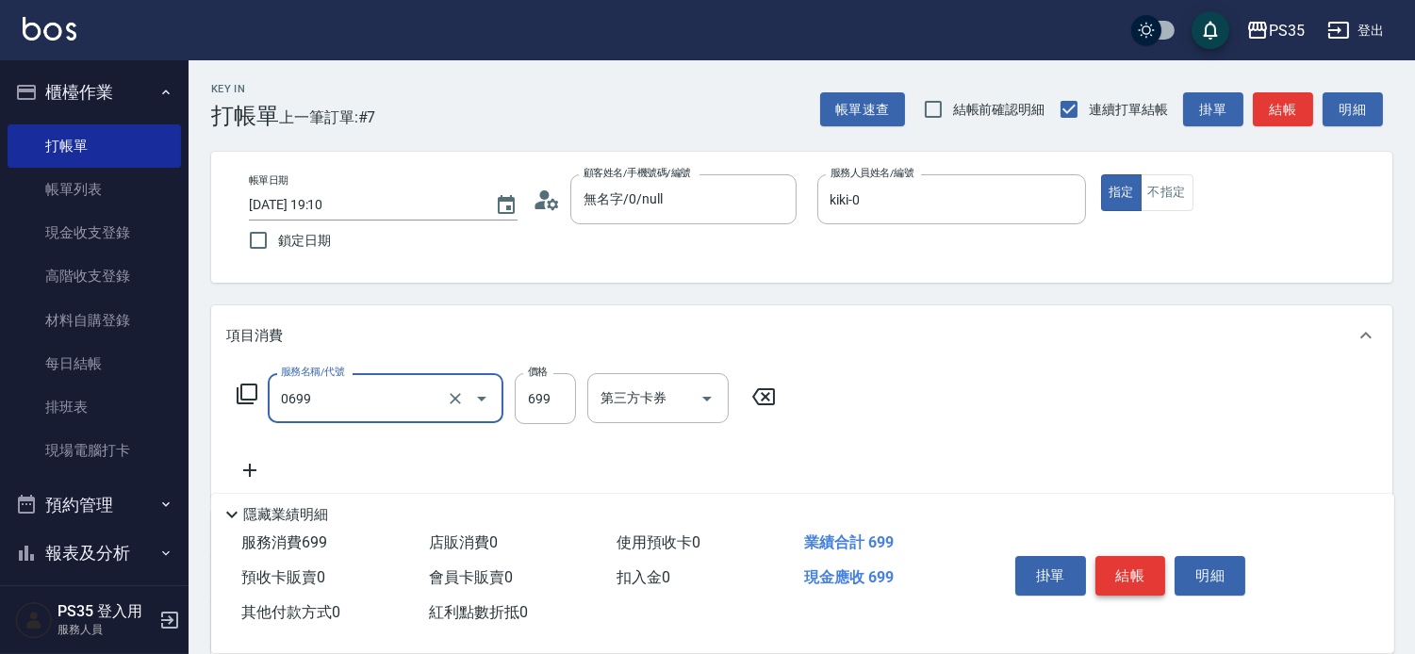
type input "精油SPA(0699)"
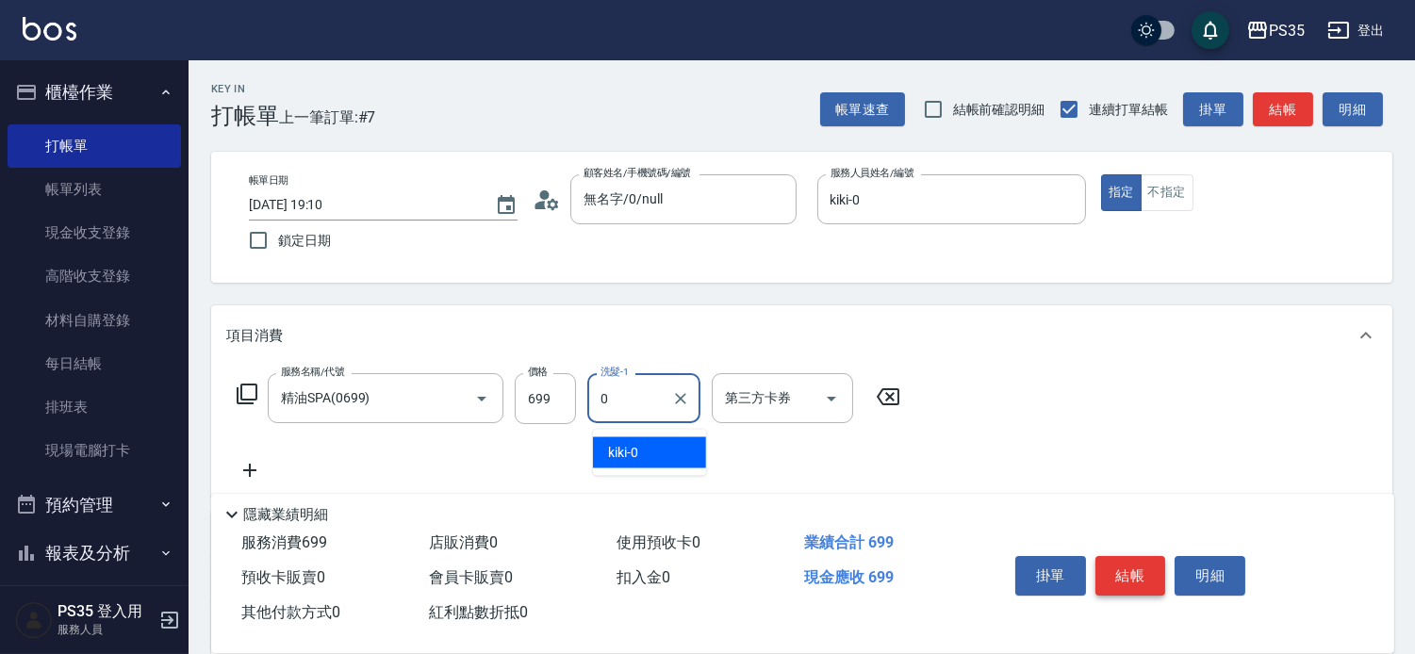
type input "kiki-0"
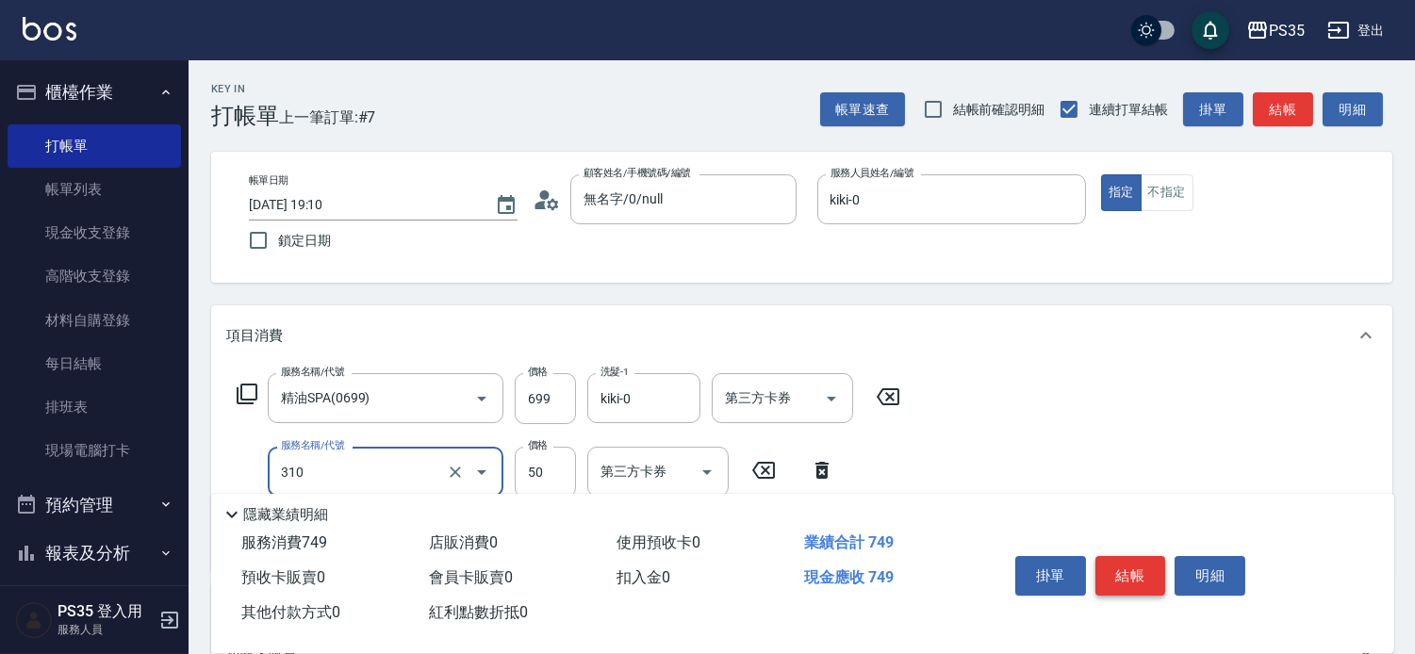
type input "剪瀏海(310)"
click at [1135, 556] on button "結帳" at bounding box center [1130, 576] width 71 height 40
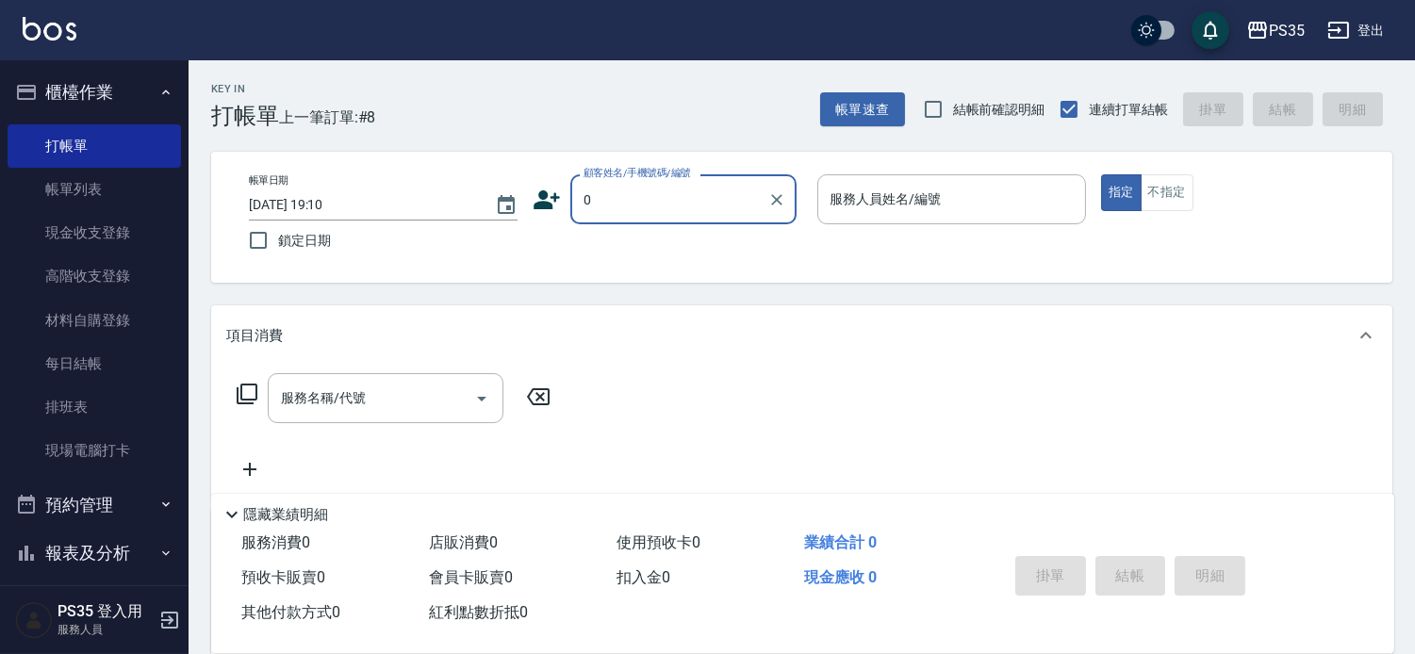
type input "0"
type input "無名字/0/null"
type input "kiki-0"
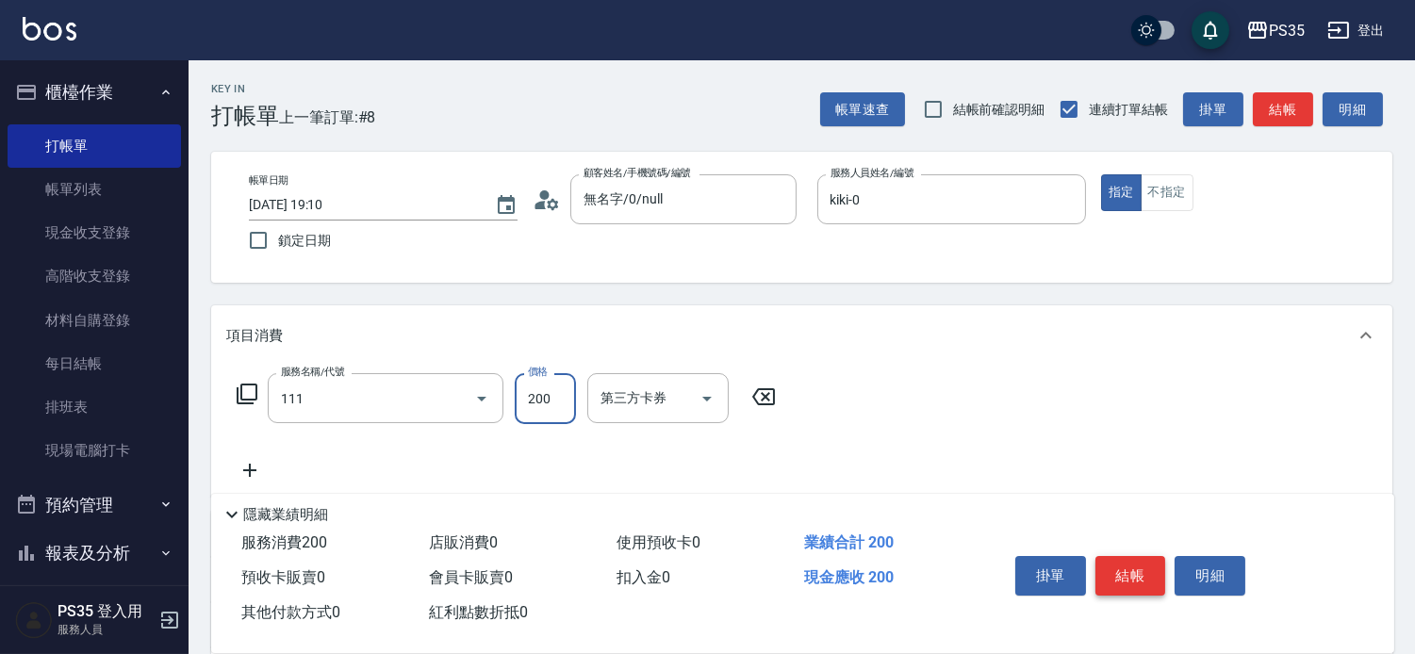
type input "200(111)"
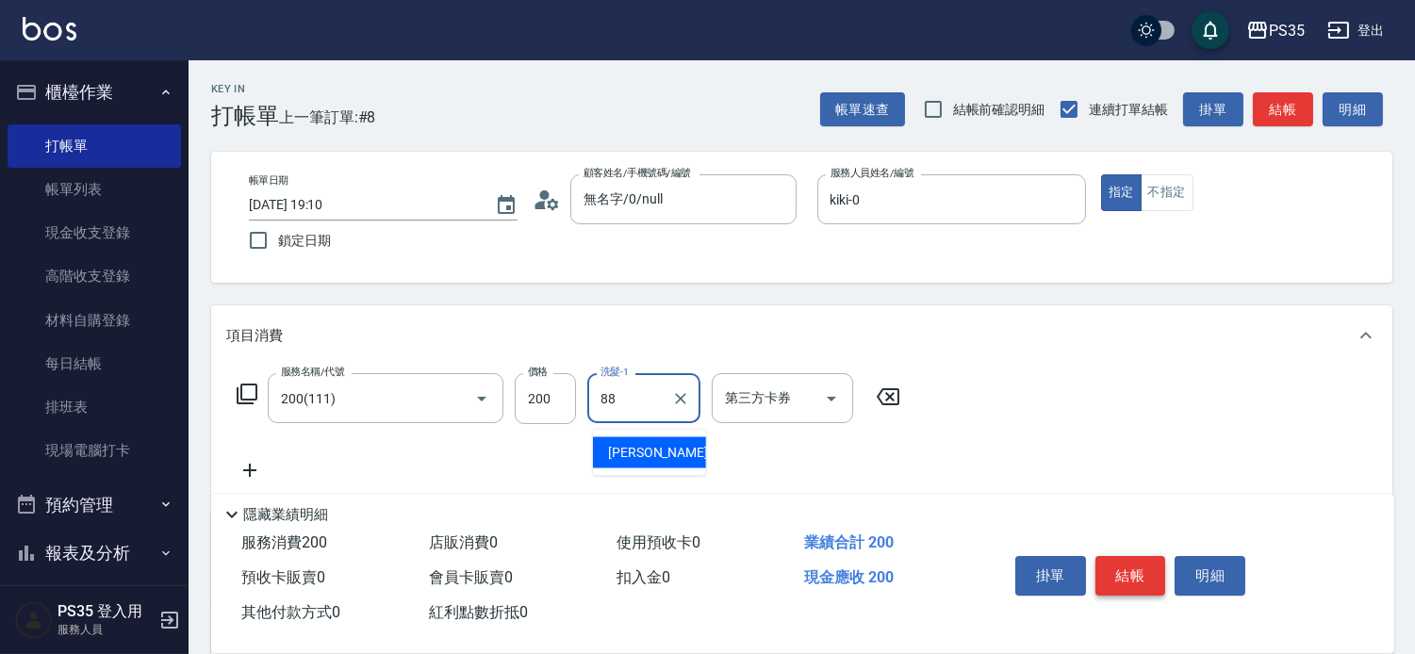
type input "[PERSON_NAME]-88"
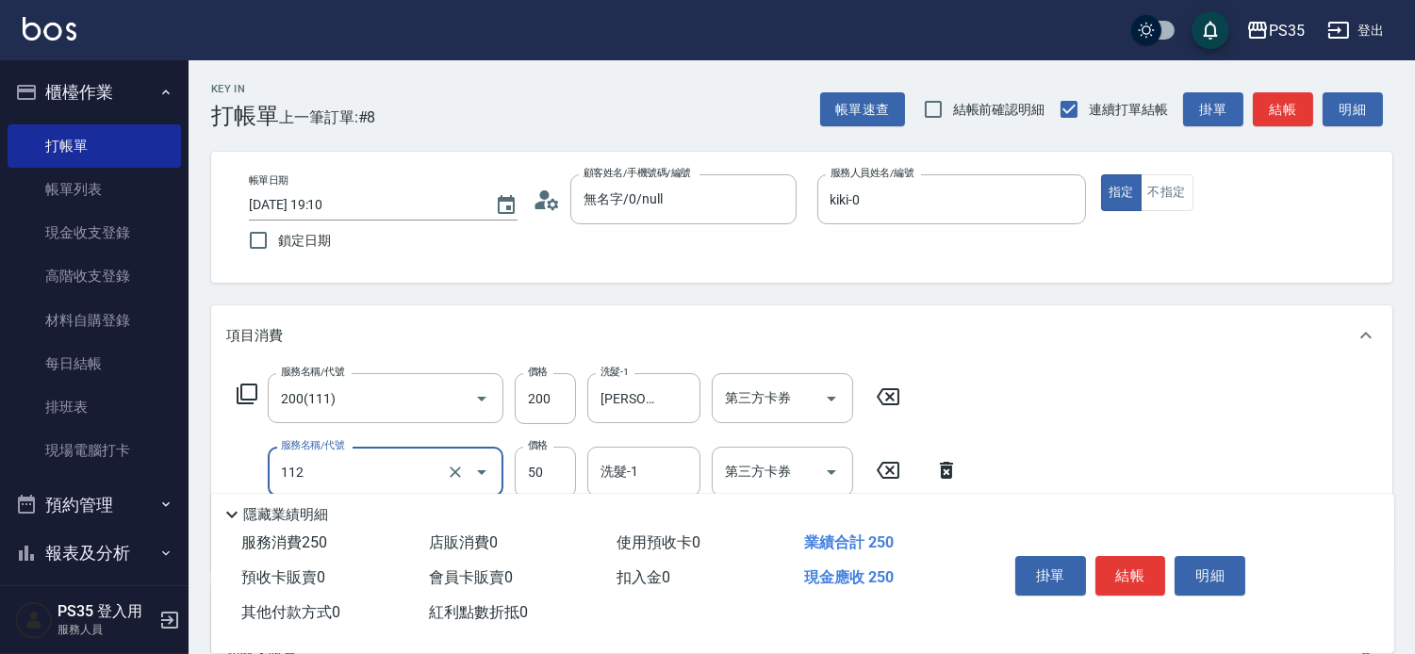
scroll to position [105, 0]
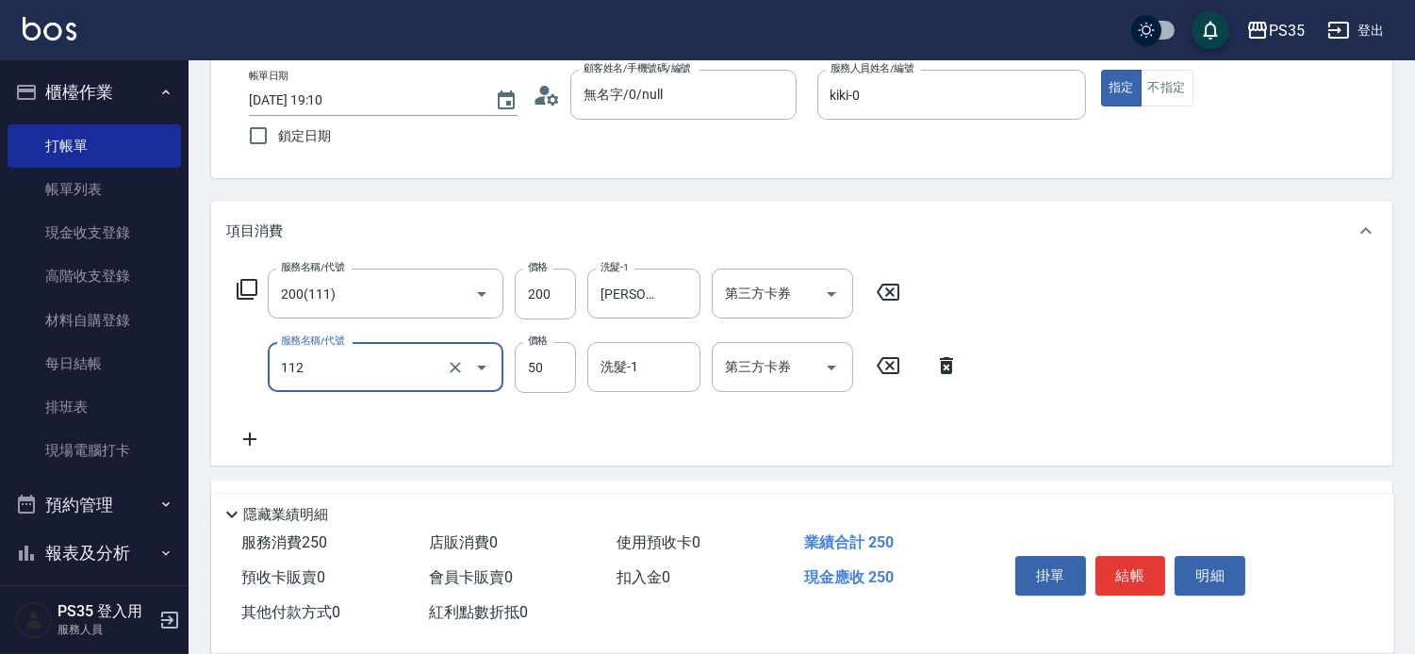
type input "精油50(112)"
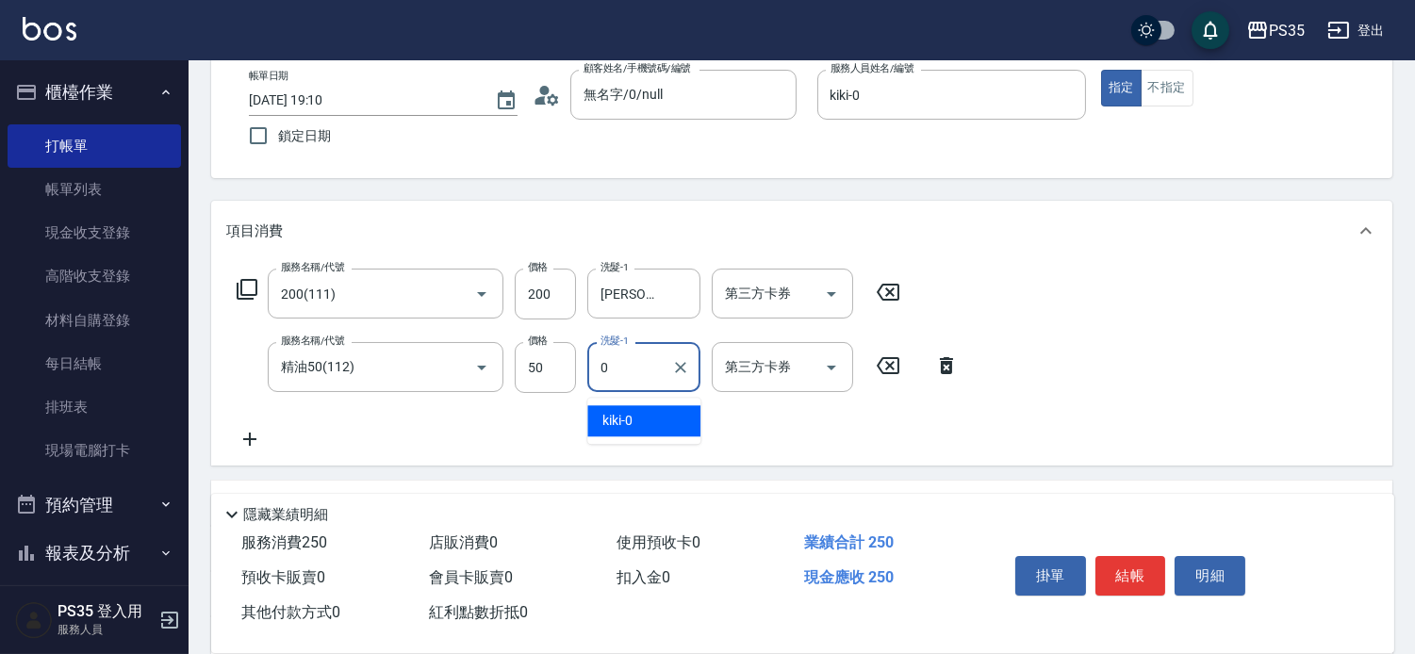
type input "kiki-0"
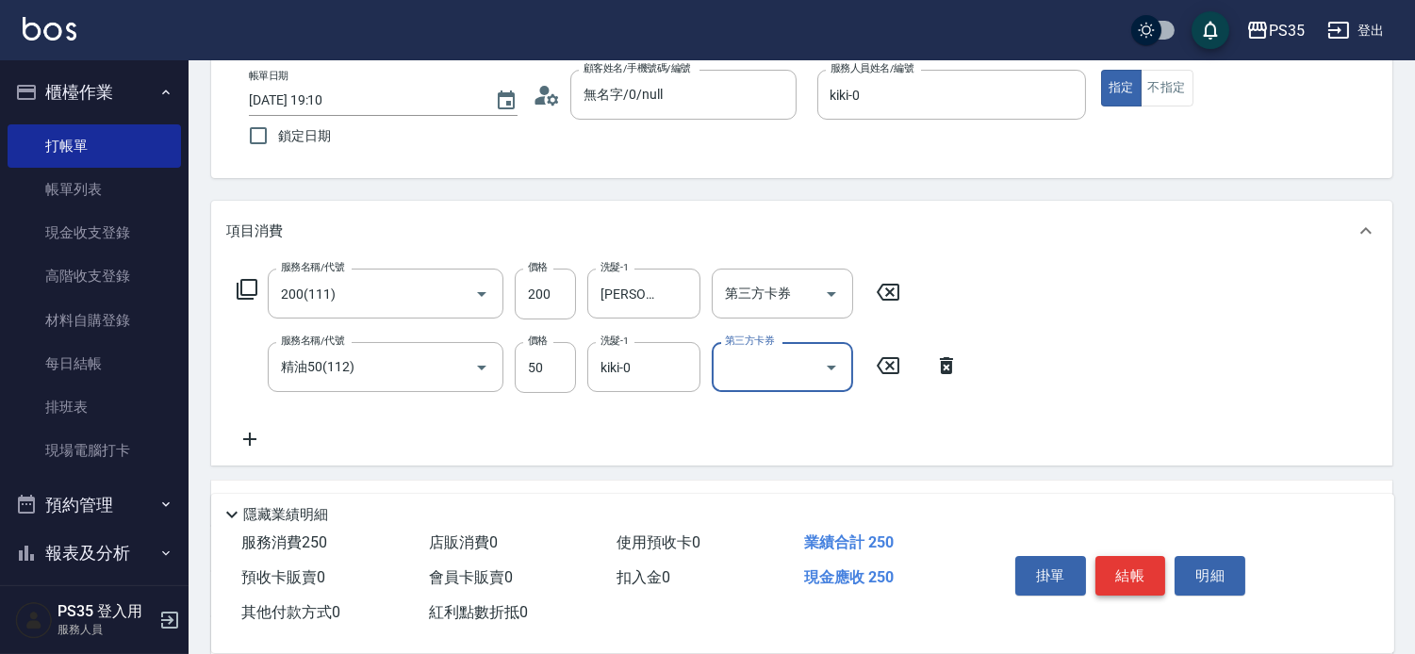
click at [1128, 556] on button "結帳" at bounding box center [1130, 576] width 71 height 40
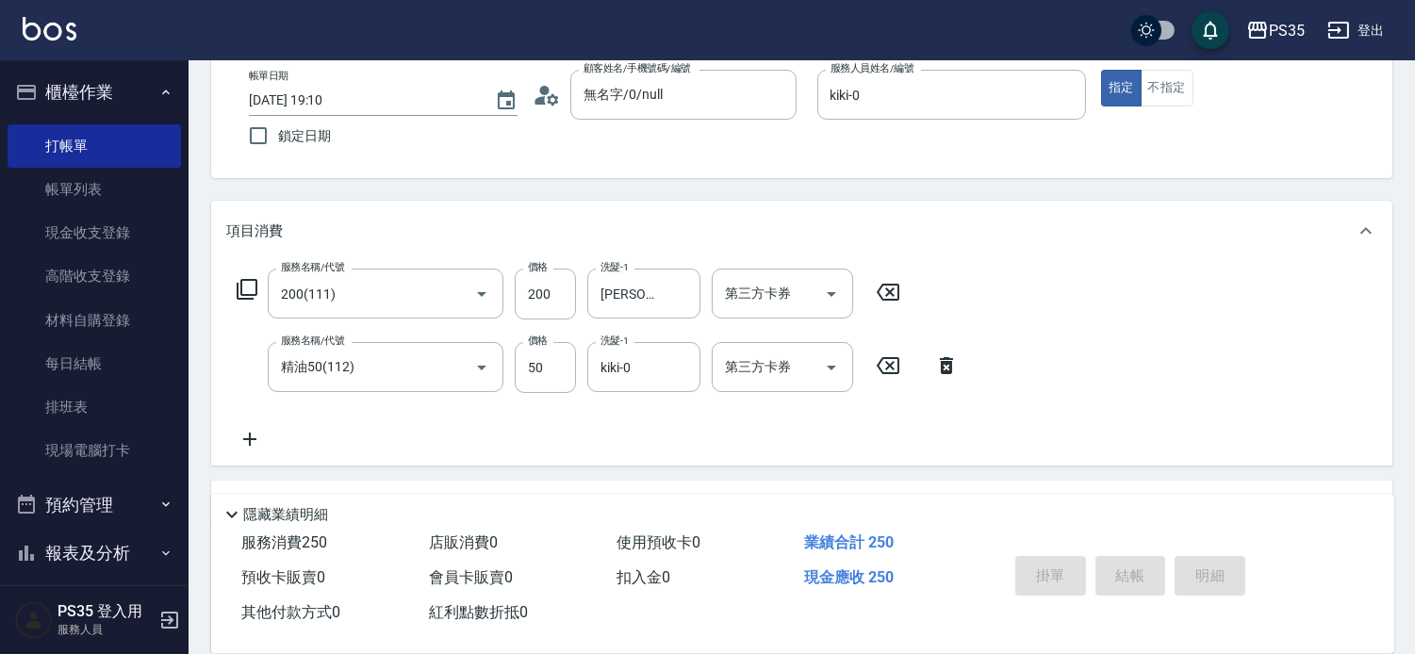
type input "[DATE] 19:11"
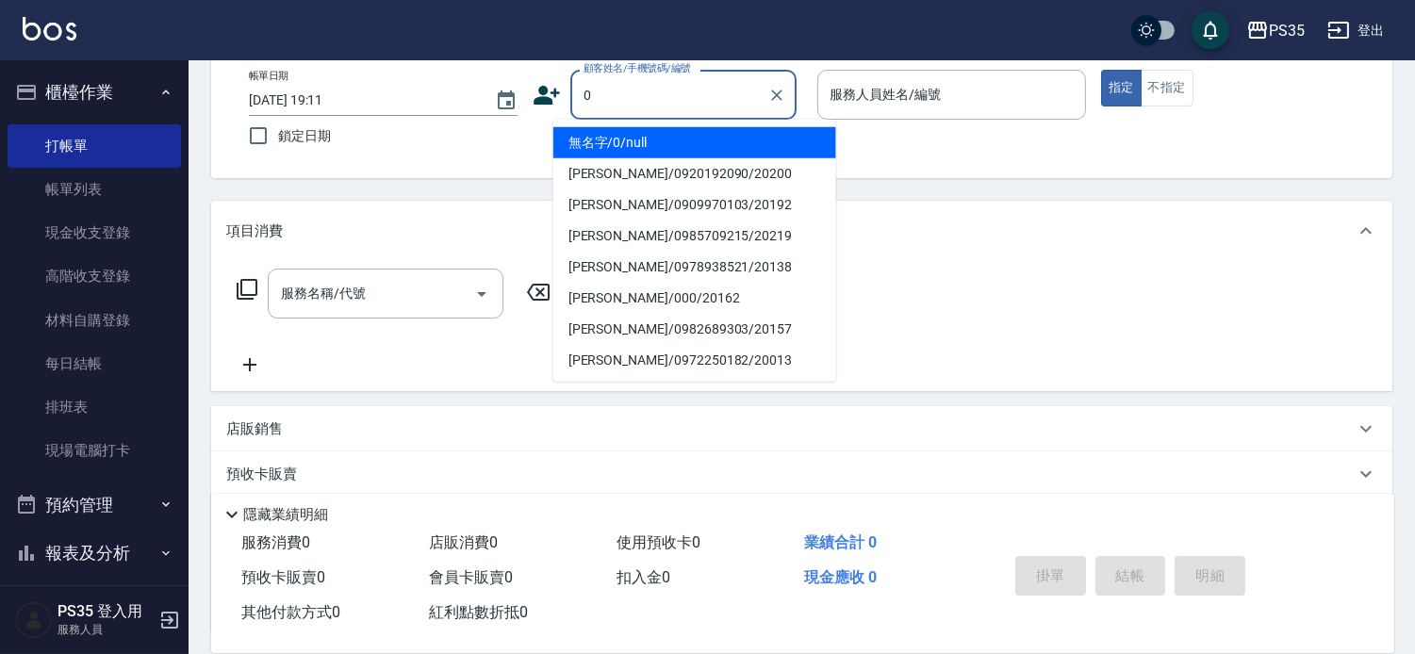
type input "0"
type input "無名字/0/null"
type input "kiki-0"
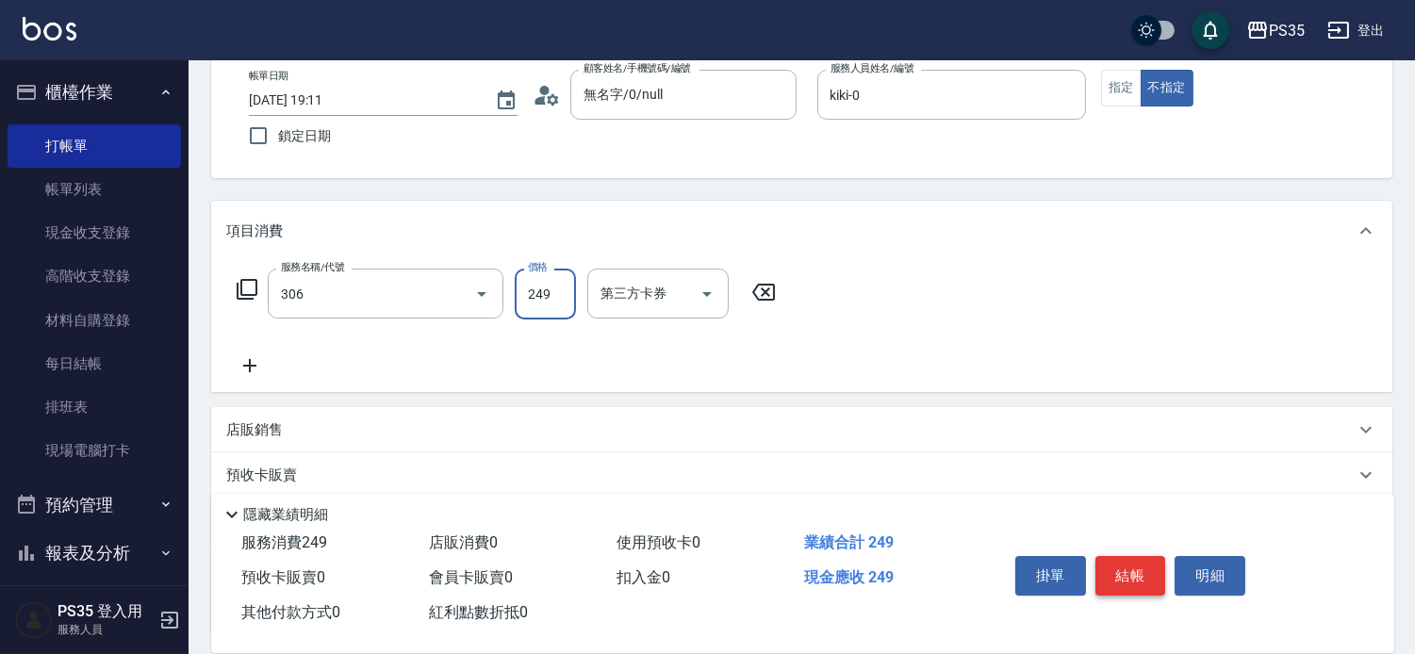
type input "剪髮(306)"
type input "249"
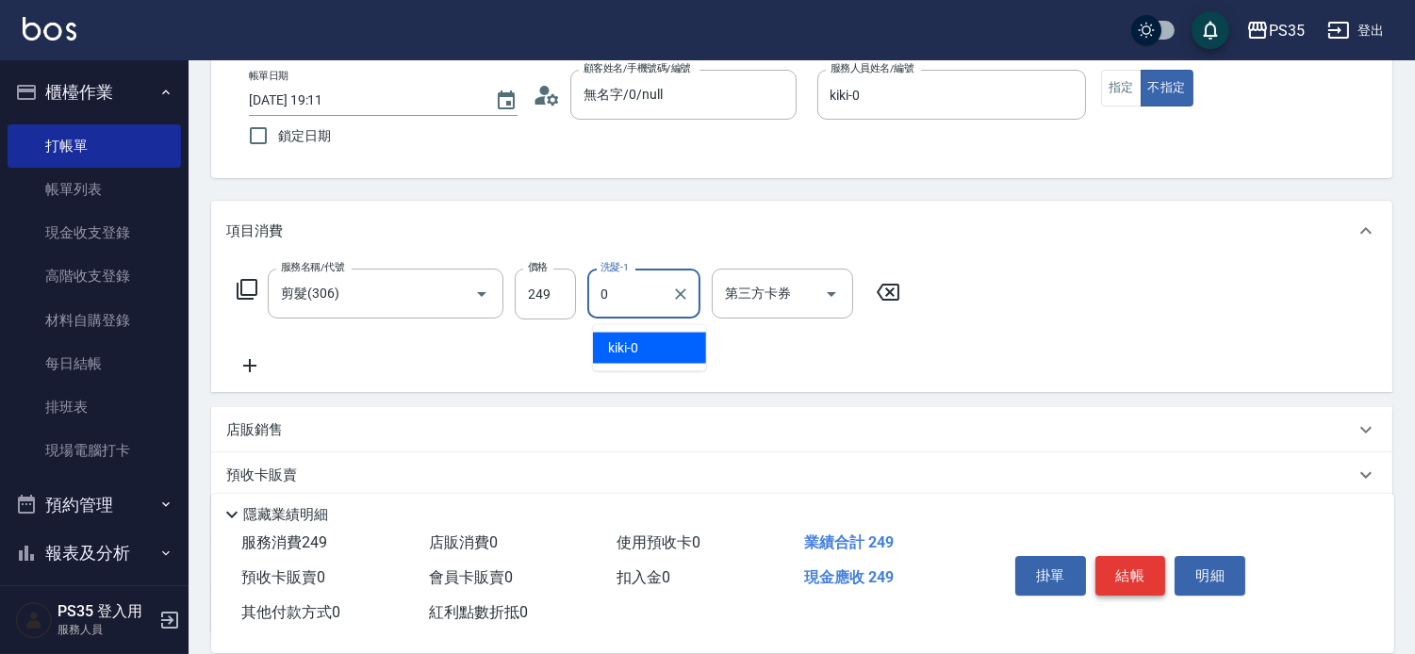
type input "kiki-0"
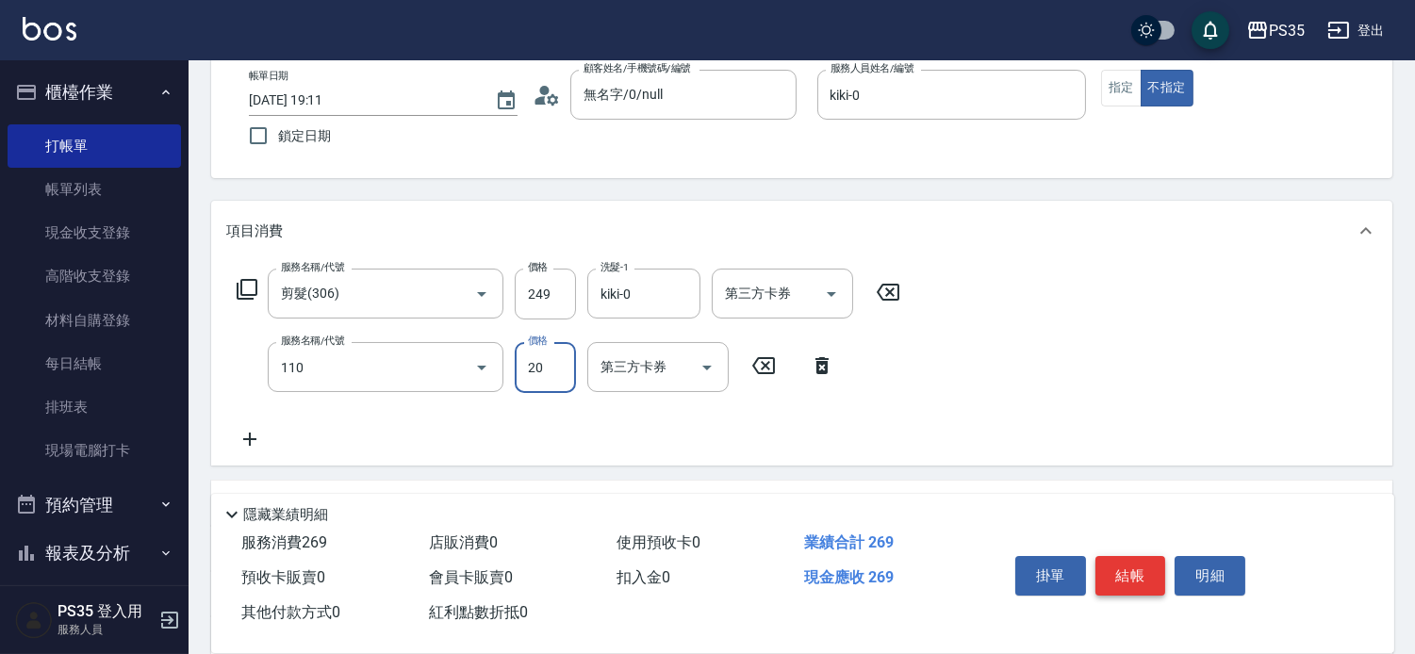
type input "潤絲(110)"
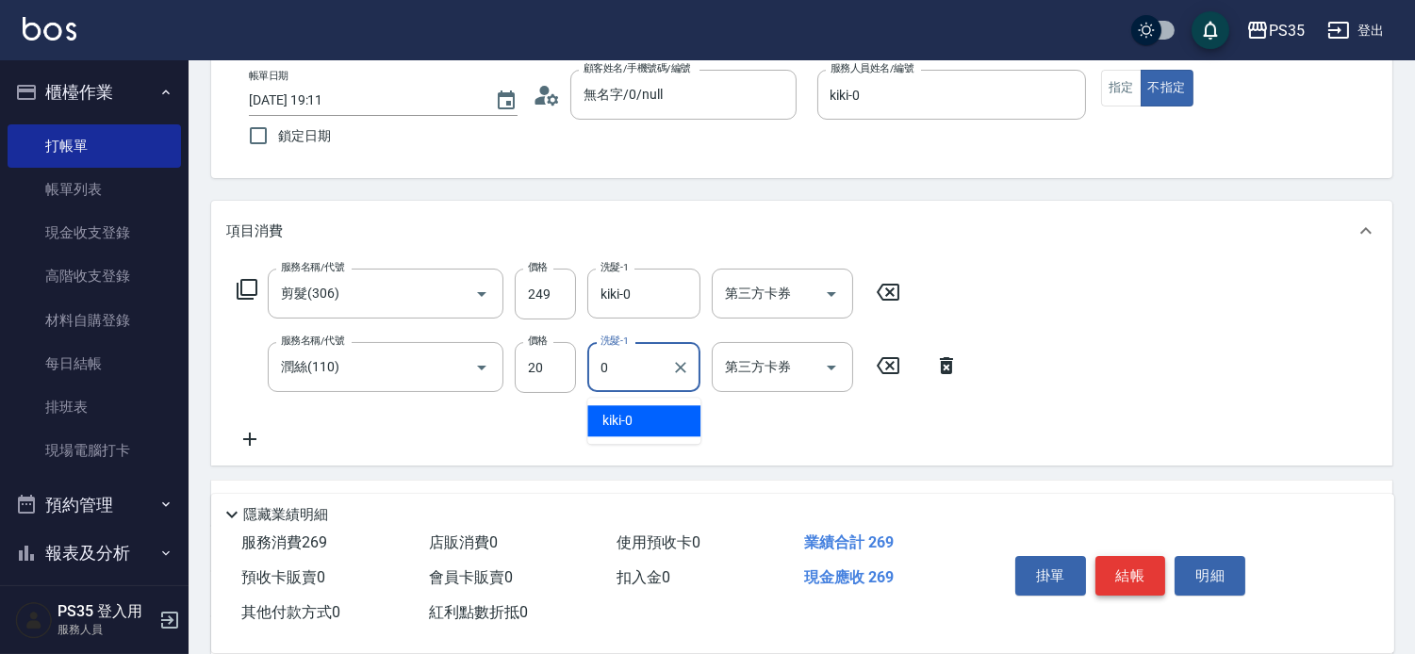
type input "kiki-0"
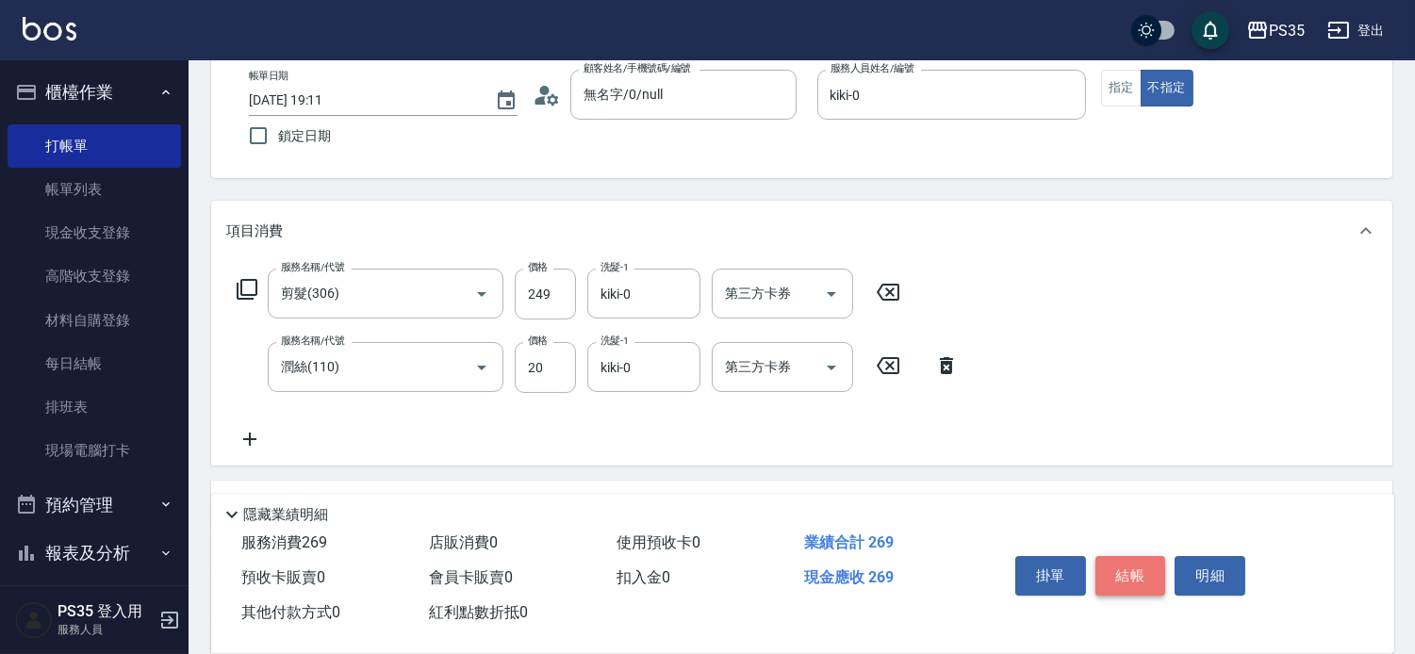
click at [1128, 556] on button "結帳" at bounding box center [1130, 576] width 71 height 40
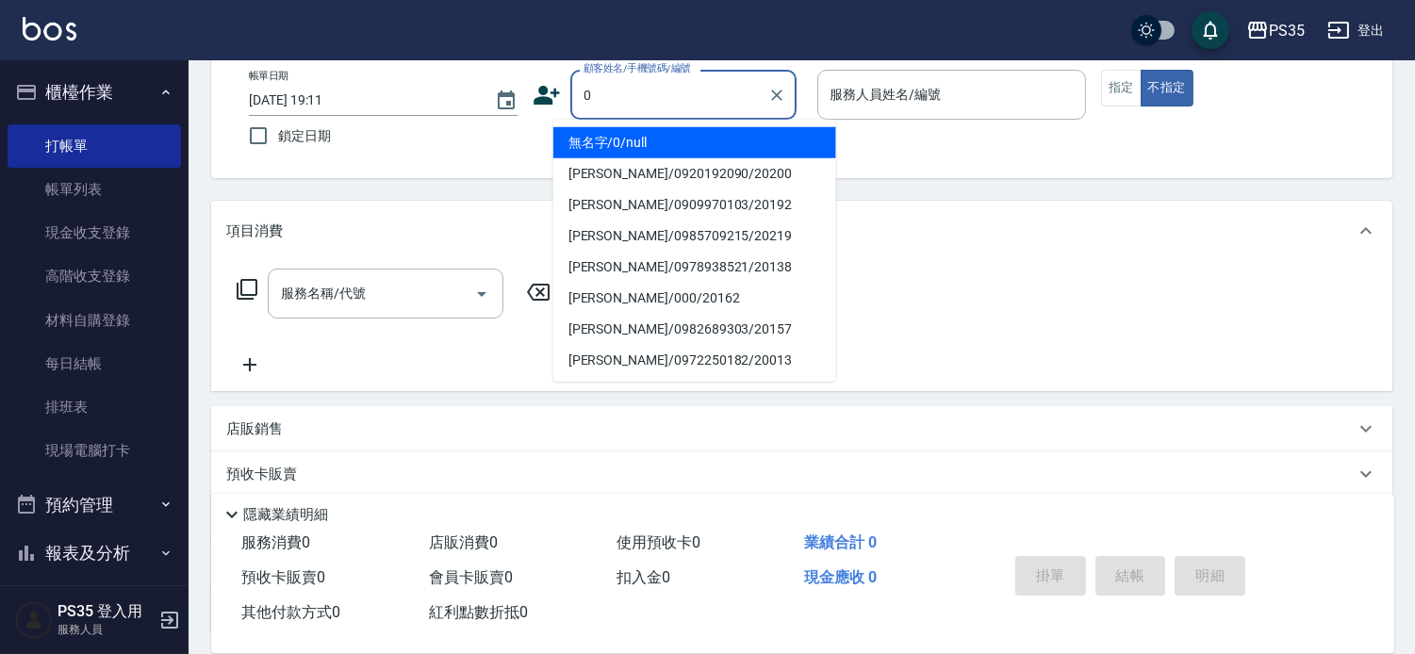
type input "0"
type input "1"
type input "無名字/0/null"
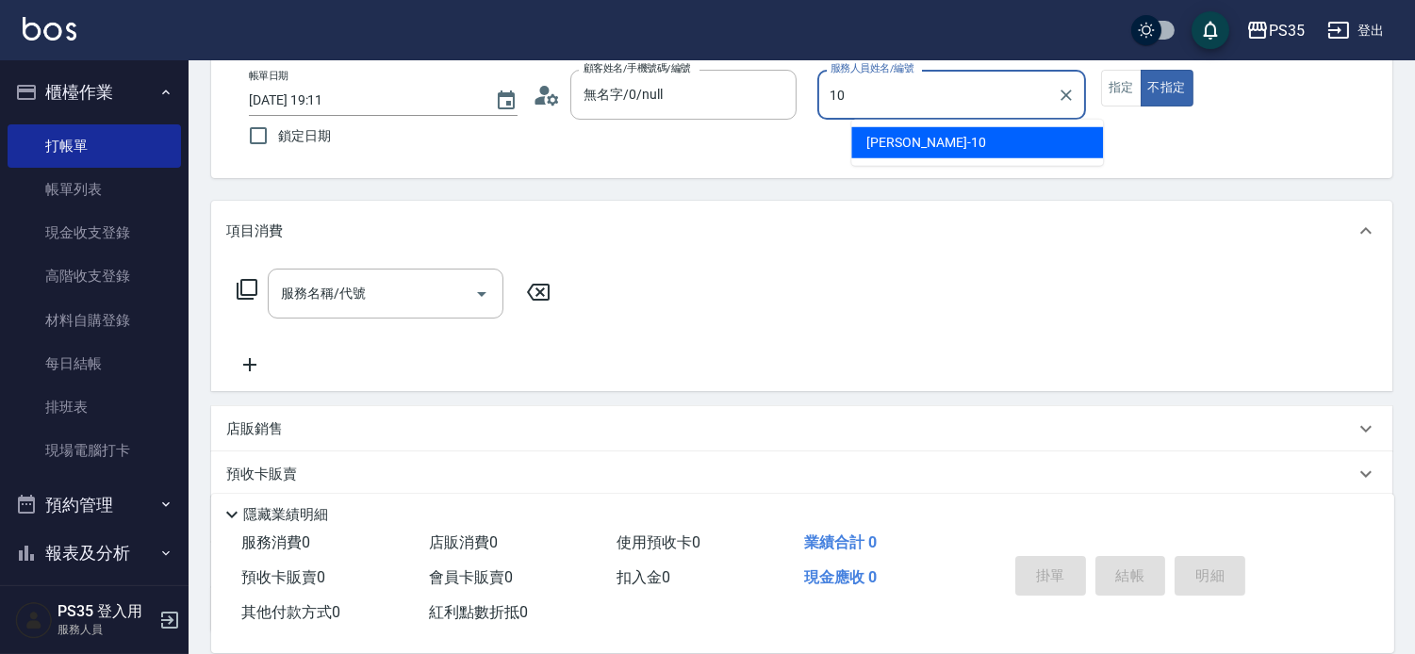
type input "[PERSON_NAME]-10"
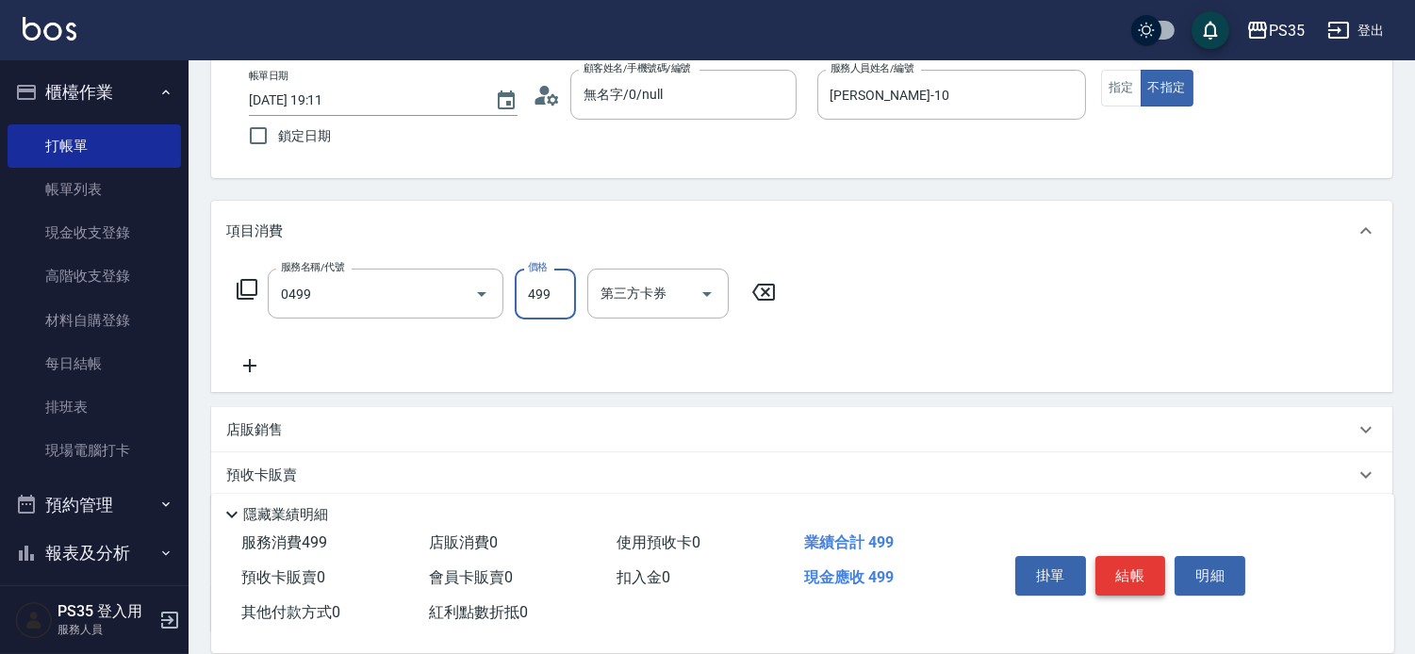
type input "[PERSON_NAME]499(0499)"
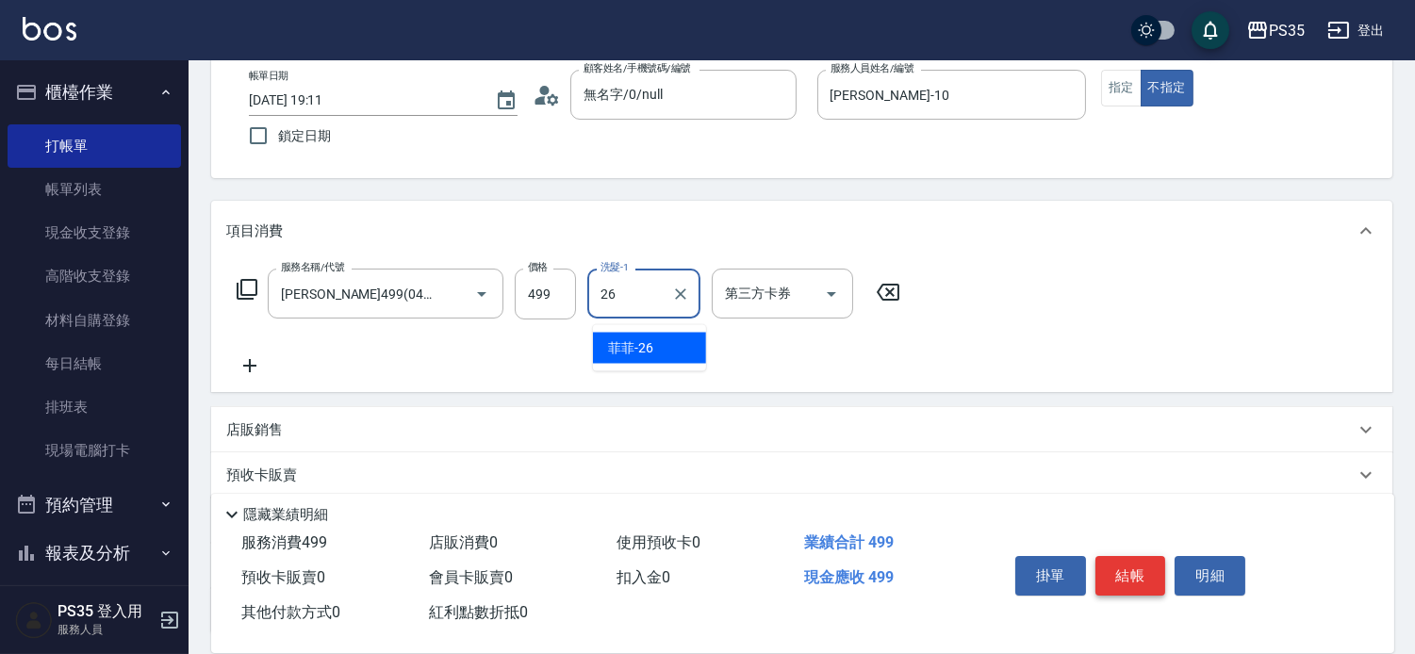
type input "菲菲-26"
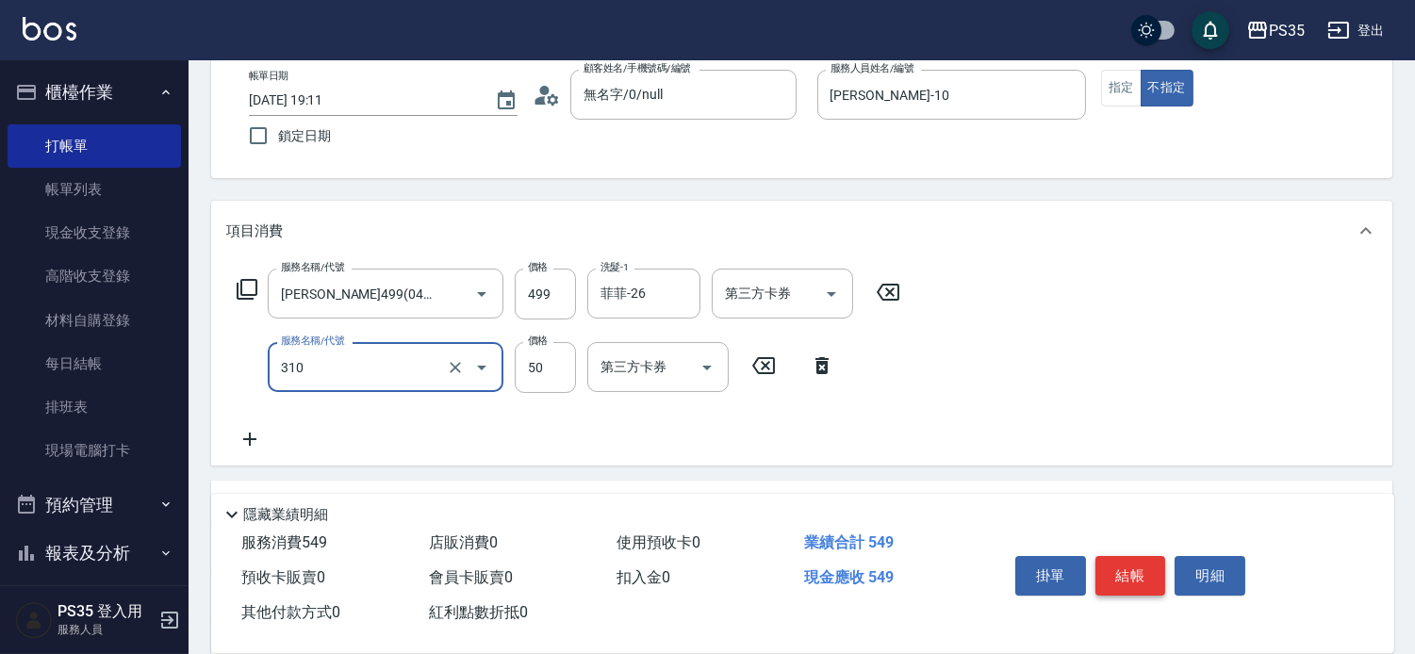
type input "剪瀏海(310)"
click at [1128, 556] on button "結帳" at bounding box center [1130, 576] width 71 height 40
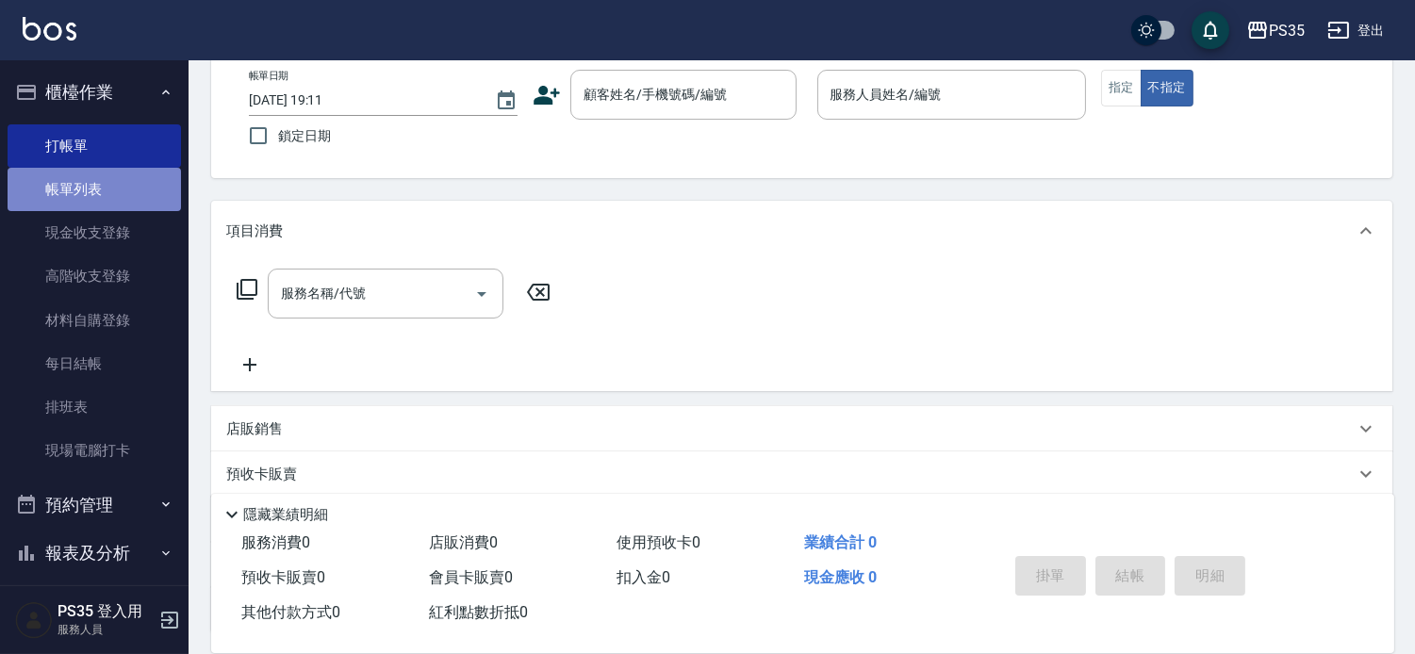
click at [137, 182] on link "帳單列表" at bounding box center [94, 189] width 173 height 43
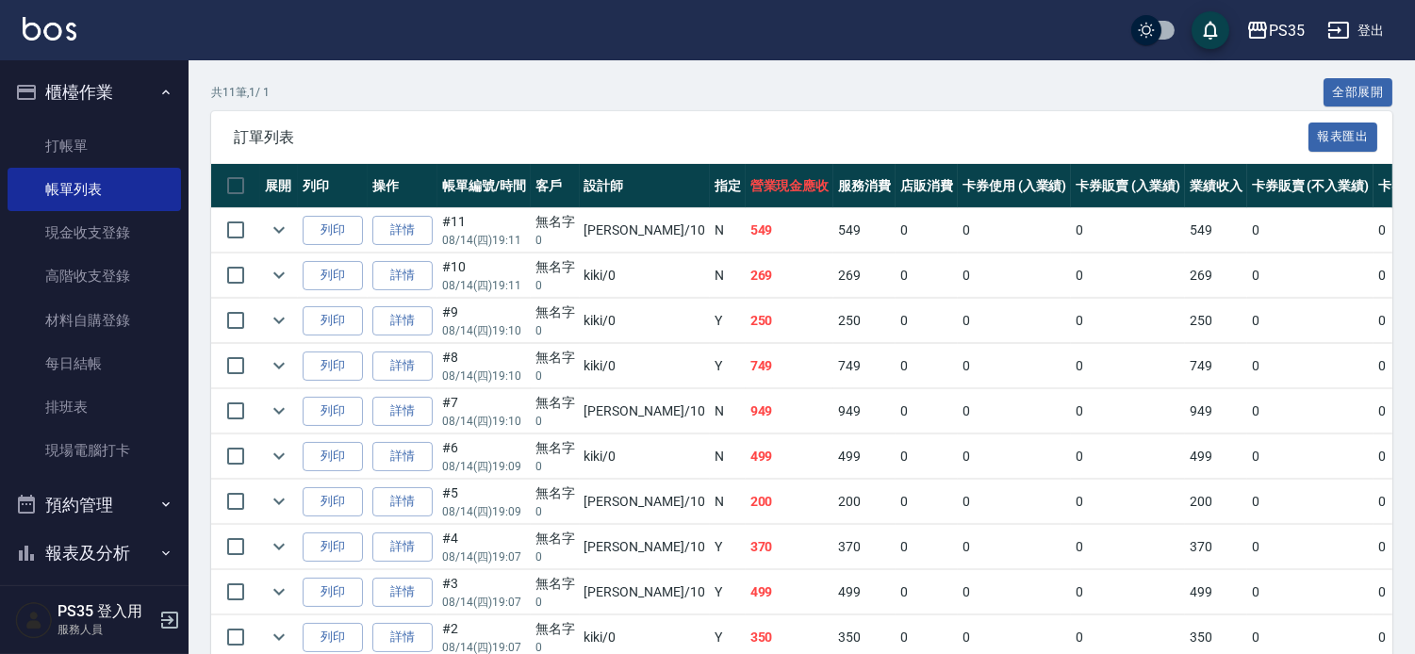
scroll to position [647, 0]
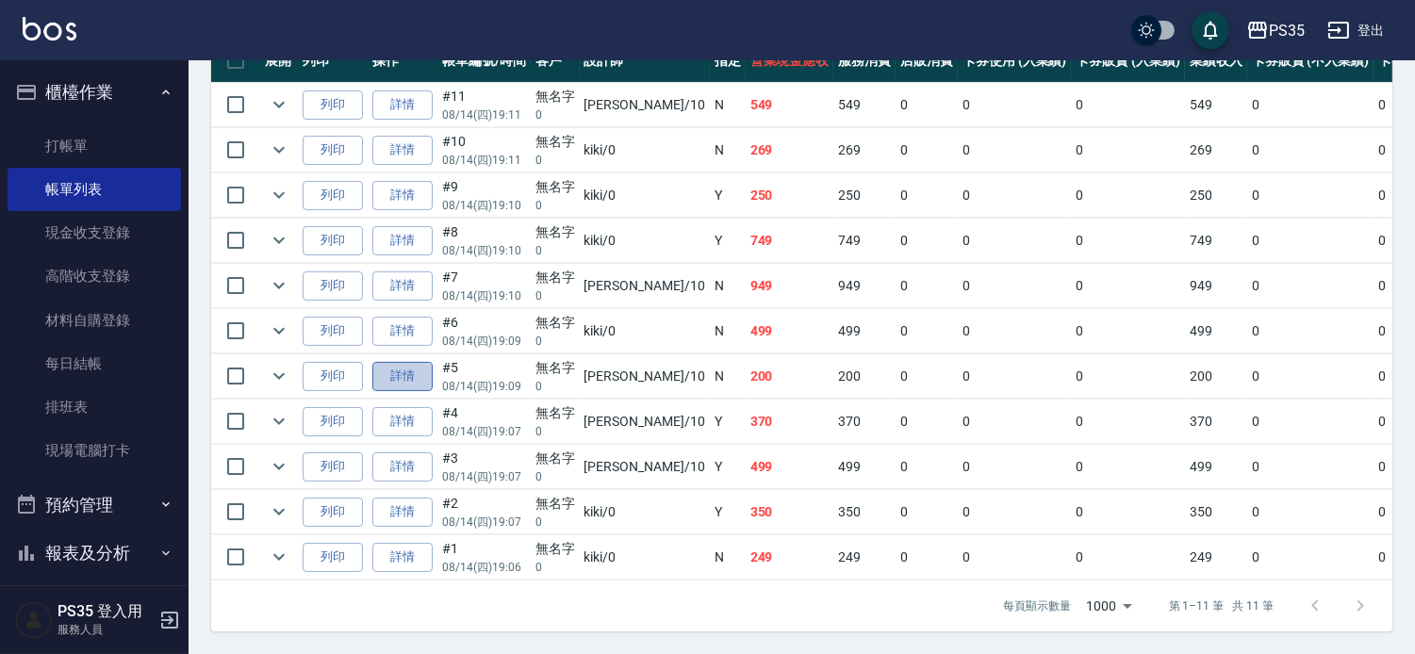
click at [413, 362] on link "詳情" at bounding box center [402, 376] width 60 height 29
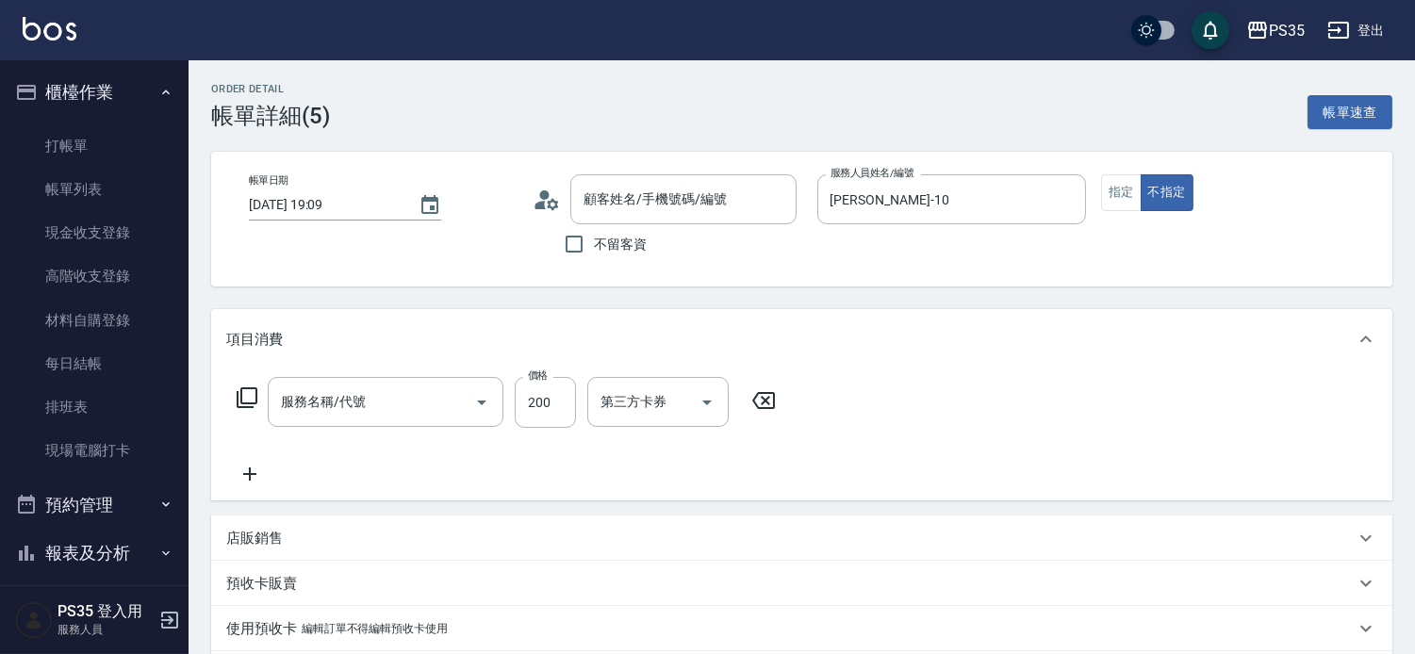
type input "[DATE] 19:09"
type input "[PERSON_NAME]-10"
type input "200(111)"
type input "無名字/0/null"
click at [257, 479] on icon at bounding box center [249, 474] width 47 height 23
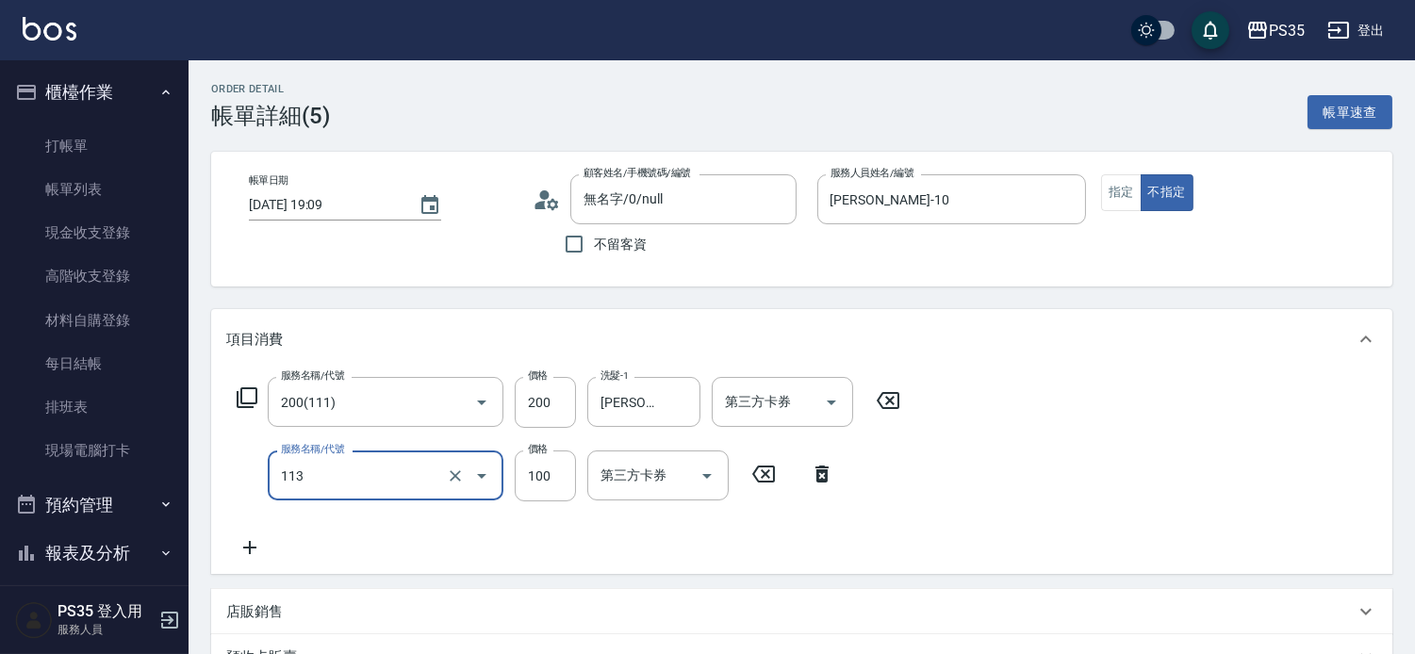
type input "瞬護100(113)"
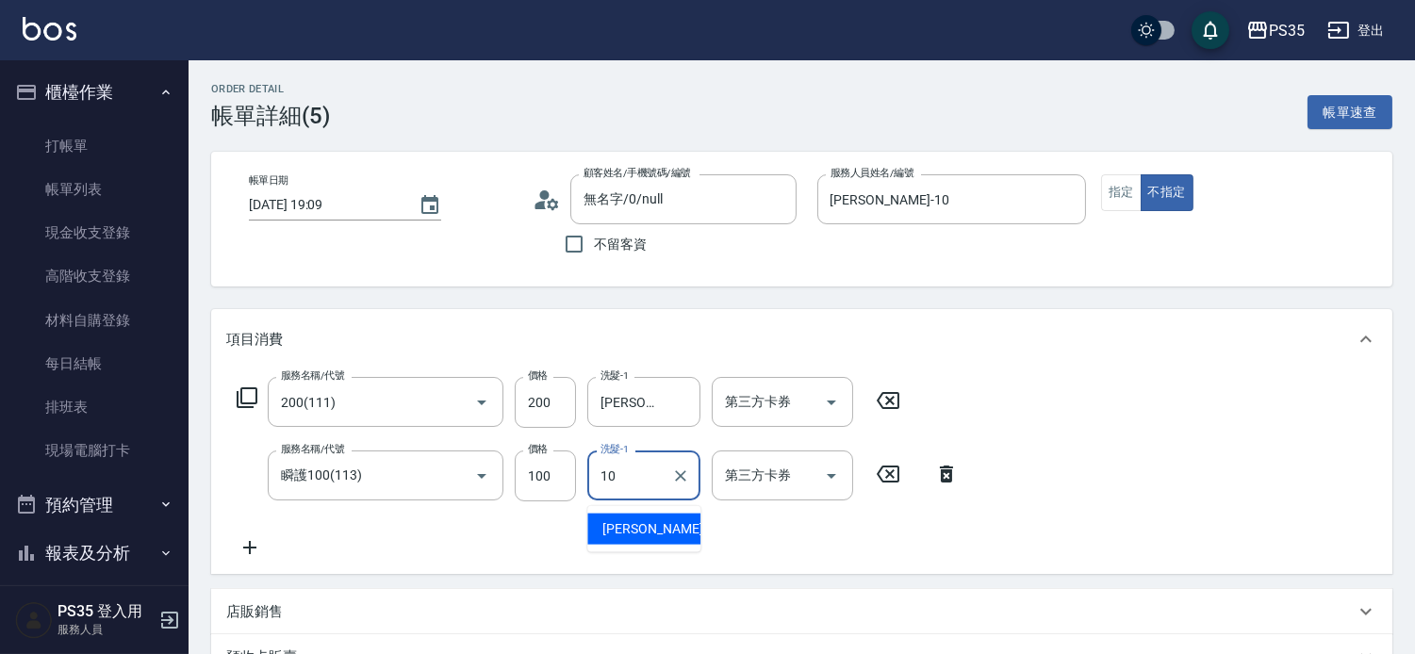
type input "[PERSON_NAME]-10"
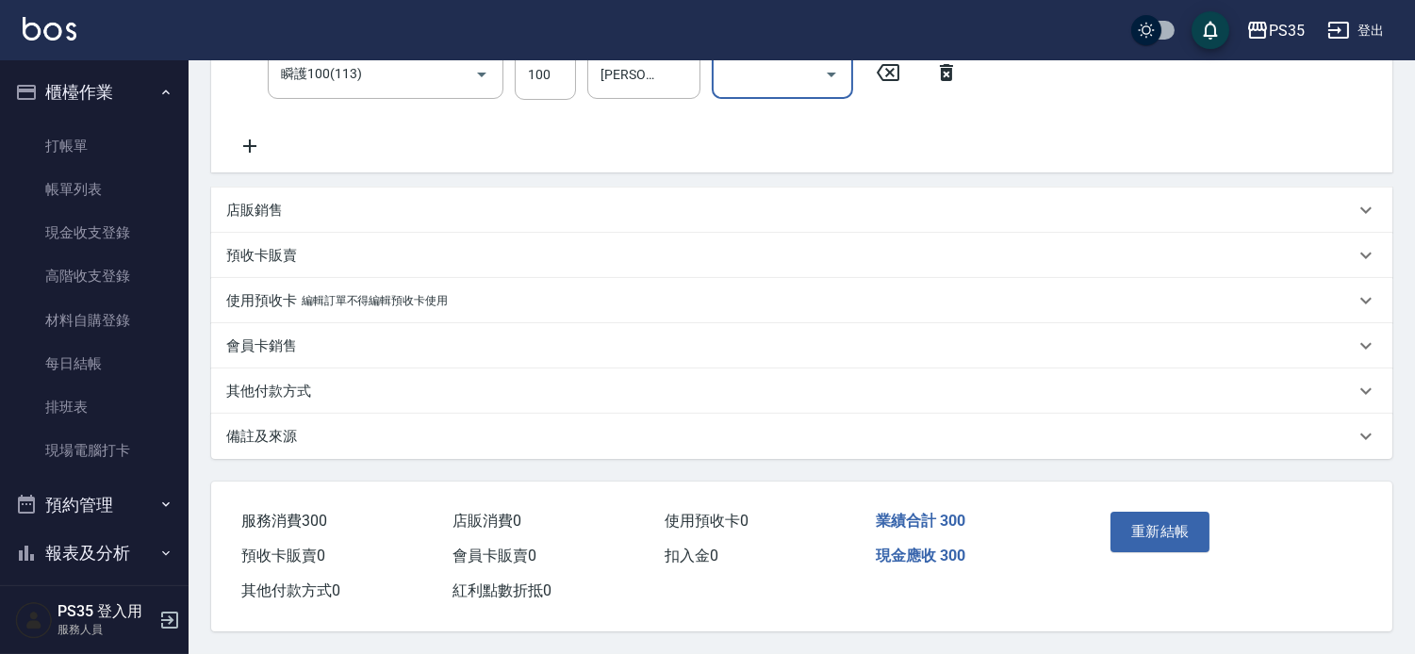
scroll to position [434, 0]
click at [1127, 512] on button "重新結帳" at bounding box center [1160, 532] width 100 height 40
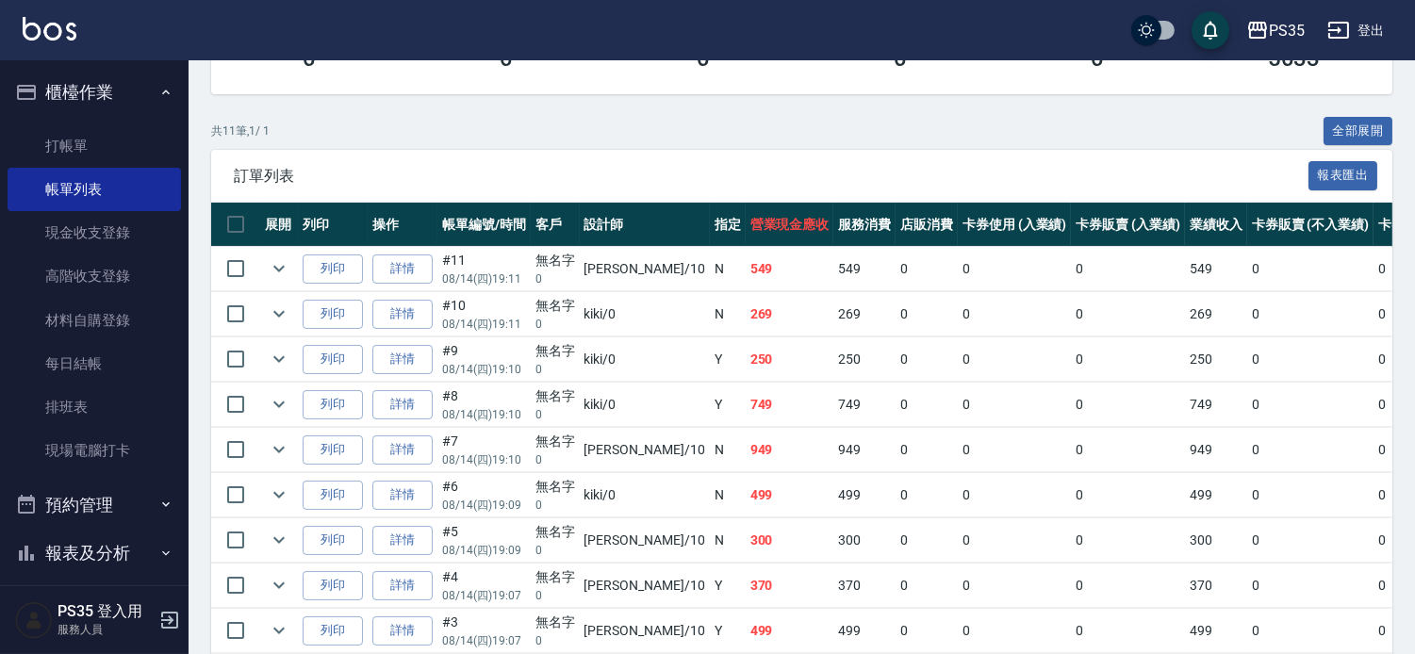
scroll to position [105, 0]
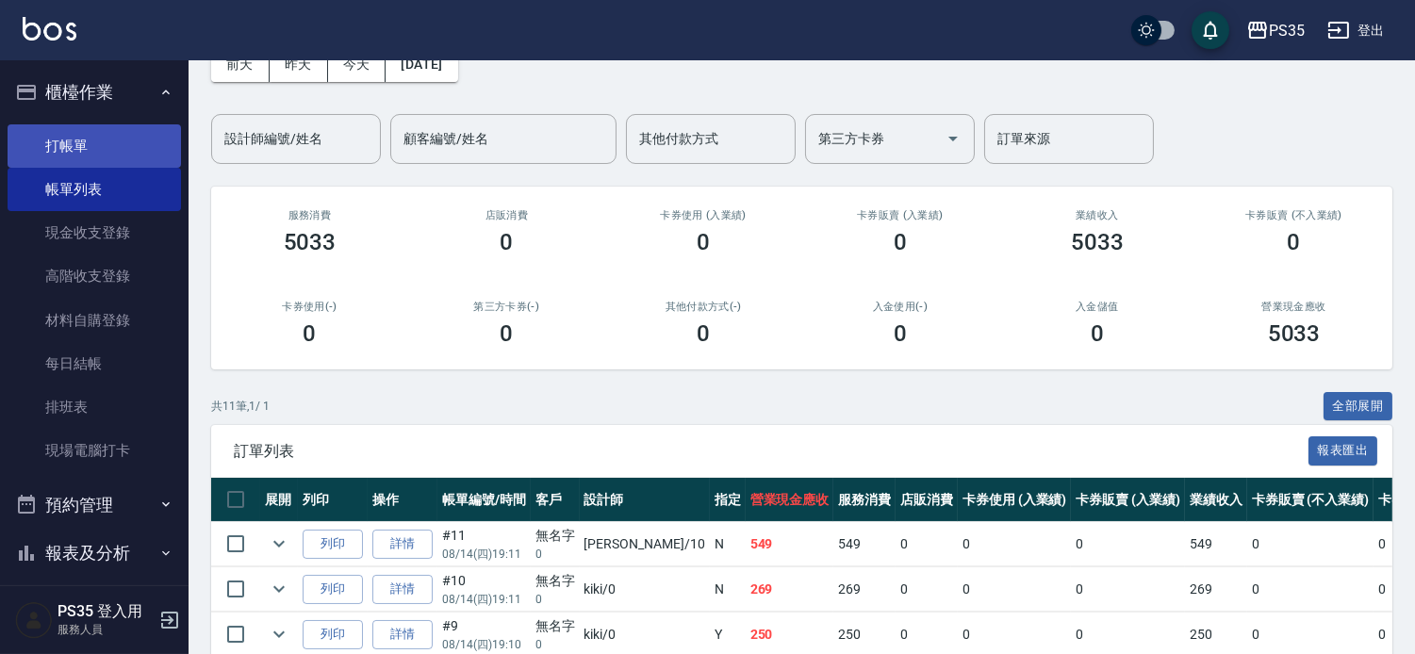
click at [64, 148] on link "打帳單" at bounding box center [94, 145] width 173 height 43
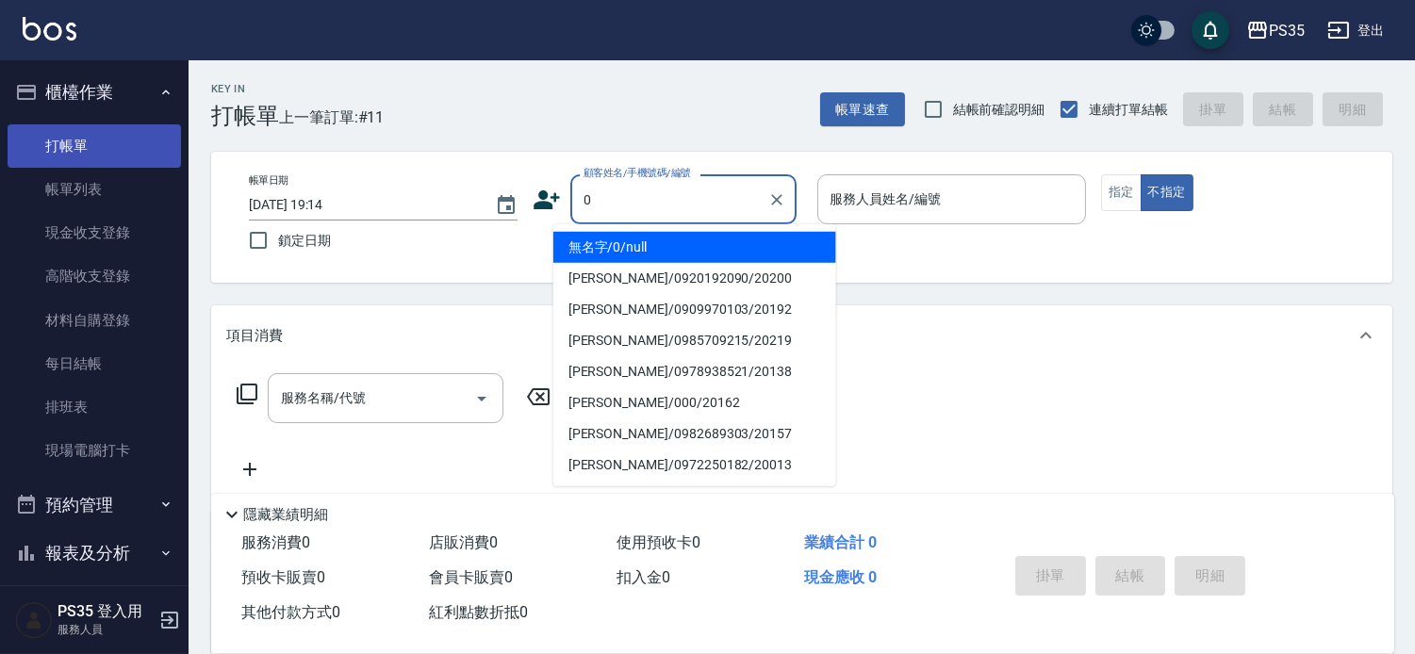
type input "無名字/0/null"
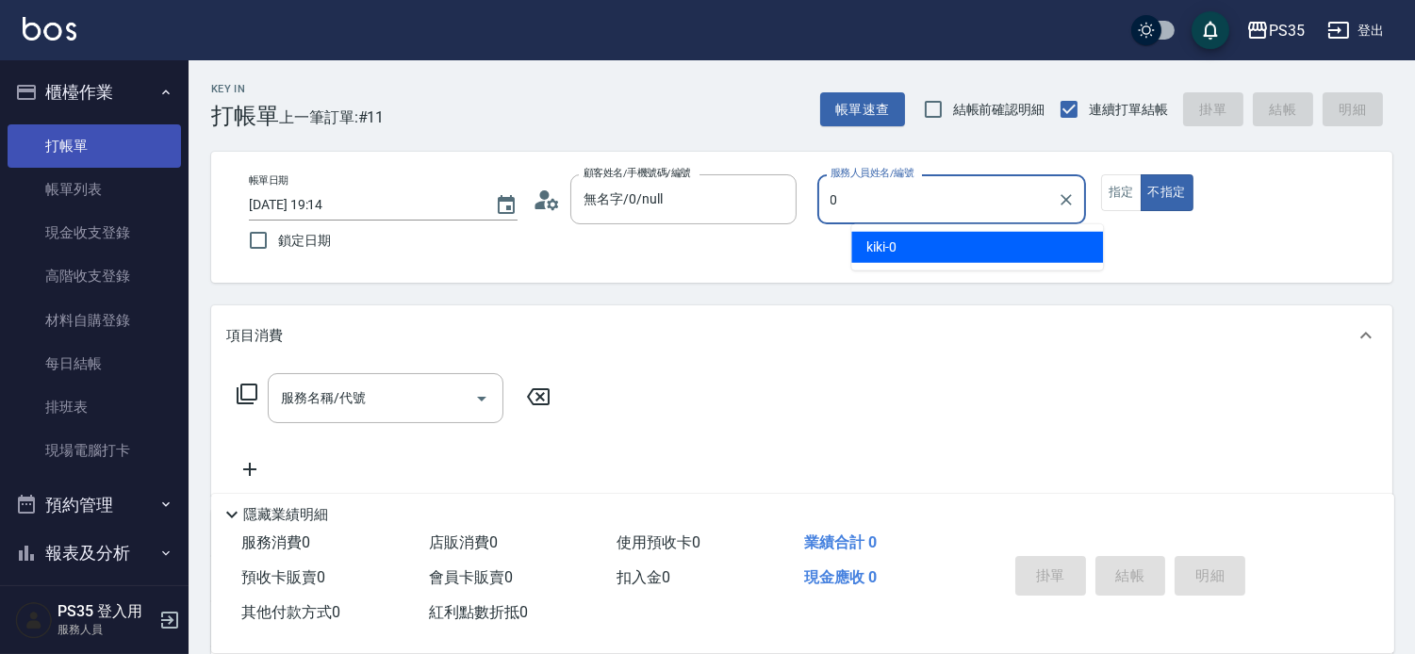
type input "0"
type button "false"
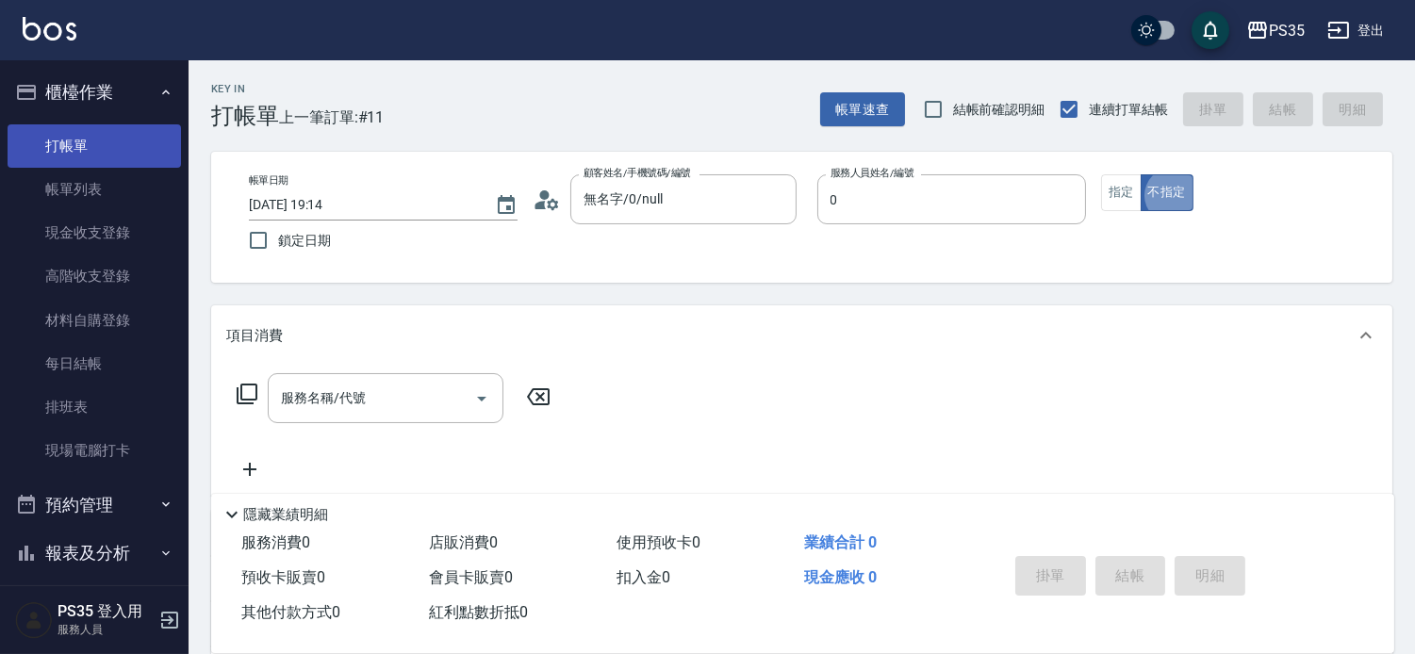
type input "kiki-0"
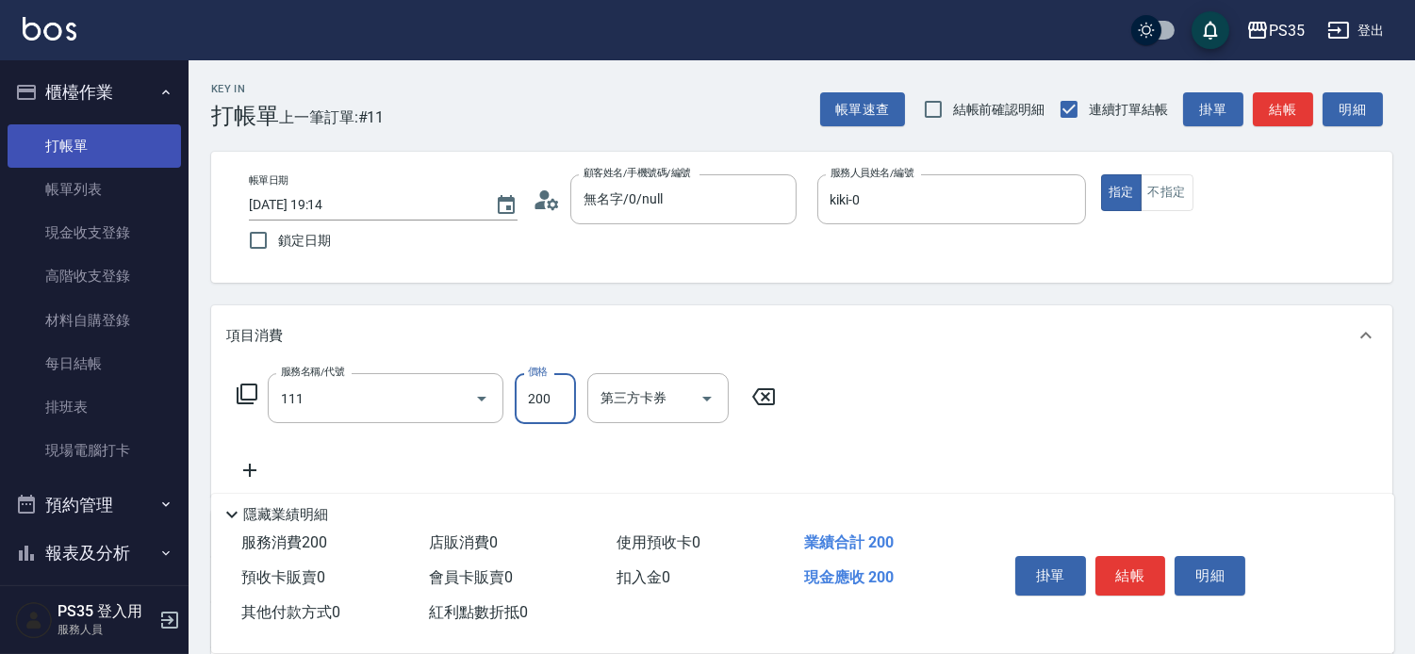
type input "200(111)"
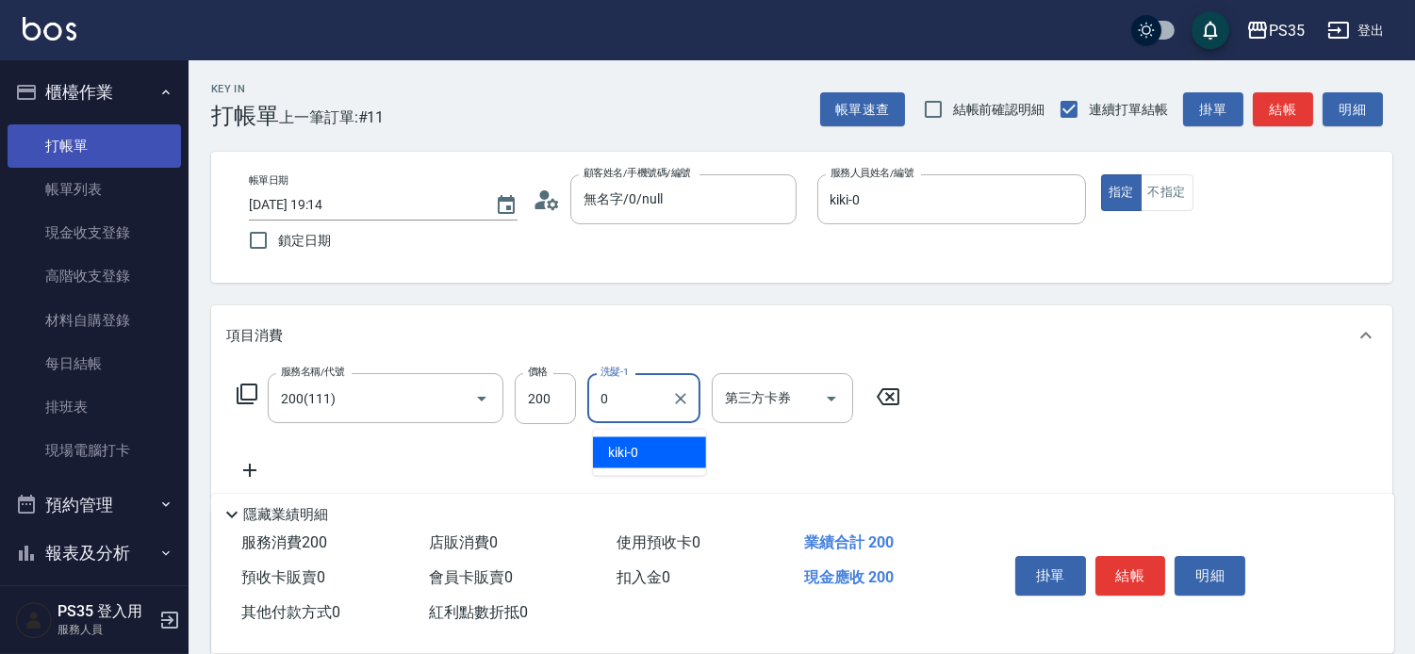
type input "kiki-0"
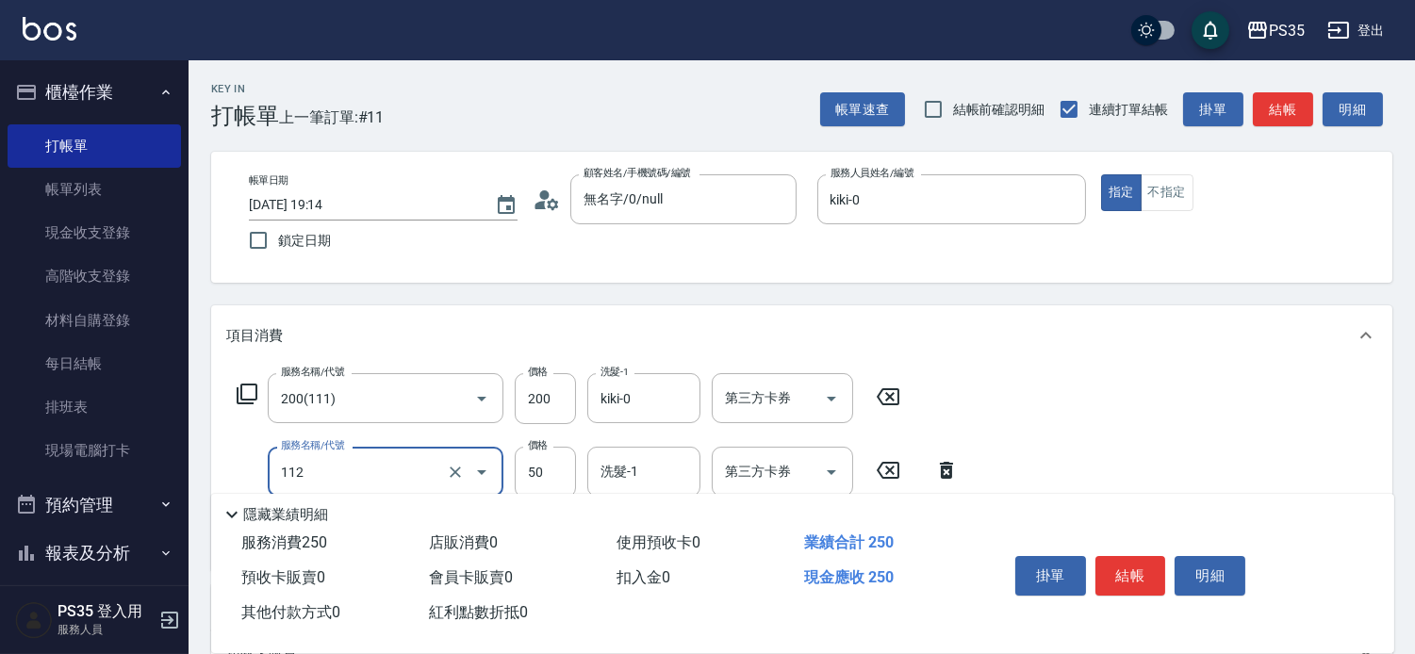
scroll to position [105, 0]
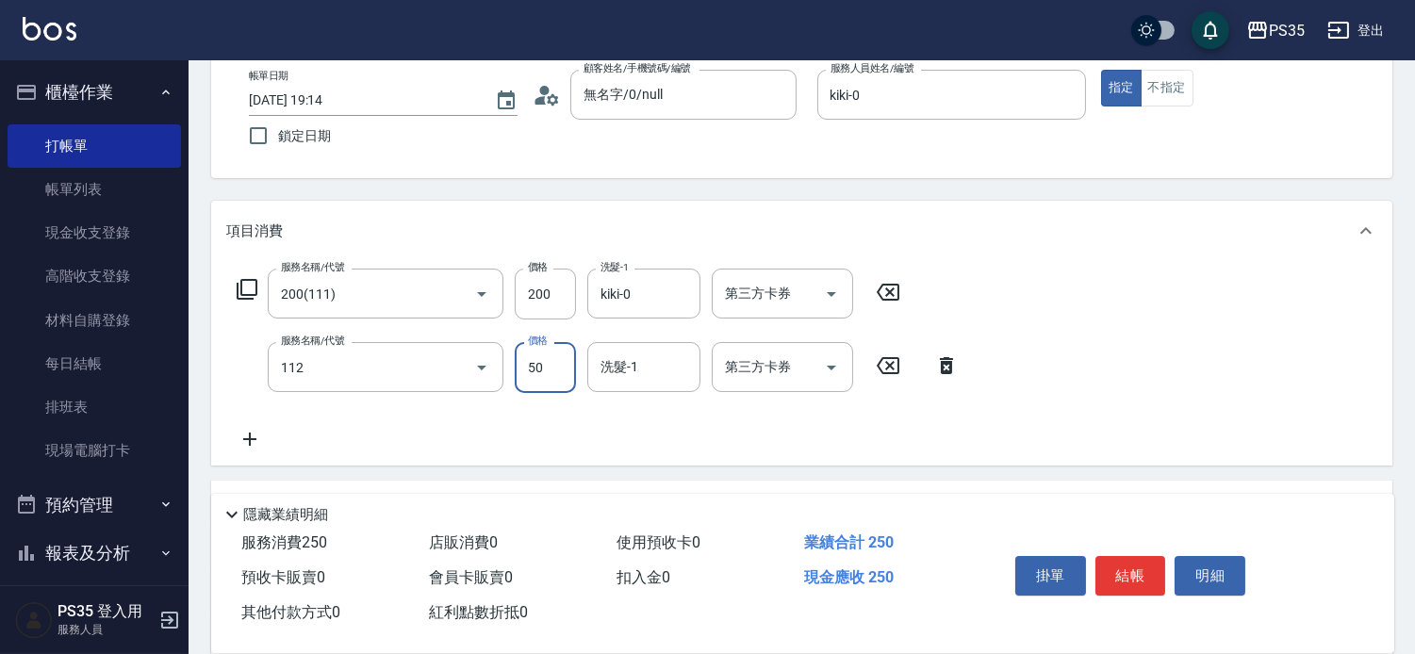
type input "精油50(112)"
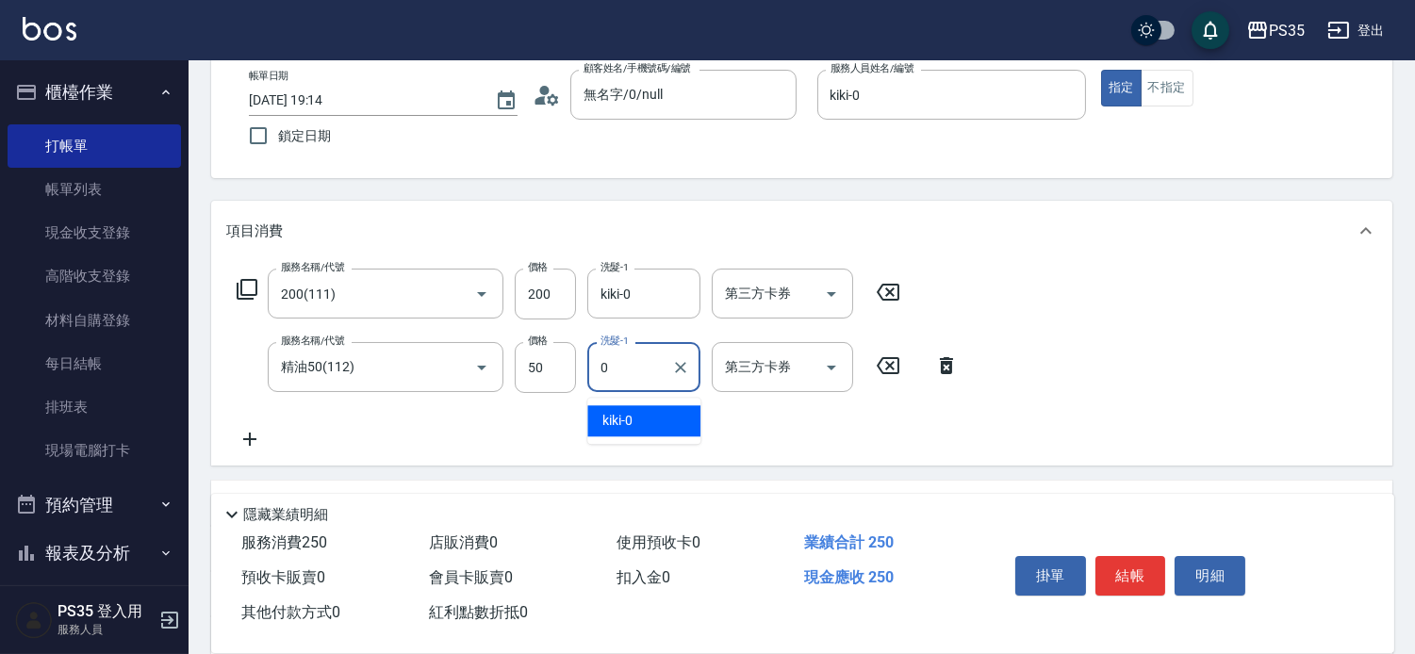
type input "kiki-0"
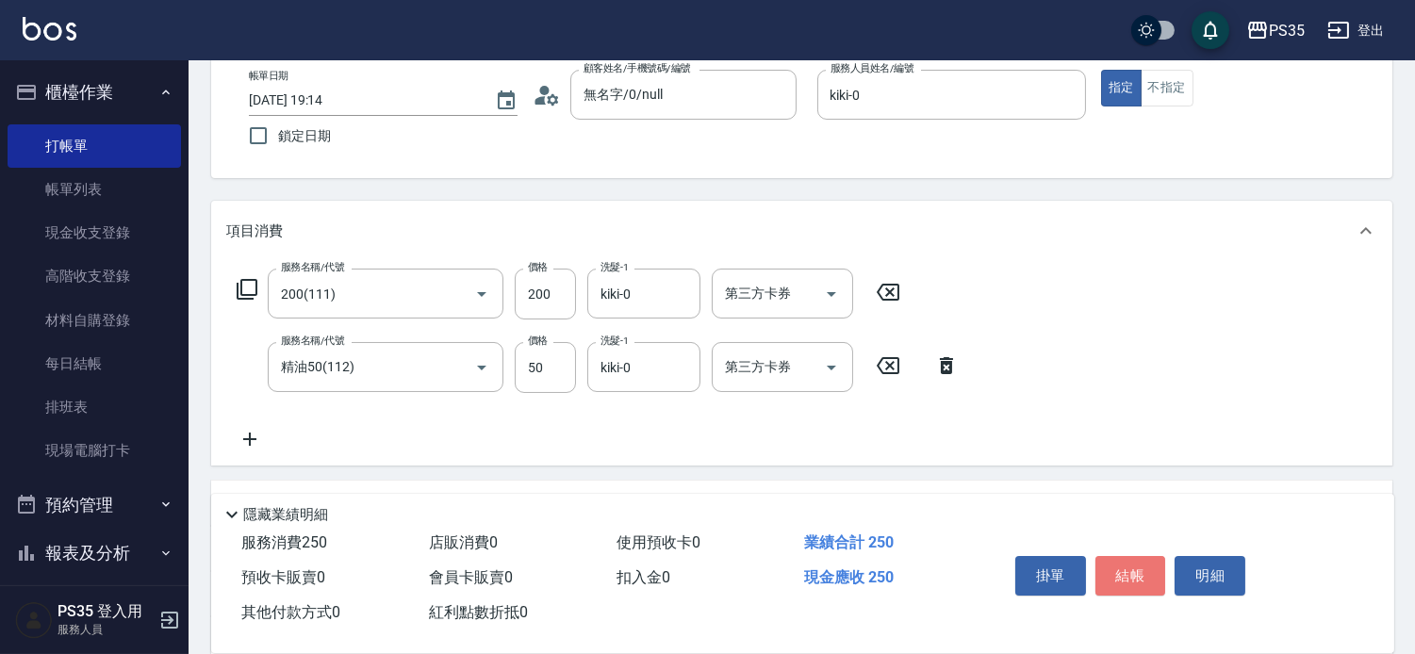
click at [1147, 556] on button "結帳" at bounding box center [1130, 576] width 71 height 40
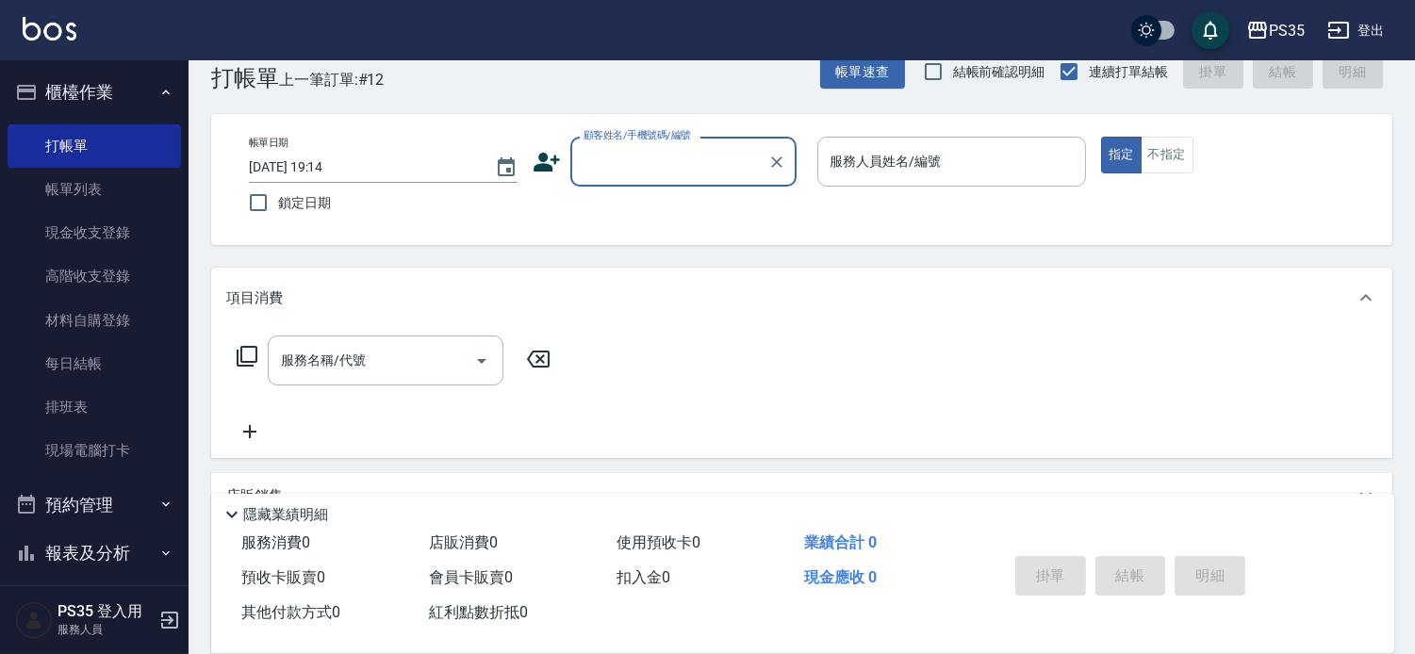
scroll to position [0, 0]
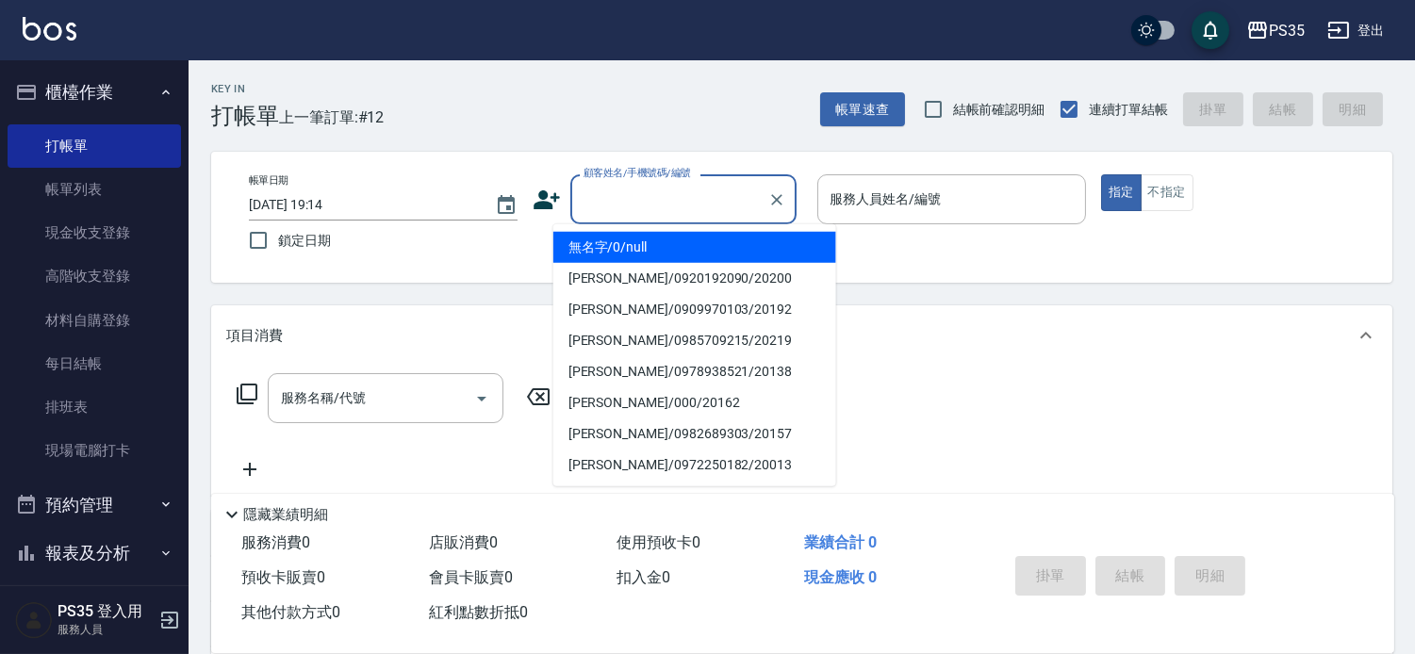
click at [705, 212] on input "顧客姓名/手機號碼/編號" at bounding box center [669, 199] width 181 height 33
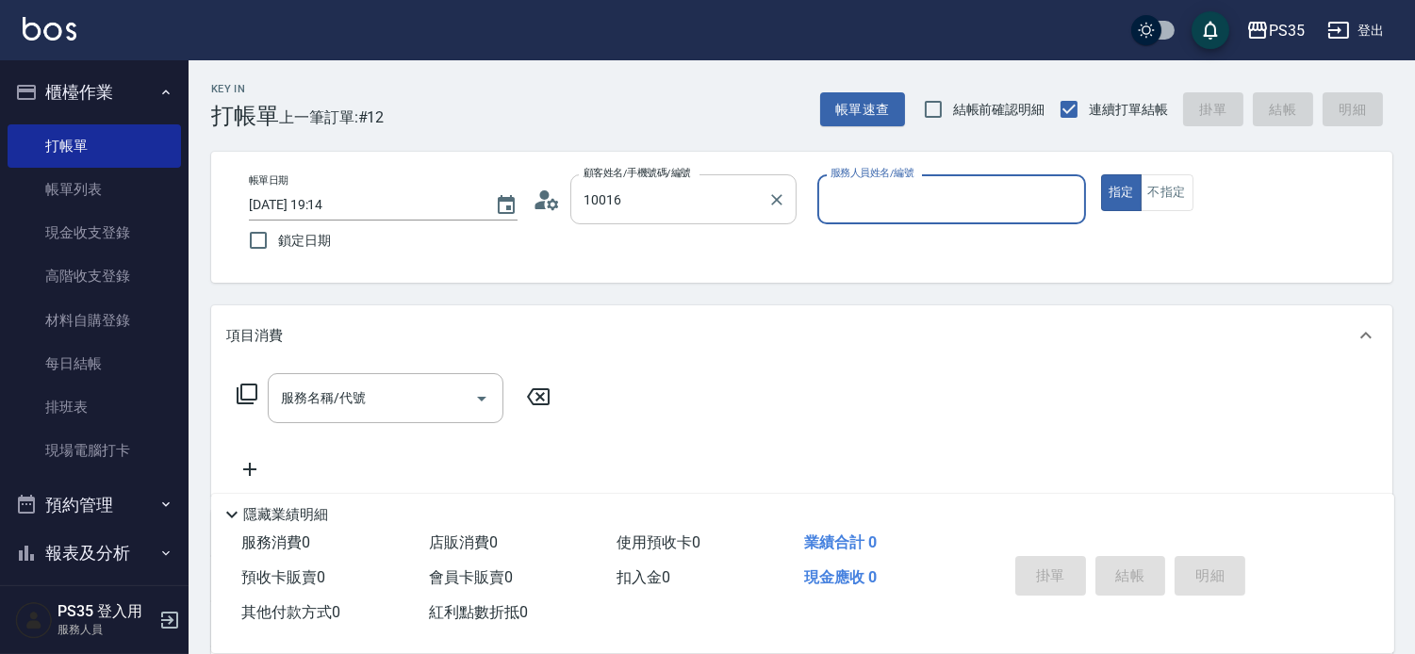
type input "[PERSON_NAME]/0975163366/10016"
type input "[PERSON_NAME]-10"
click at [1101, 174] on button "指定" at bounding box center [1121, 192] width 41 height 37
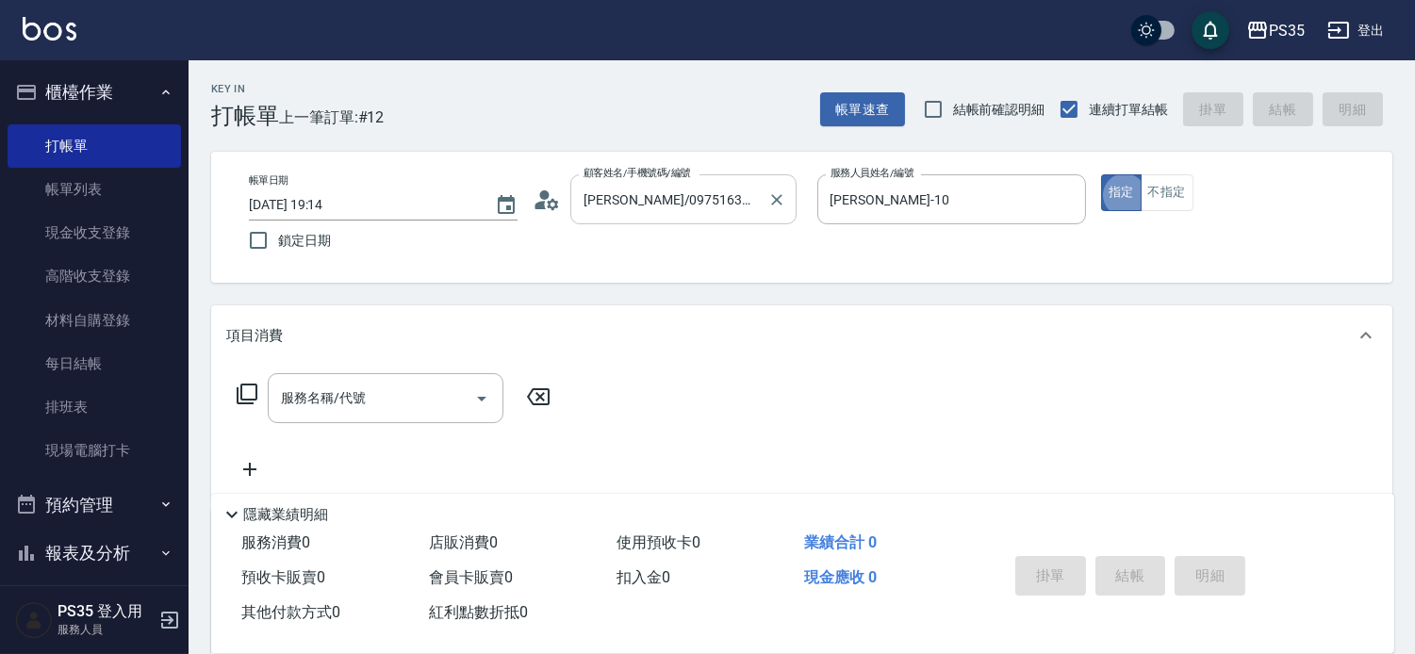
type button "true"
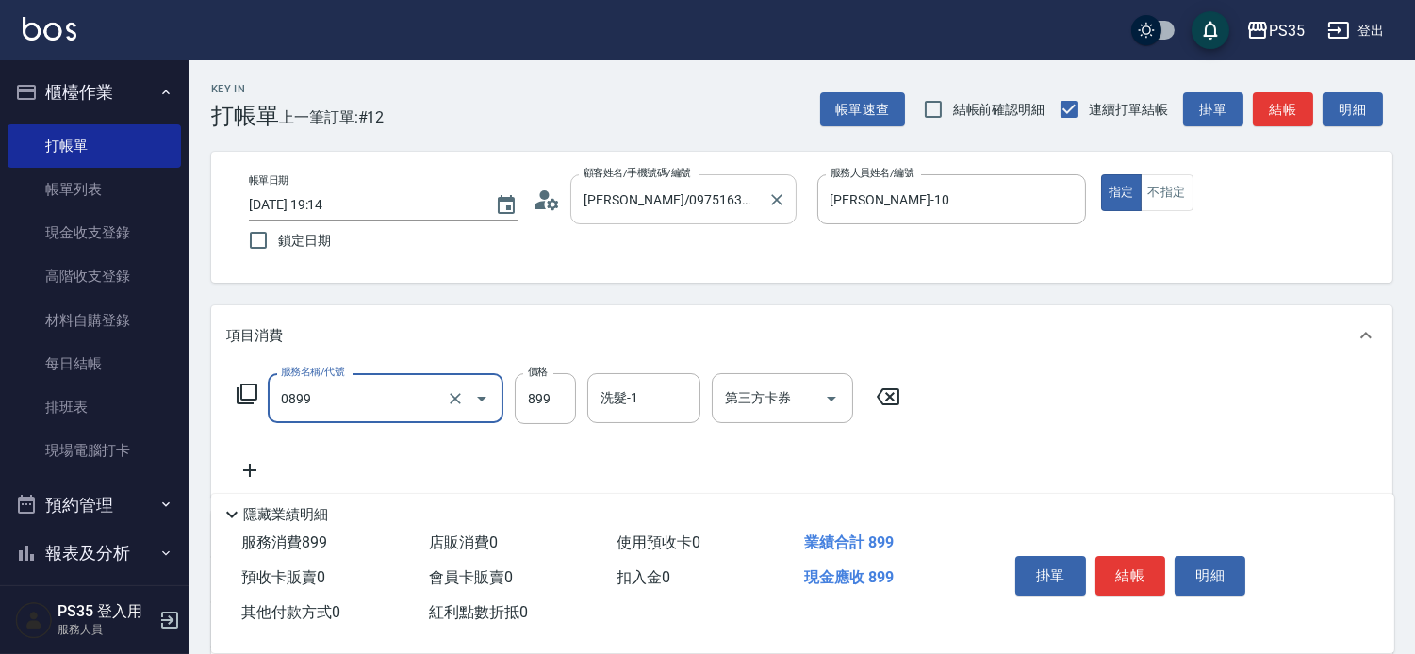
type input "排毒SPA(0899)"
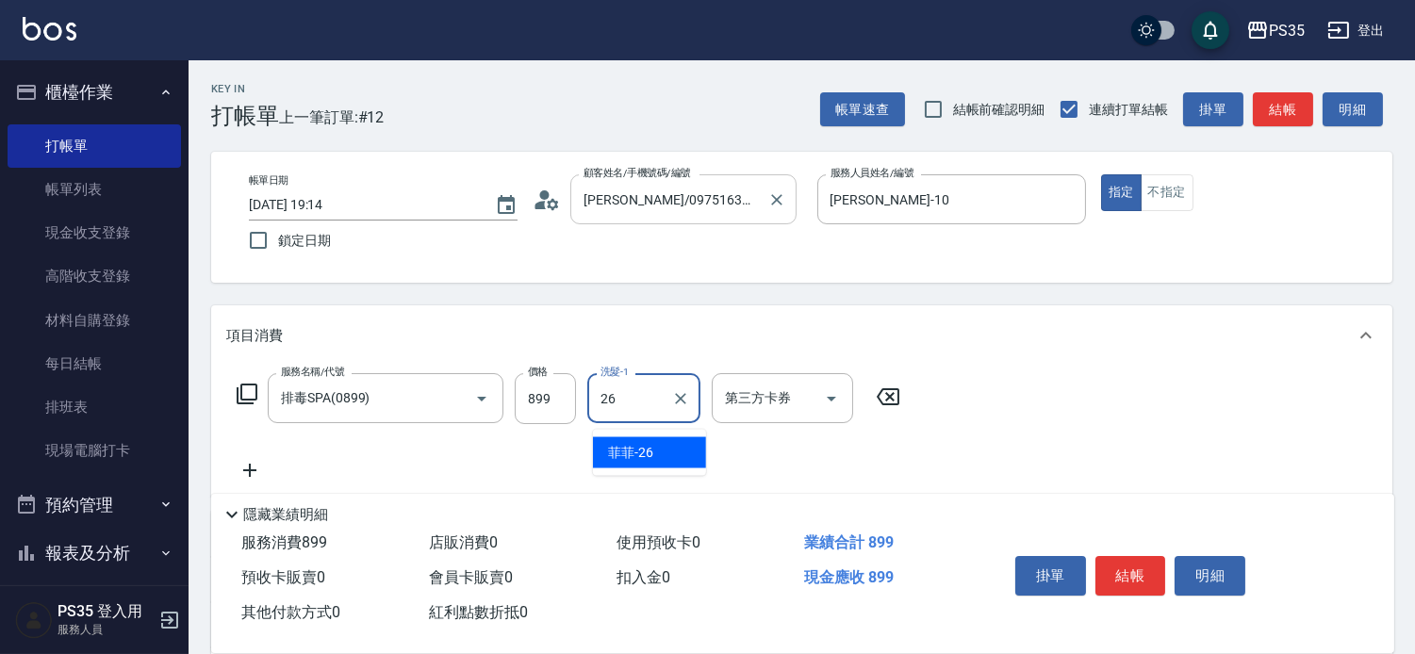
type input "菲菲-26"
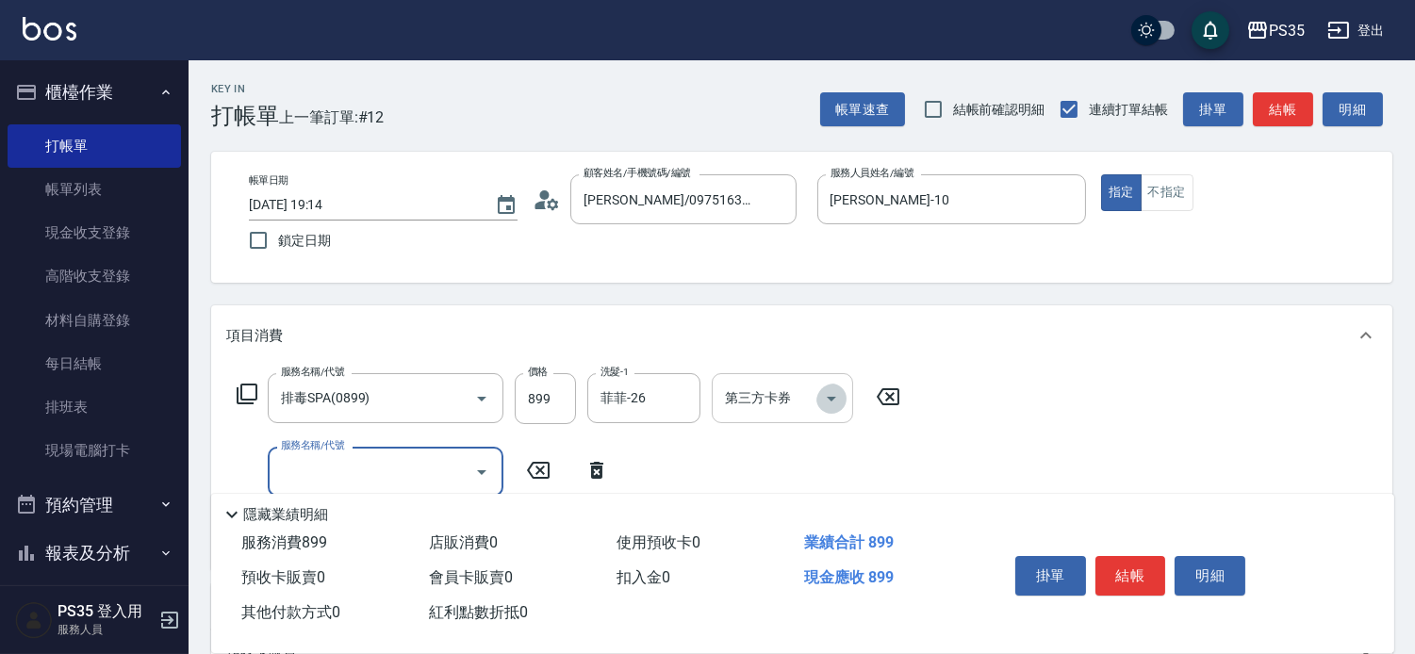
click at [830, 399] on icon "Open" at bounding box center [831, 398] width 23 height 23
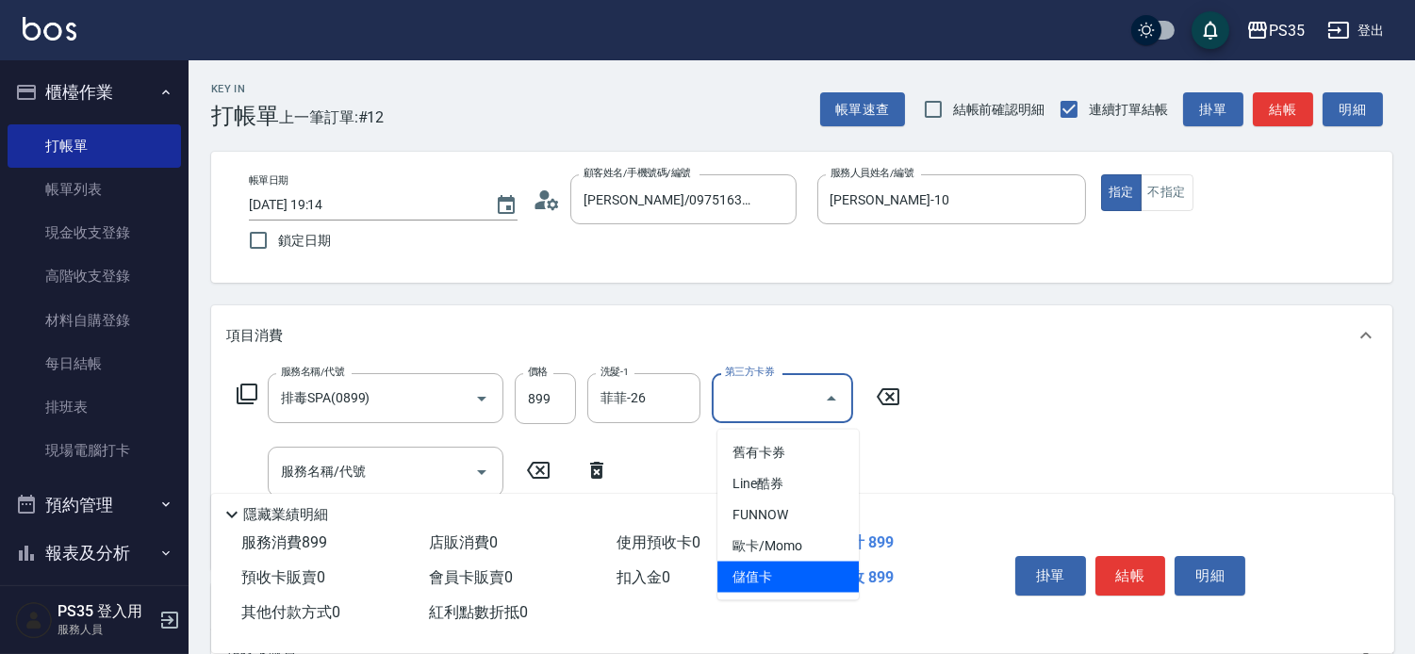
click at [761, 572] on span "儲值卡" at bounding box center [787, 577] width 141 height 31
type input "儲值卡"
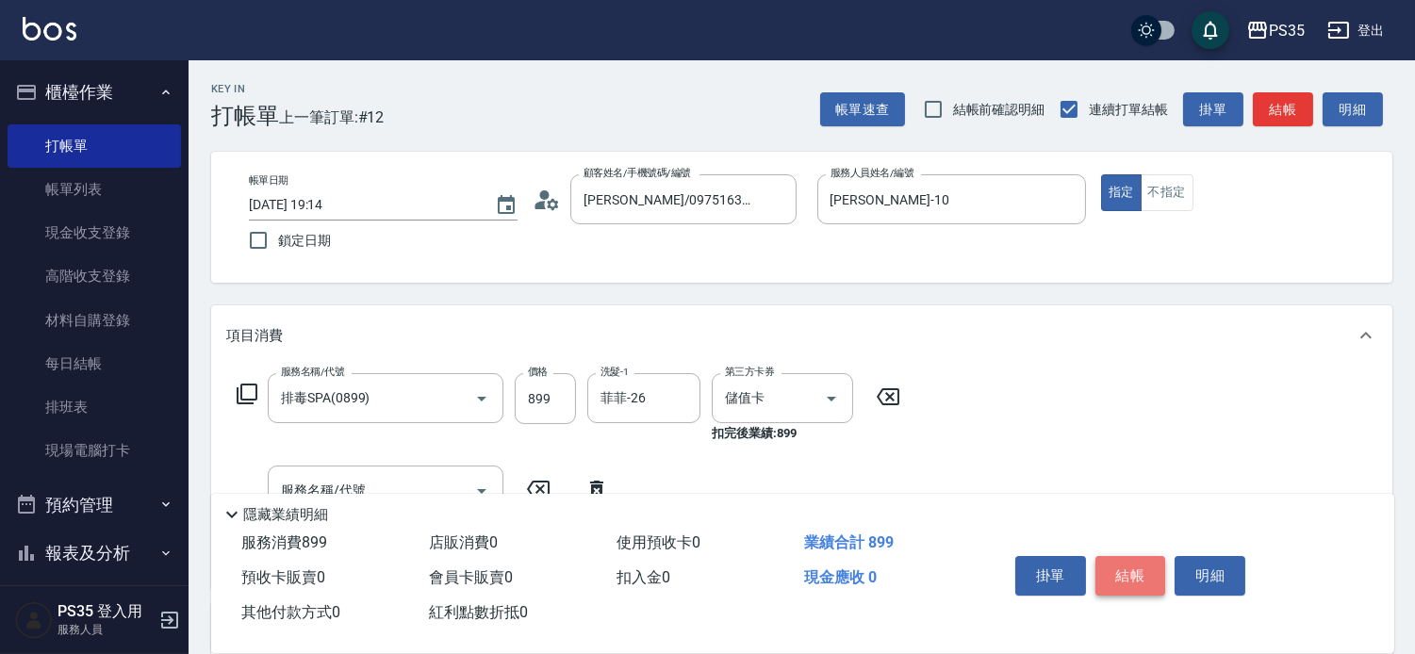
click at [1161, 556] on button "結帳" at bounding box center [1130, 576] width 71 height 40
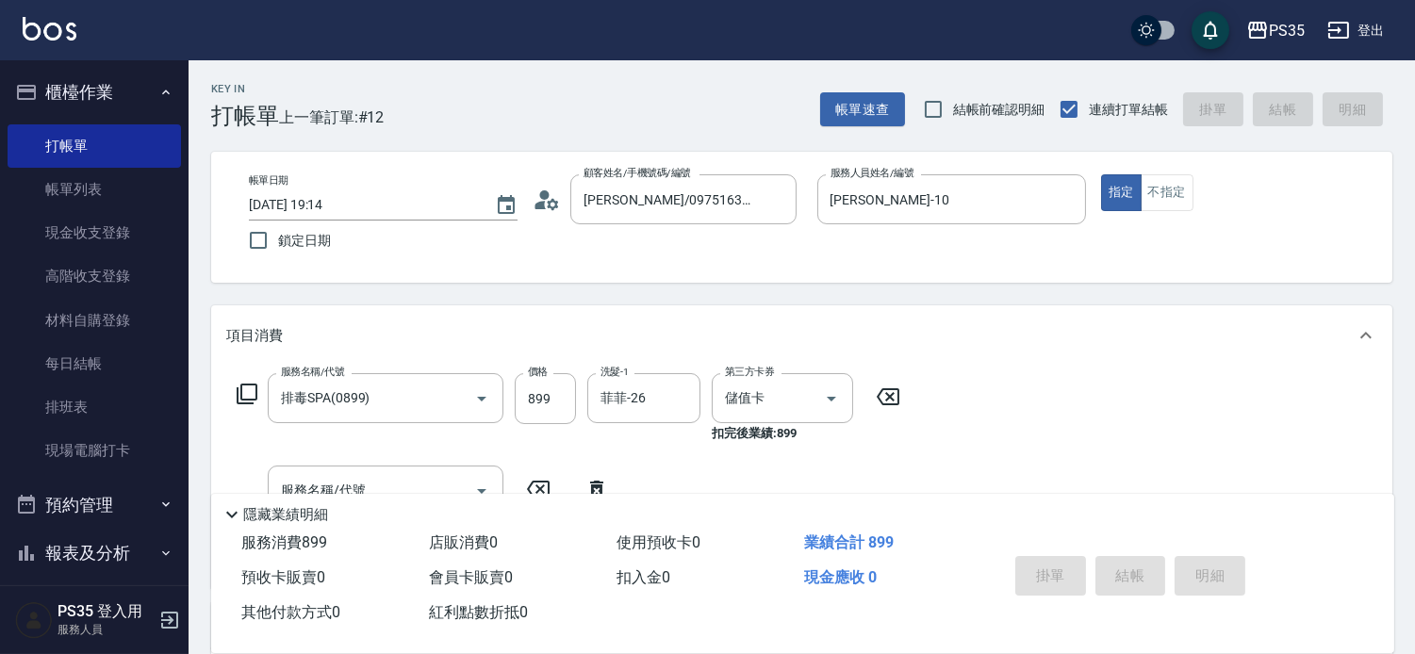
type input "[DATE] 19:16"
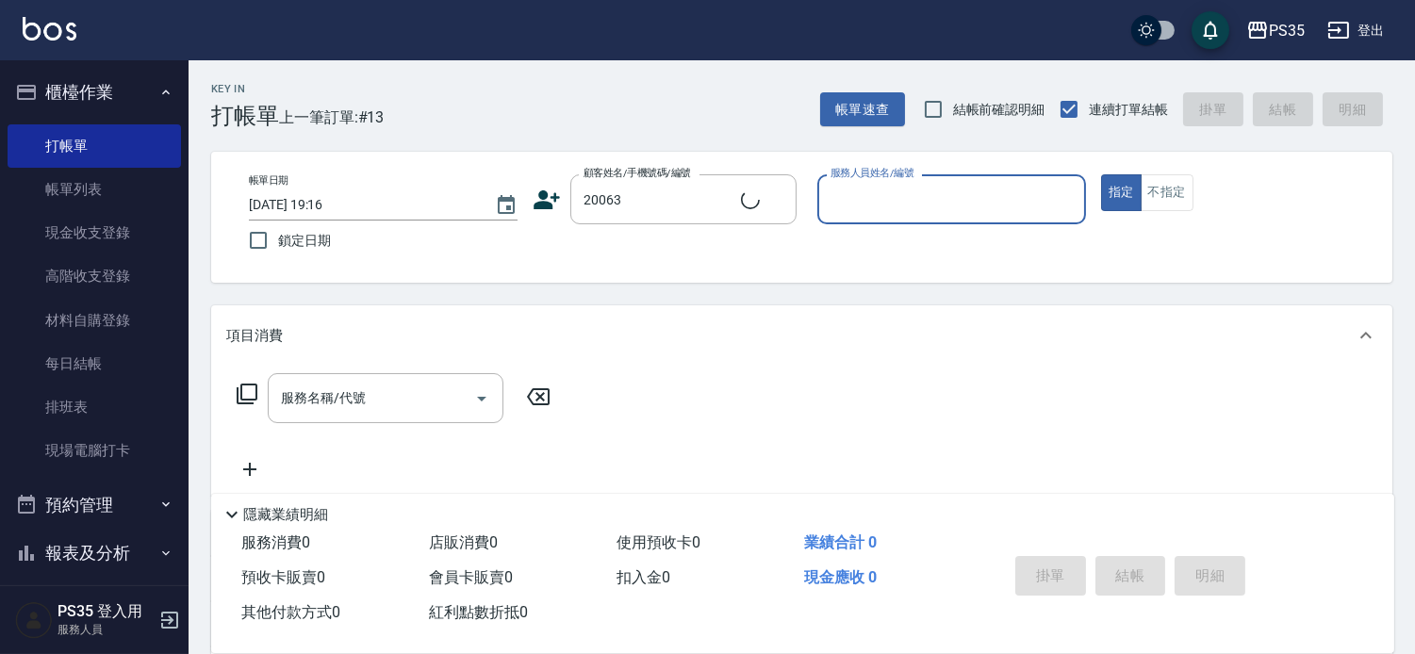
type input "[PERSON_NAME]/0932044548/20063"
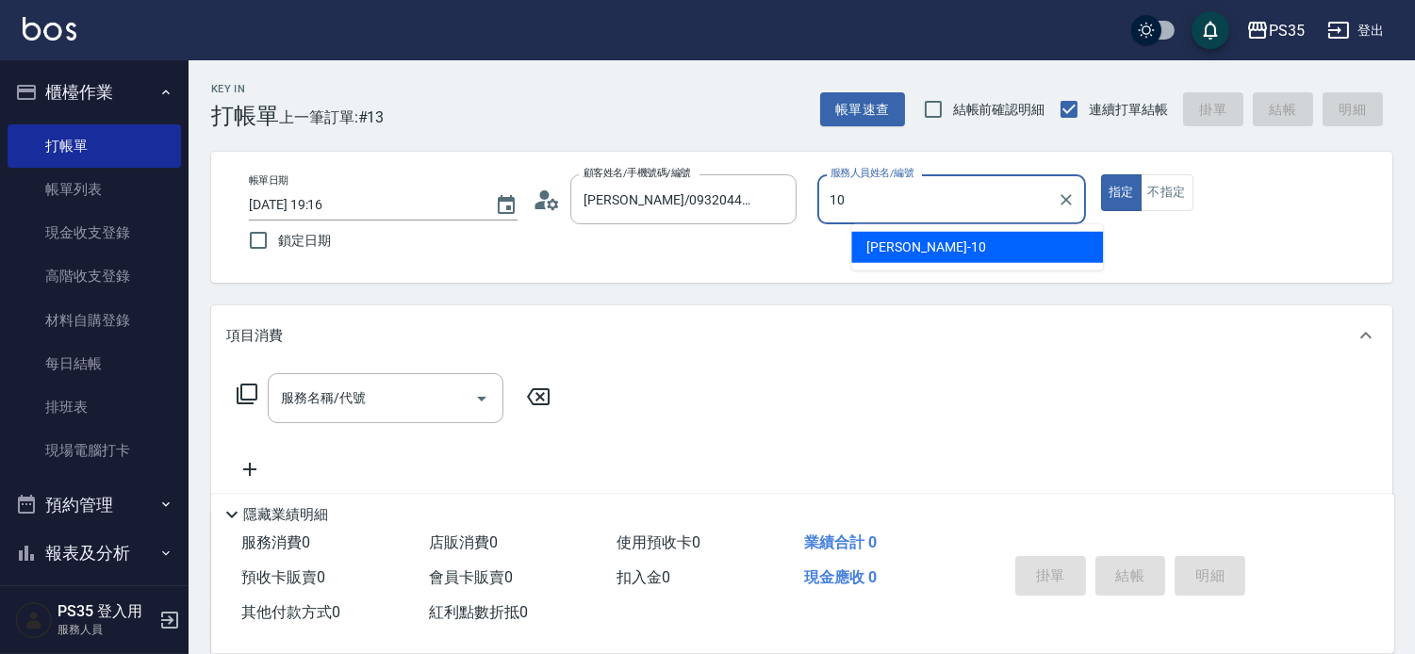
type input "[PERSON_NAME]-10"
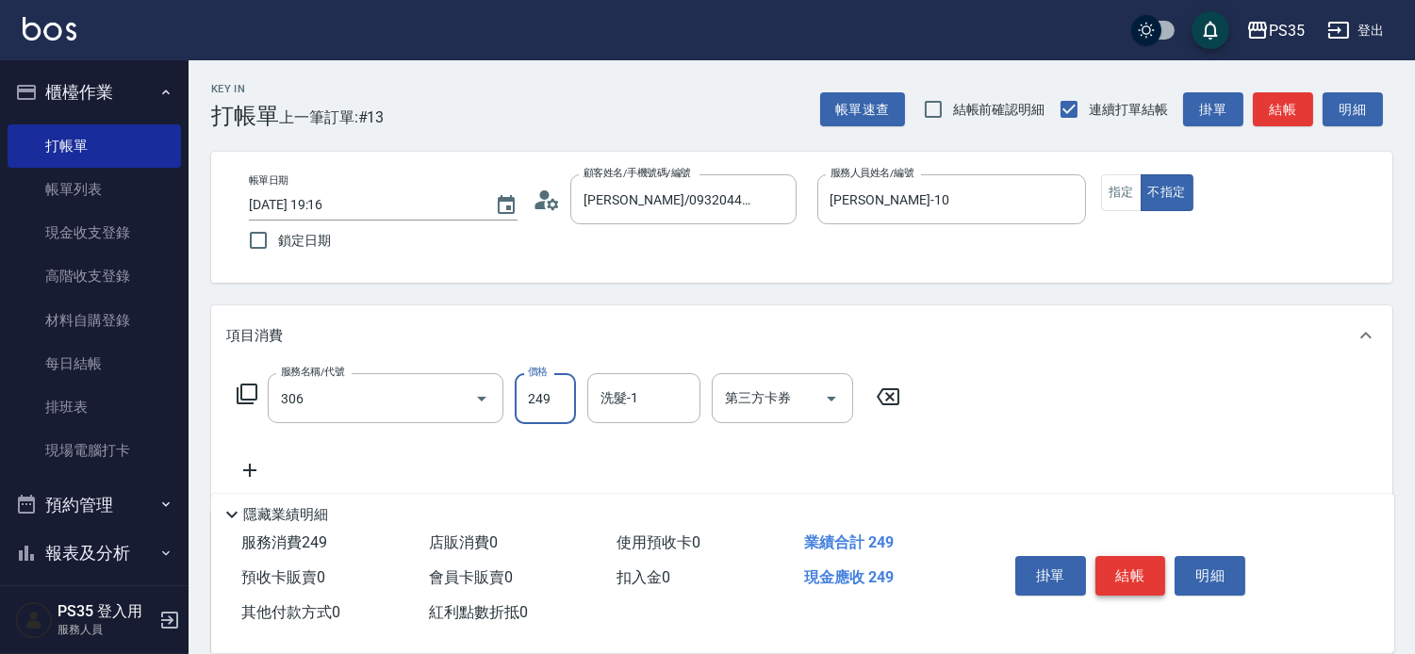
type input "剪髮(306)"
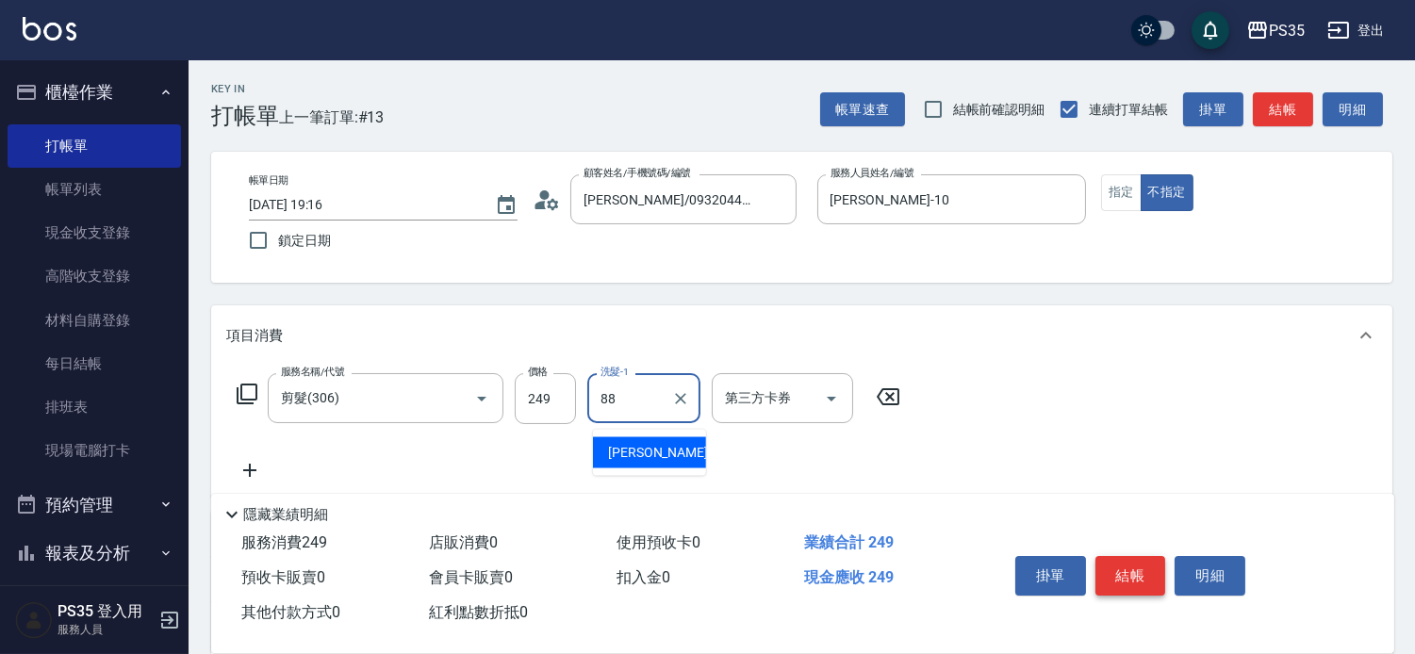
type input "[PERSON_NAME]-88"
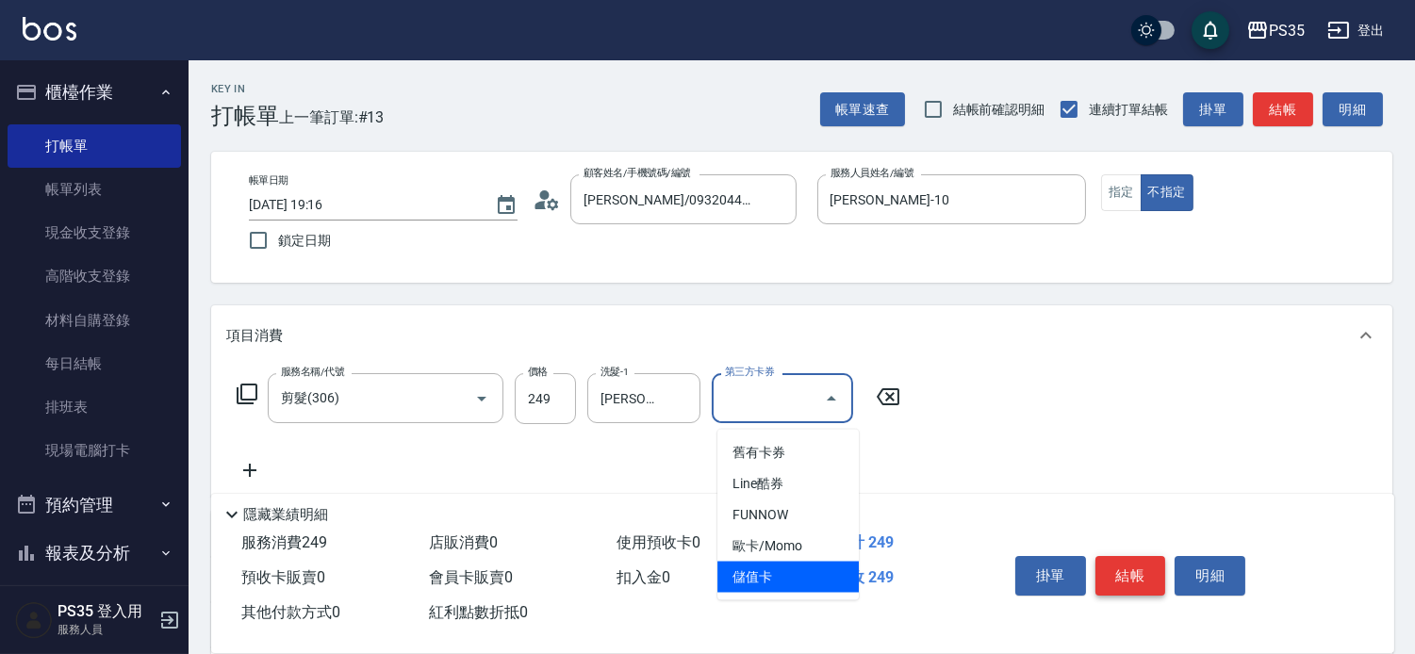
type input "儲值卡"
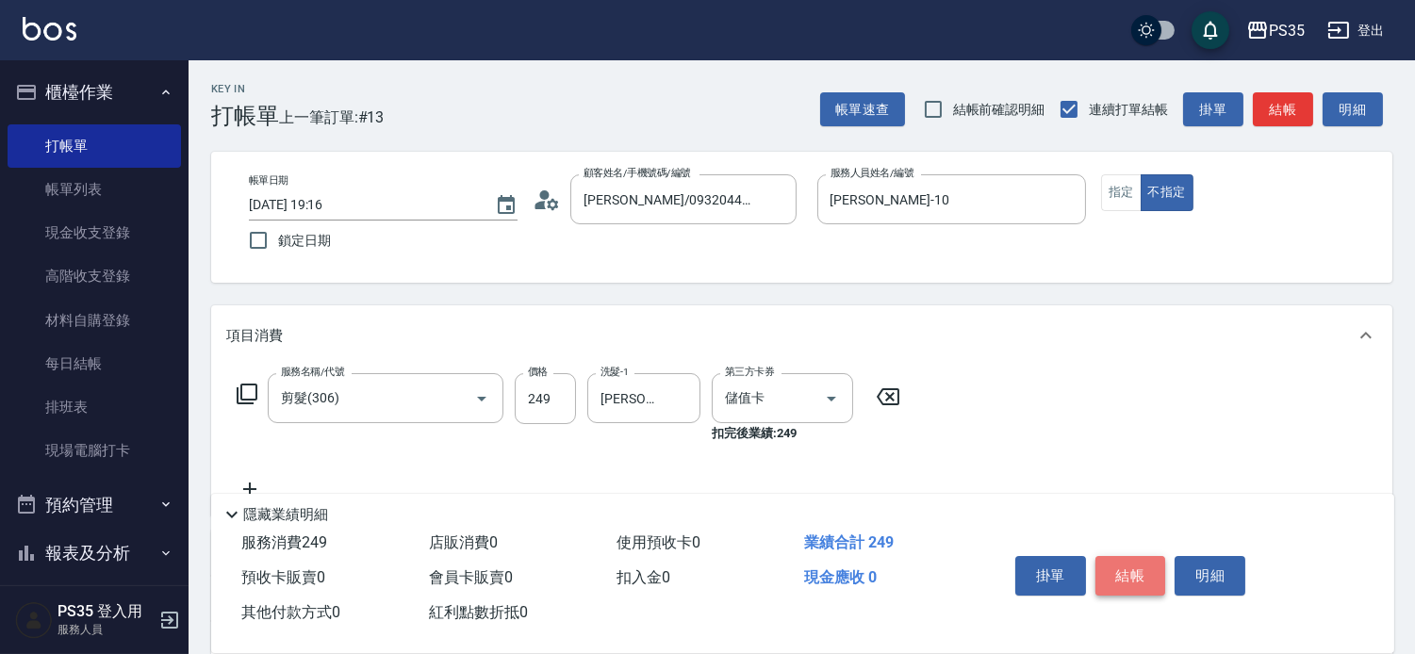
click at [1161, 556] on button "結帳" at bounding box center [1130, 576] width 71 height 40
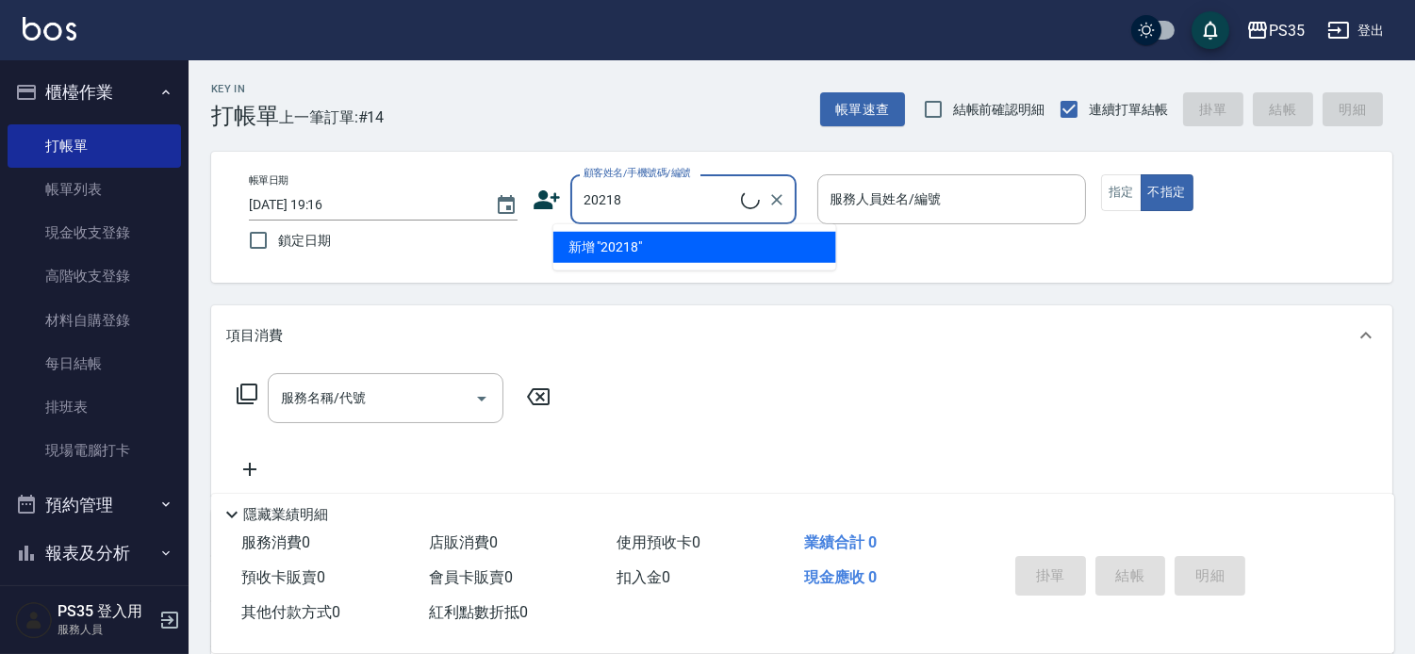
type input "[PERSON_NAME]/0928208001/20218"
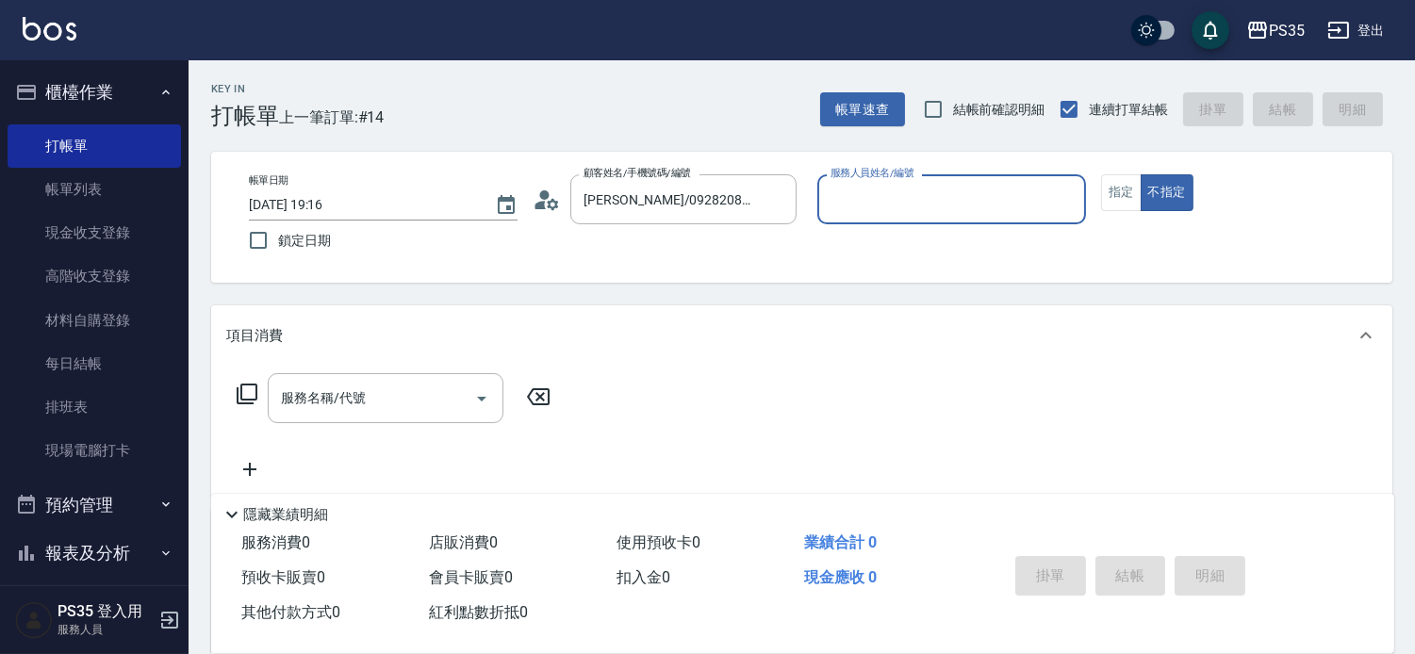
type input "kiki-0"
click at [1140, 174] on button "不指定" at bounding box center [1166, 192] width 53 height 37
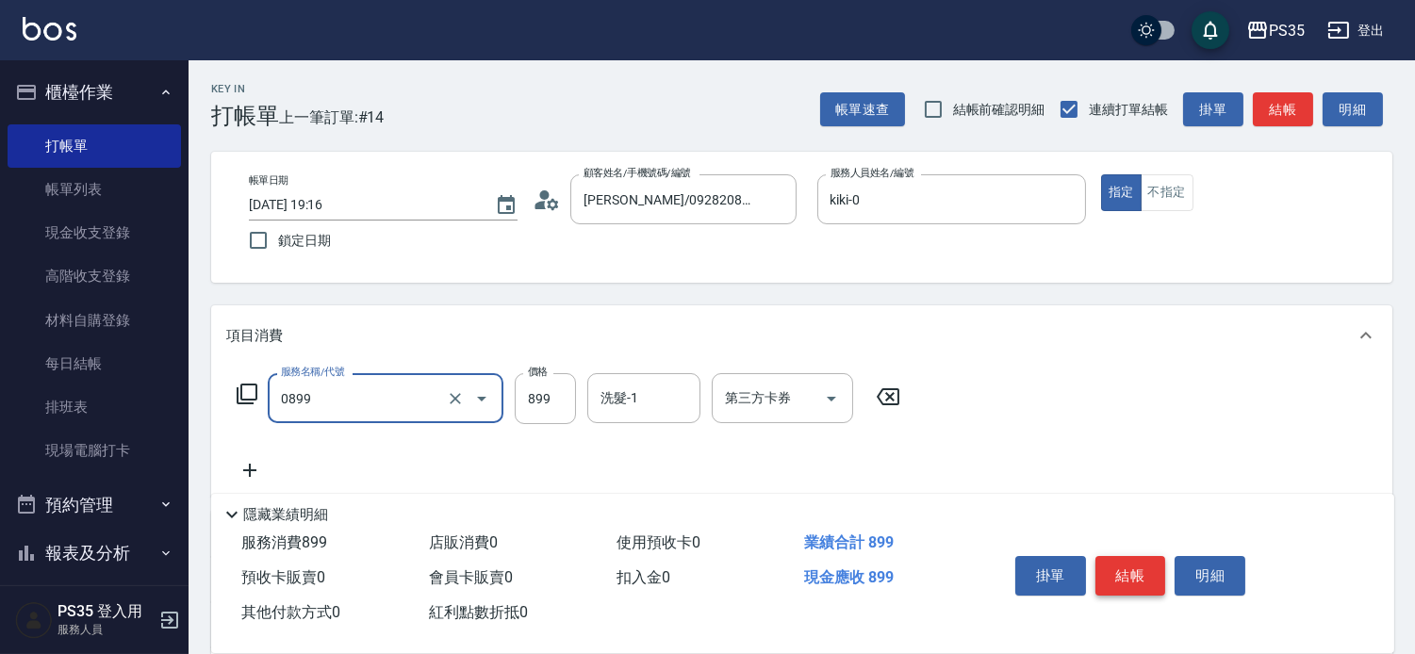
type input "排毒SPA(0899)"
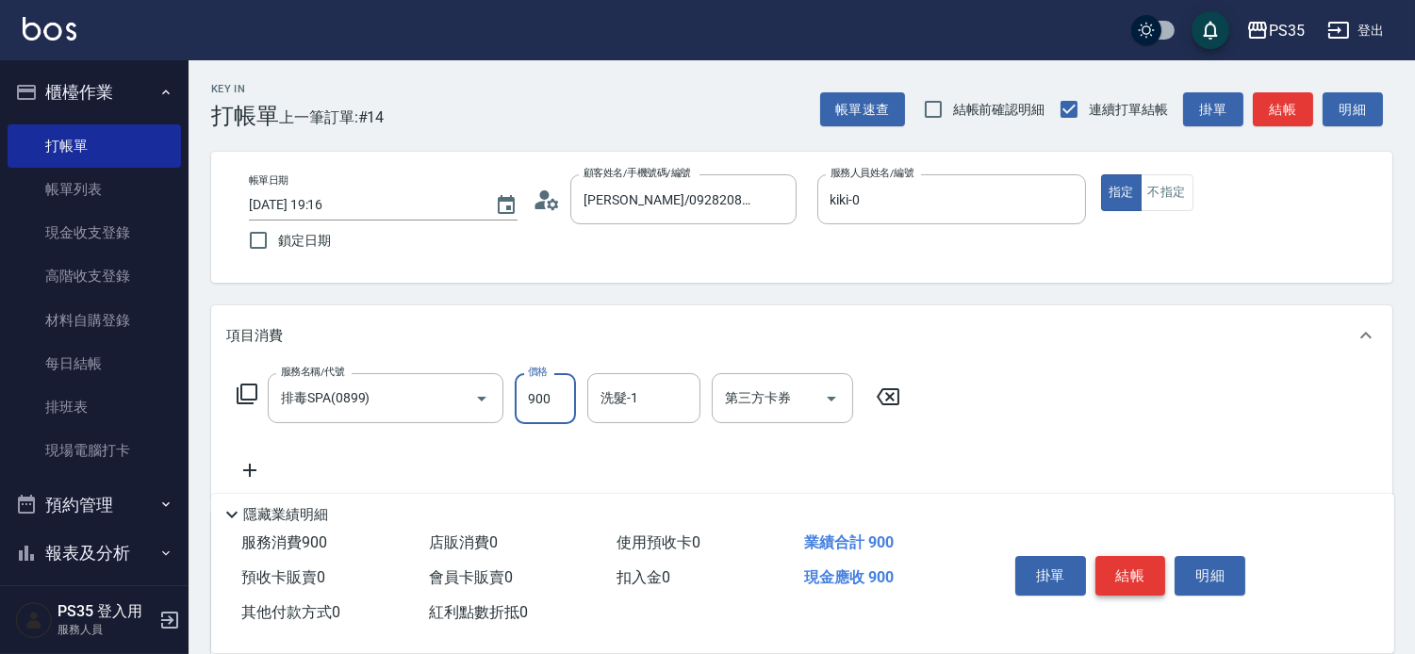
type input "900"
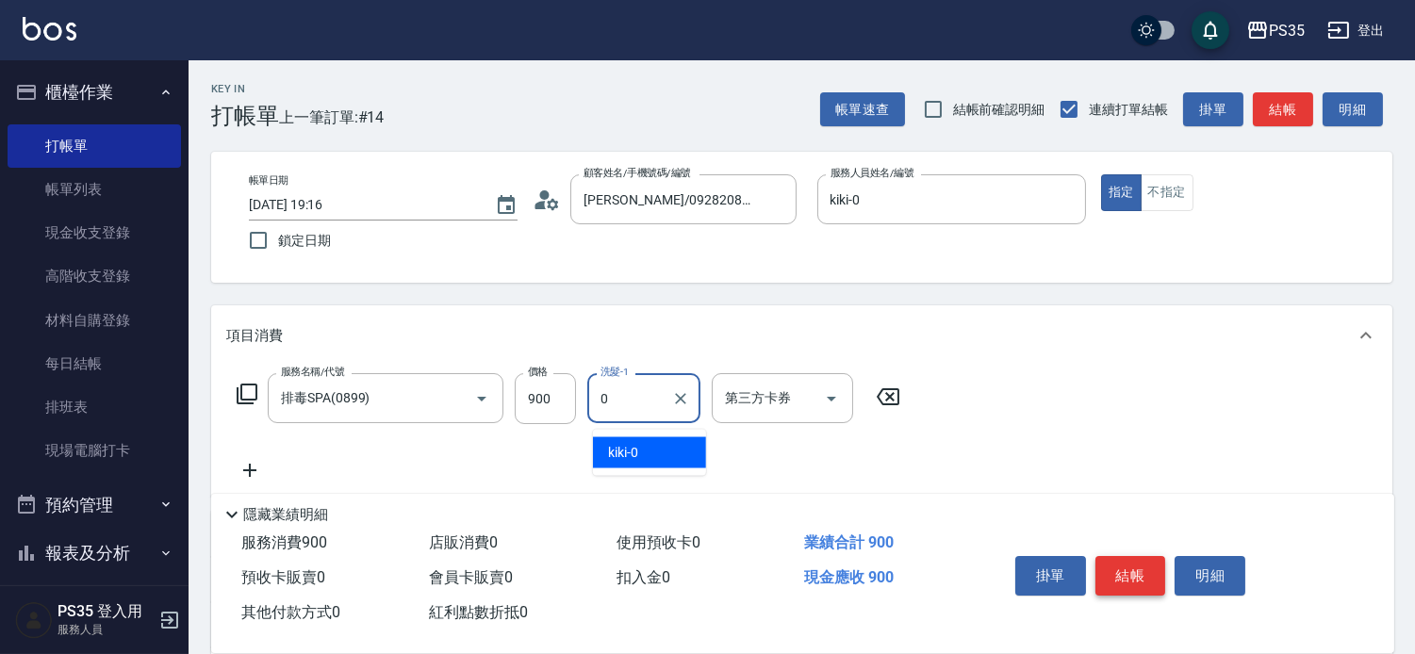
type input "kiki-0"
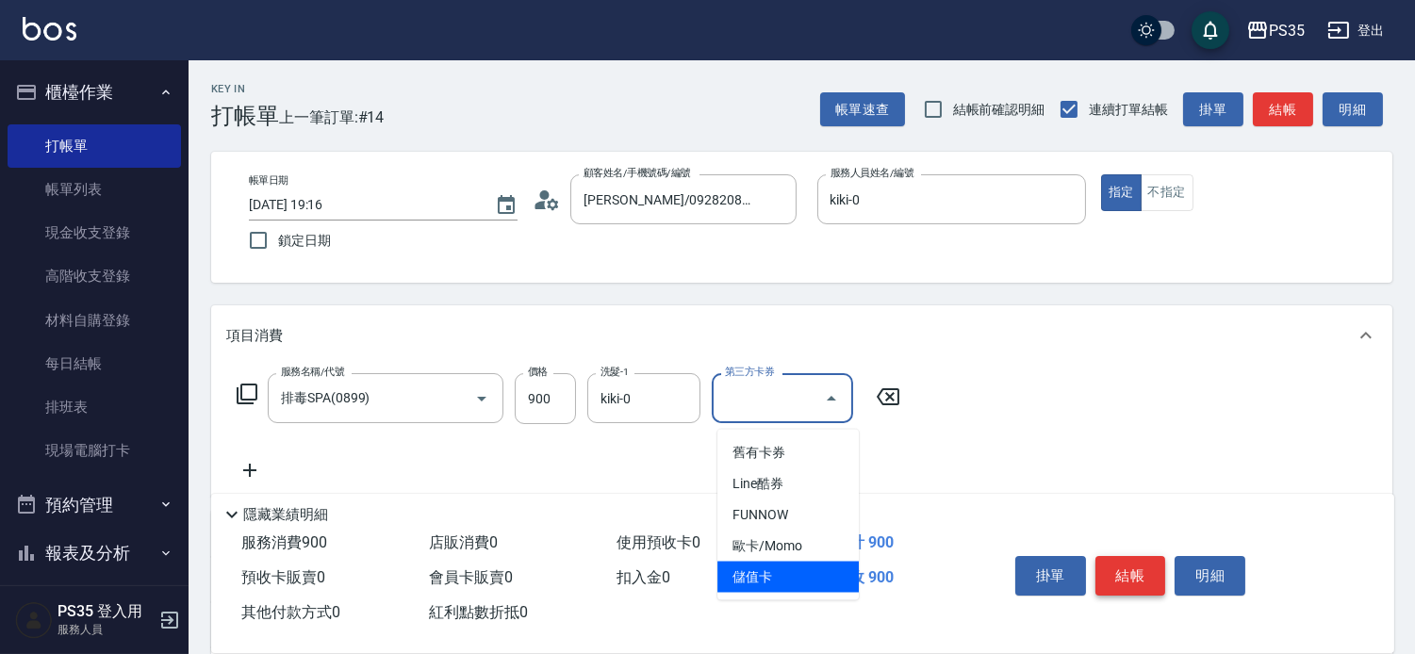
type input "儲值卡"
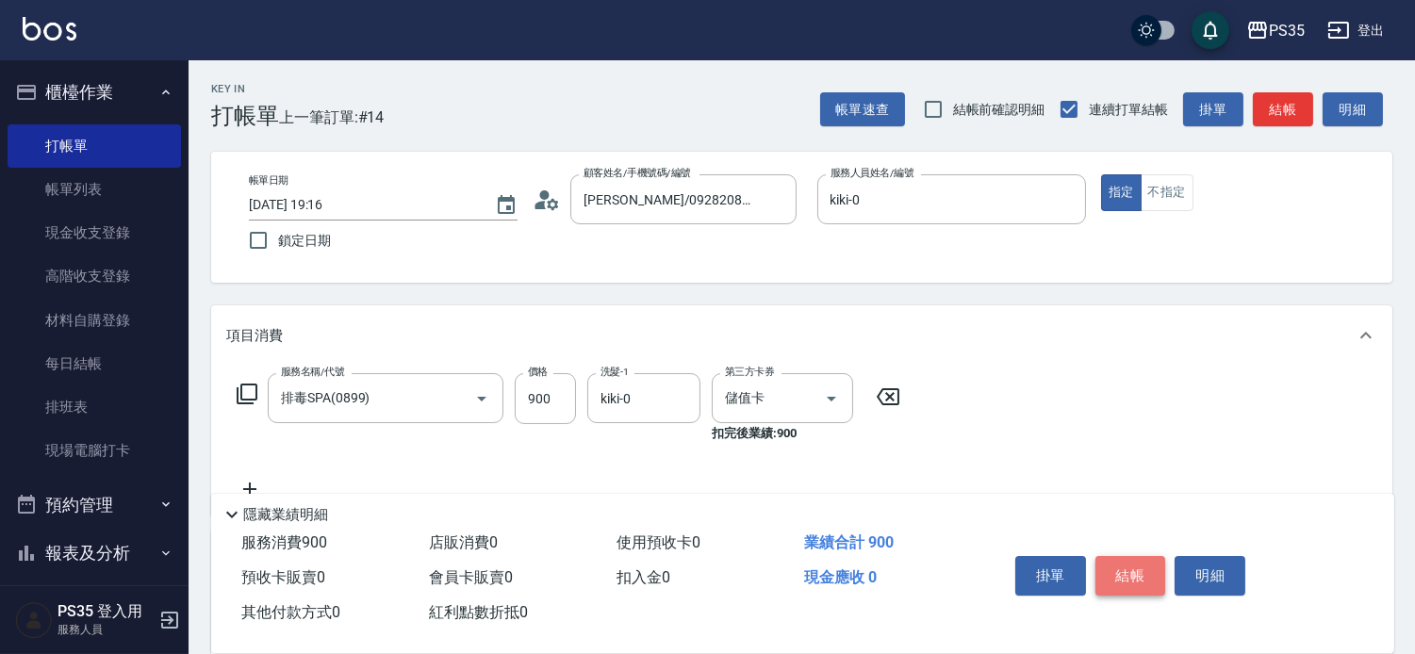
click at [1161, 556] on button "結帳" at bounding box center [1130, 576] width 71 height 40
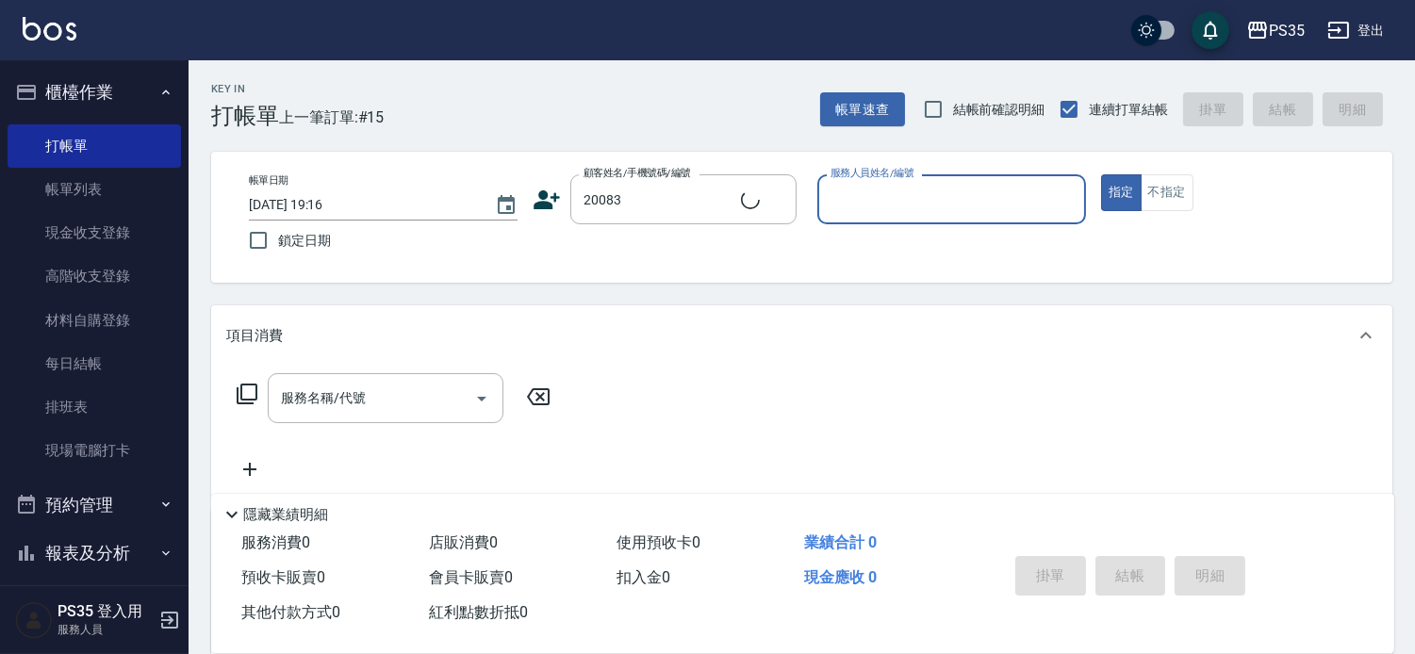
type input "[PERSON_NAME]/0919431206/20083"
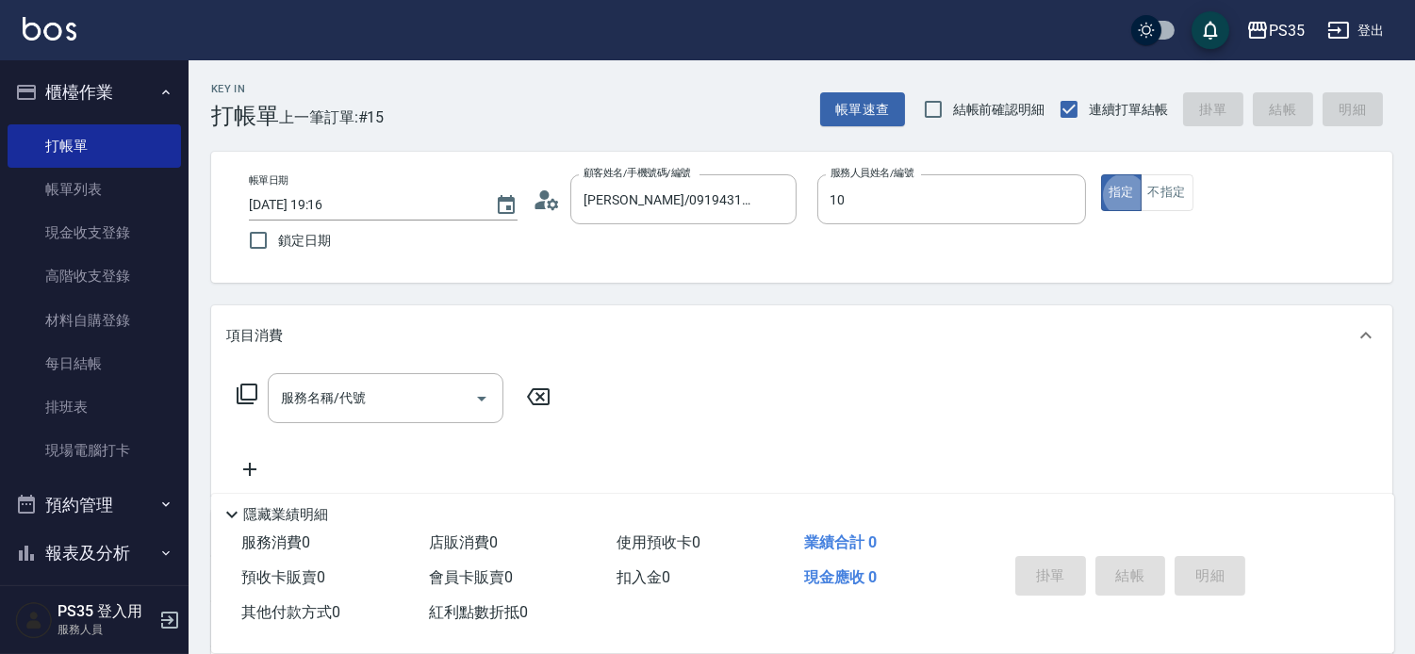
type input "[PERSON_NAME]-10"
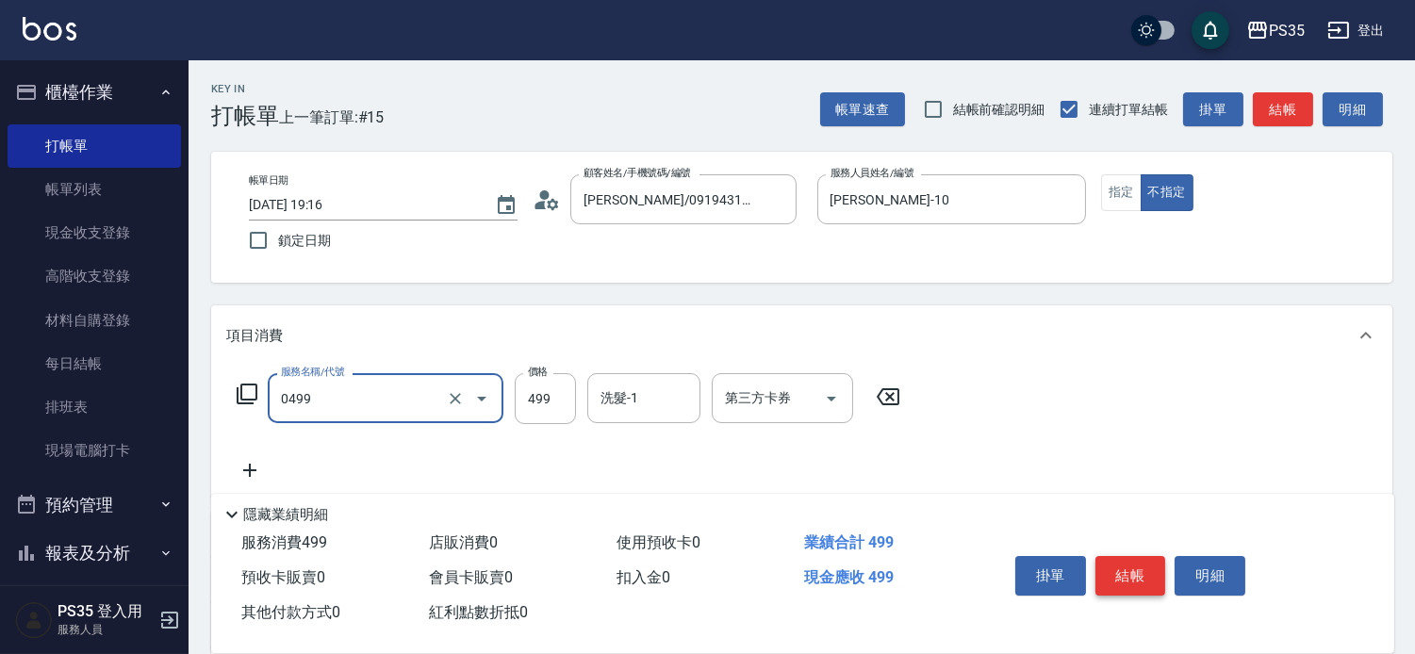
type input "[PERSON_NAME]499(0499)"
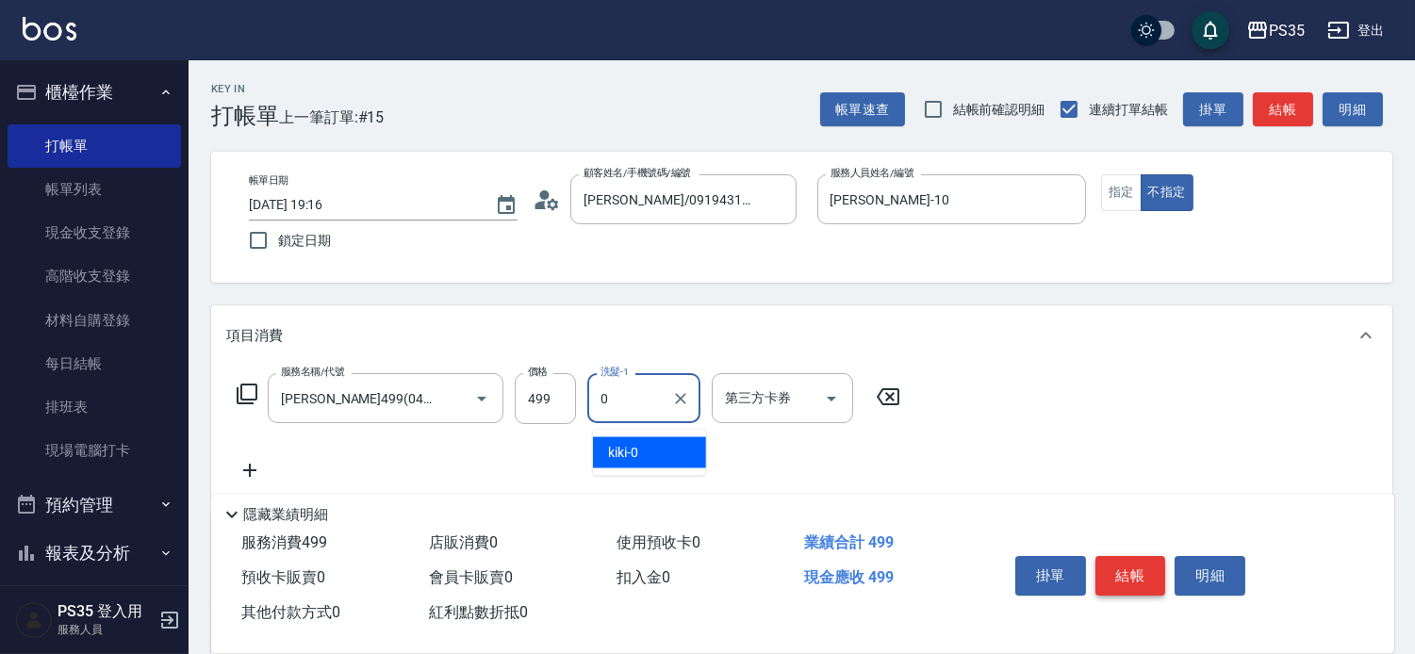
type input "kiki-0"
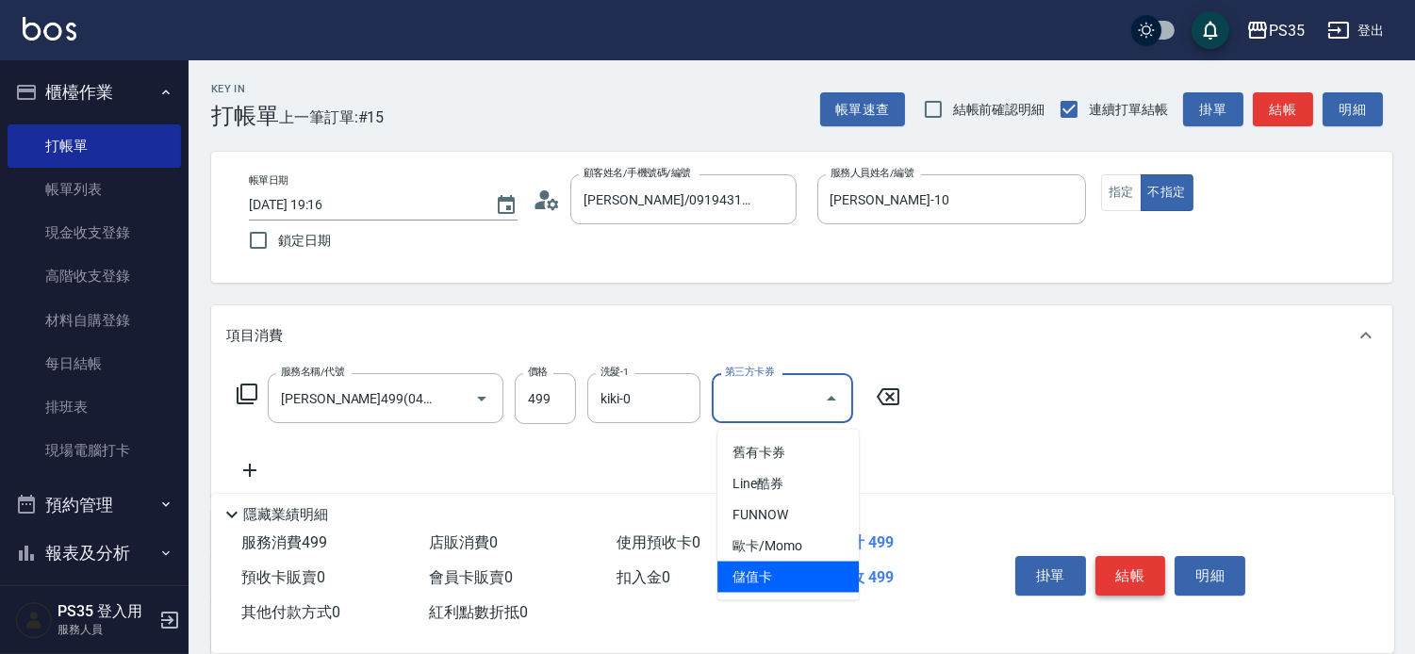
type input "儲值卡"
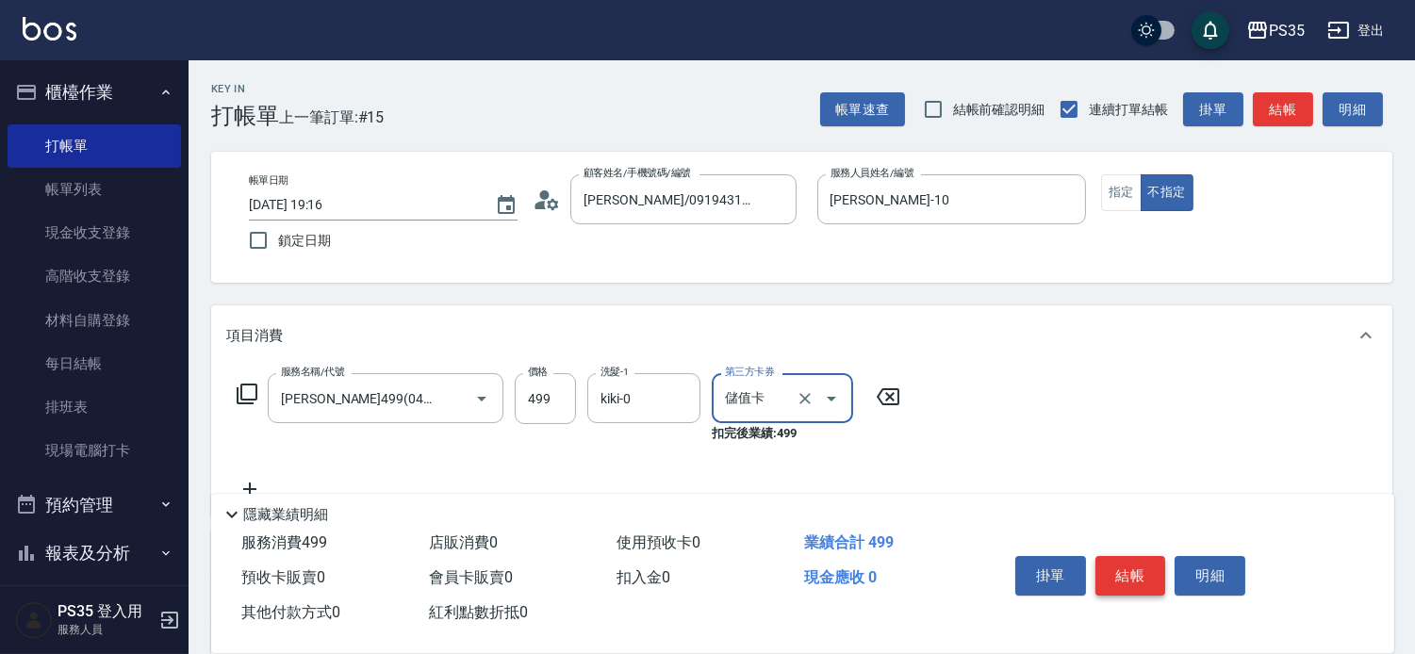
click at [1161, 556] on button "結帳" at bounding box center [1130, 576] width 71 height 40
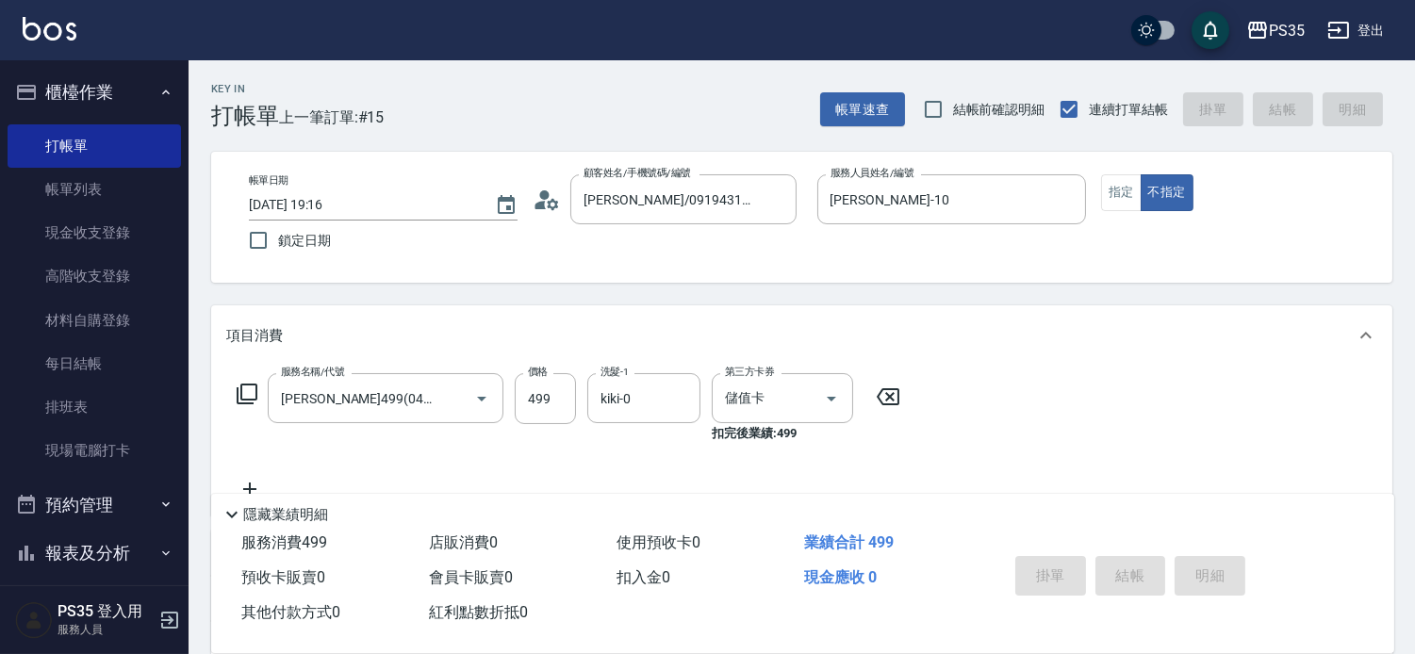
type input "[DATE] 19:17"
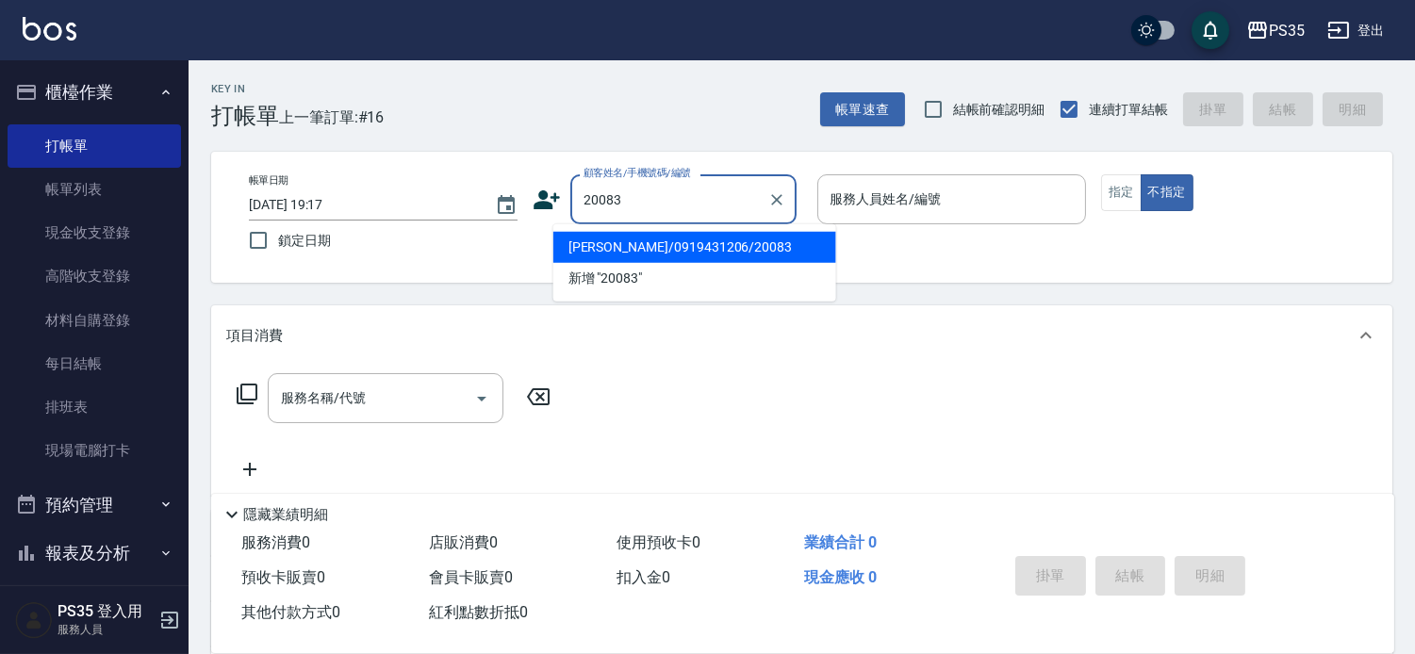
type input "[PERSON_NAME]/0919431206/20083"
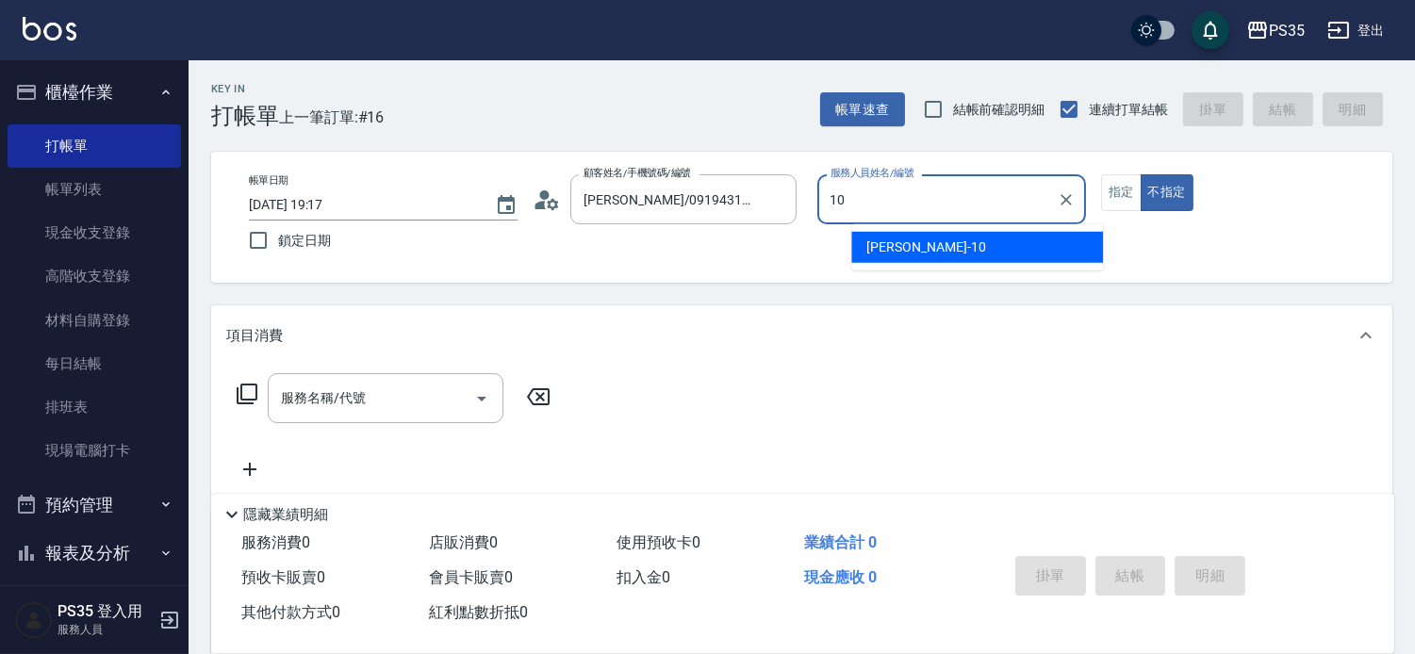
type input "[PERSON_NAME]-10"
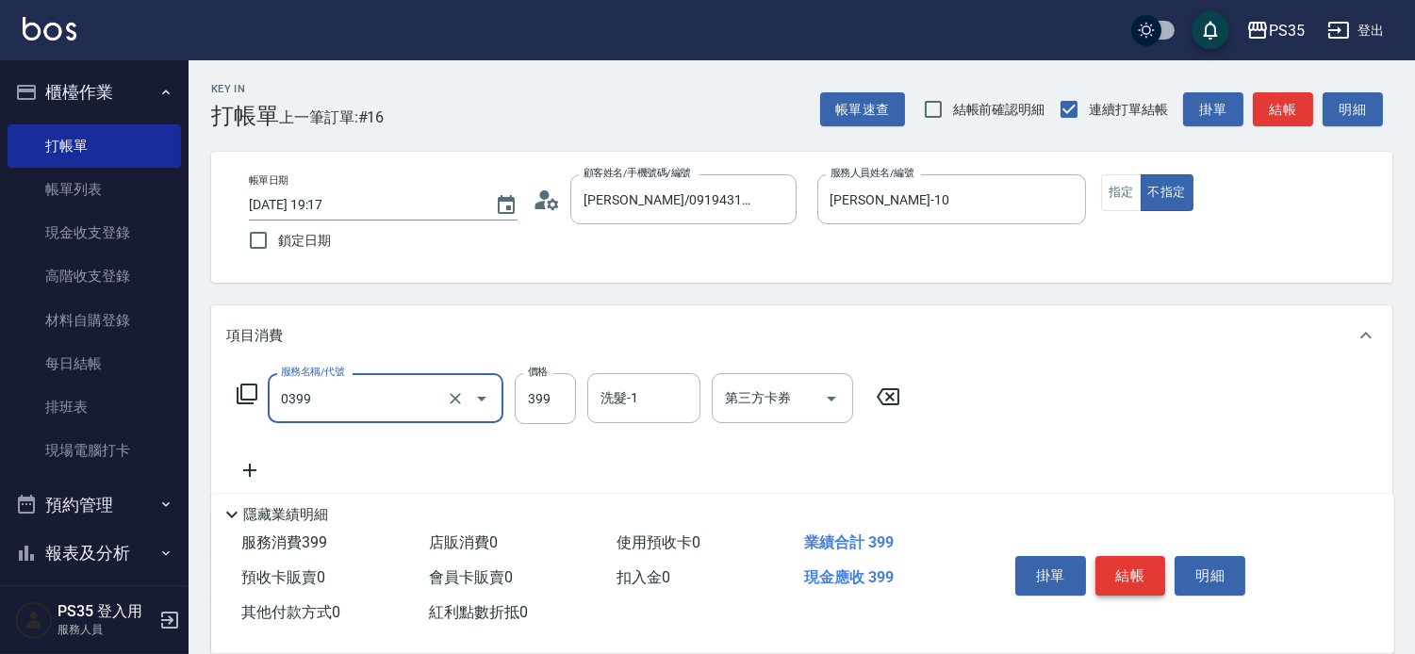
type input "海鹽399(0399)"
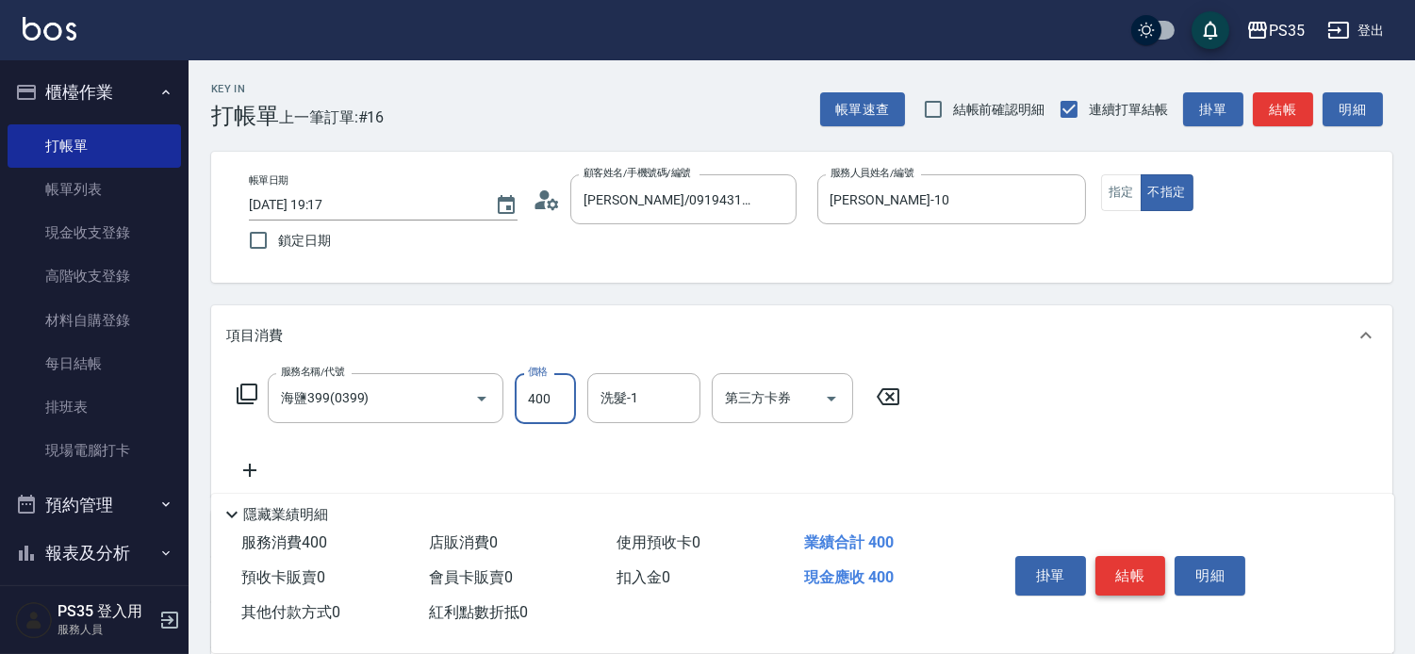
type input "400"
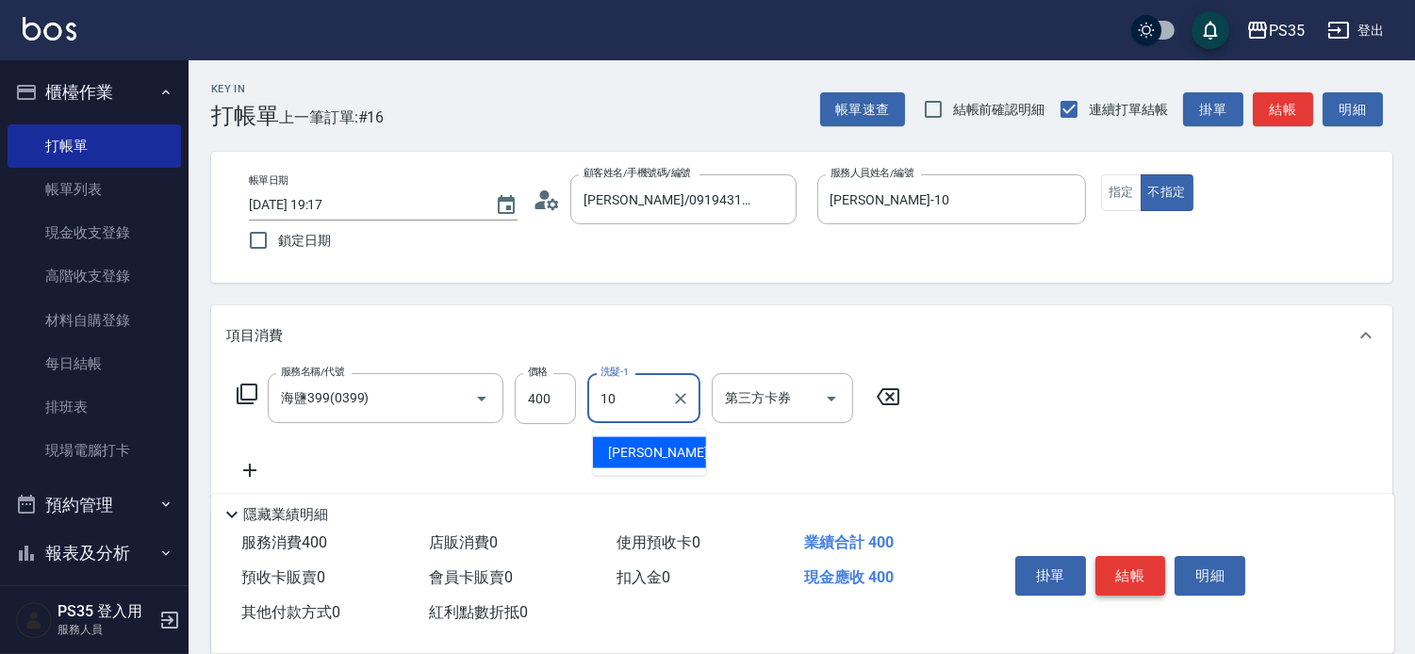
type input "[PERSON_NAME]-10"
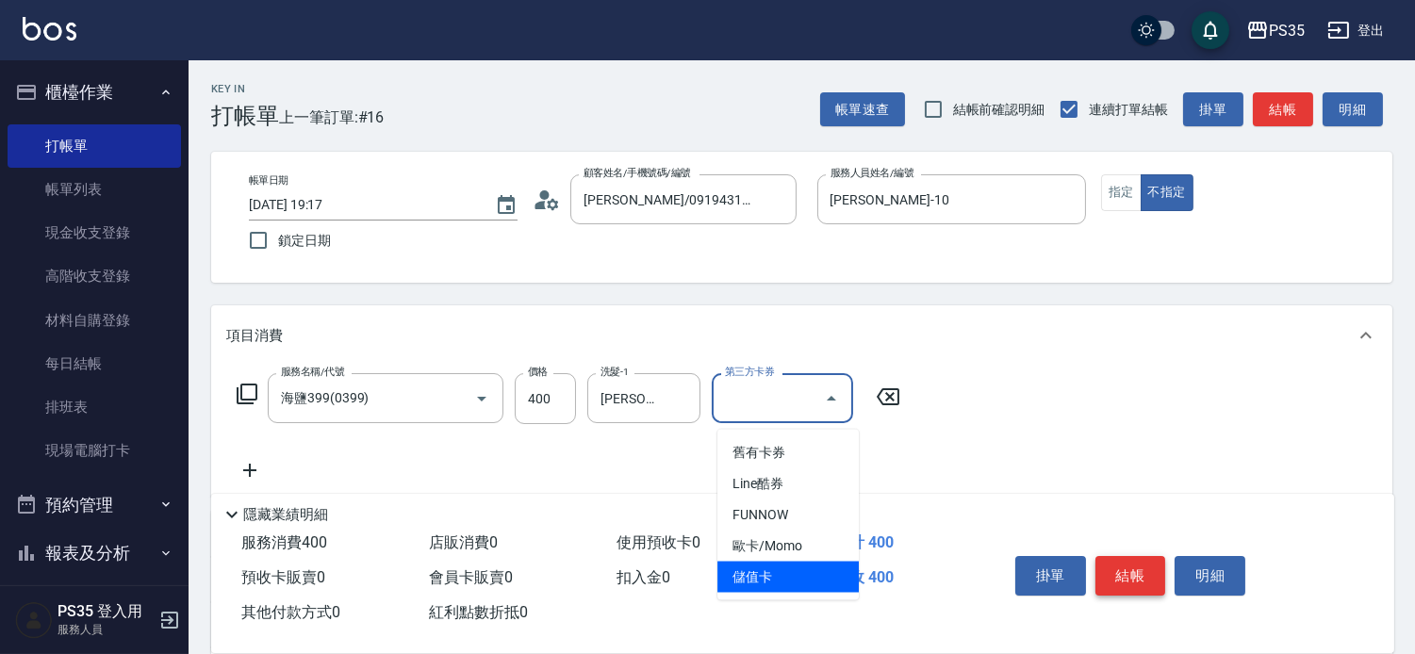
type input "儲值卡"
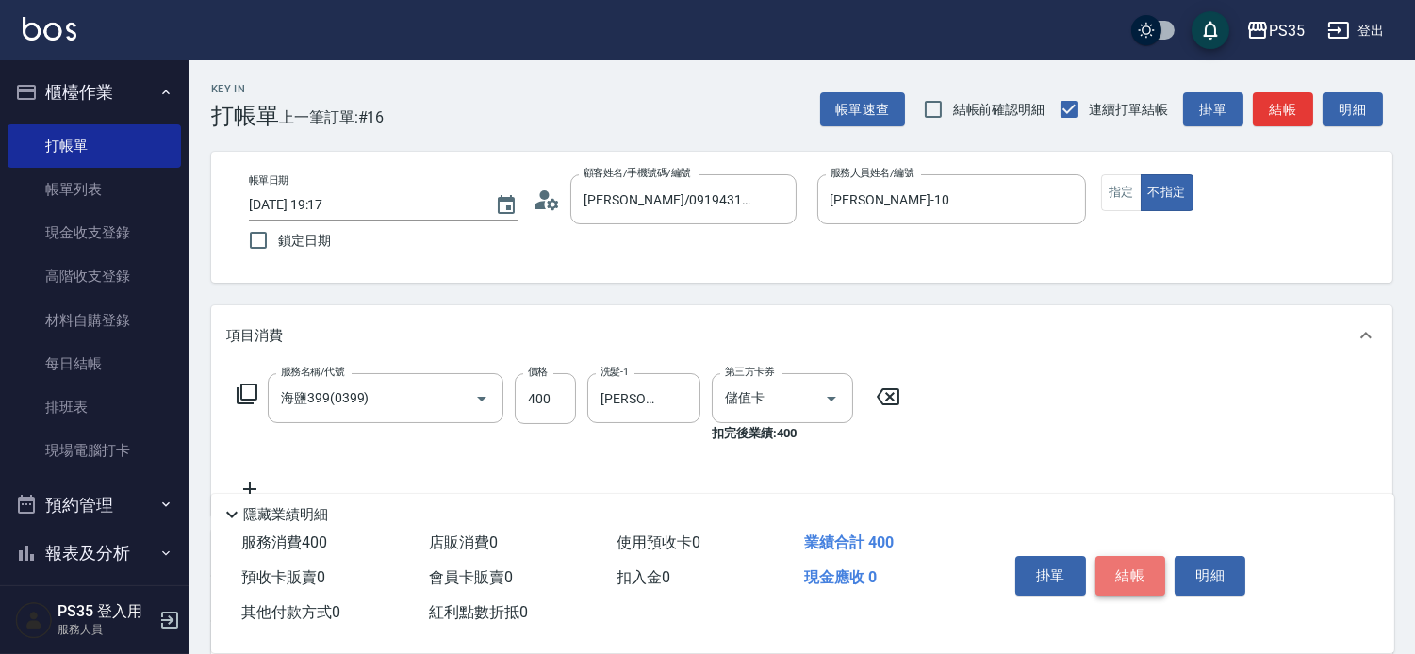
click at [1161, 556] on button "結帳" at bounding box center [1130, 576] width 71 height 40
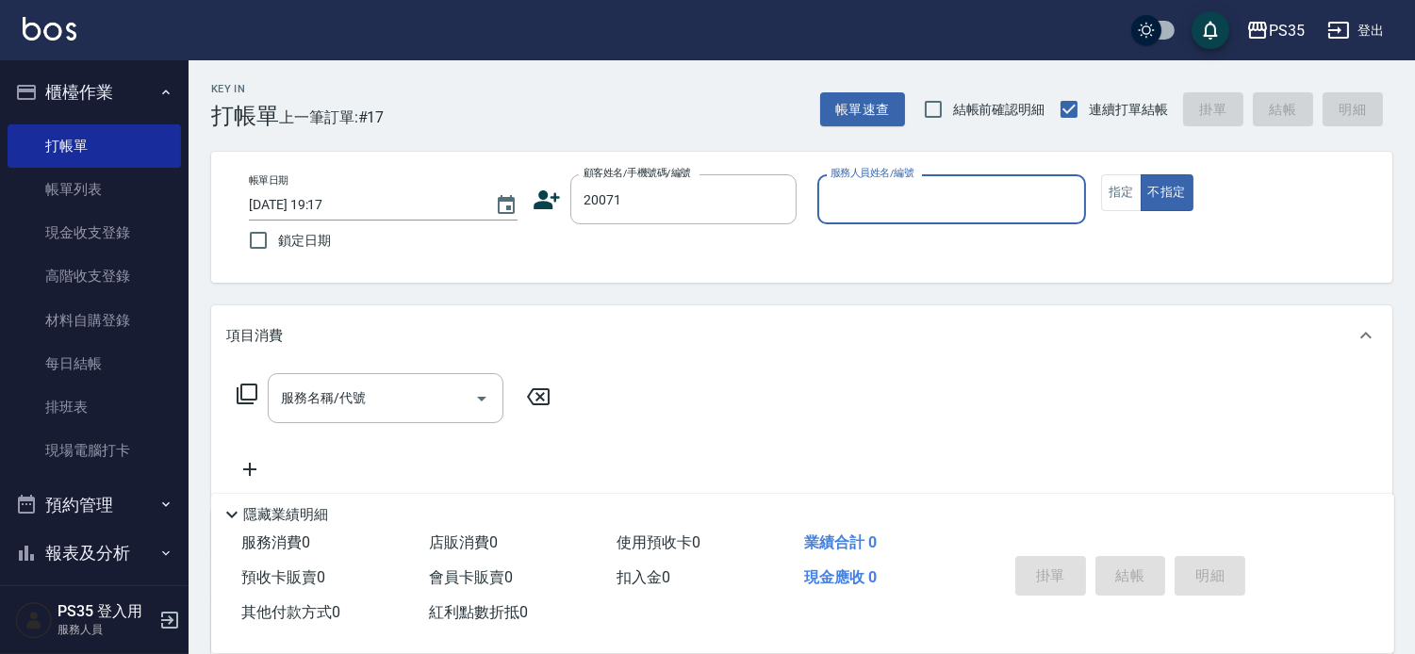
type input "[PERSON_NAME]/0912174050/20071"
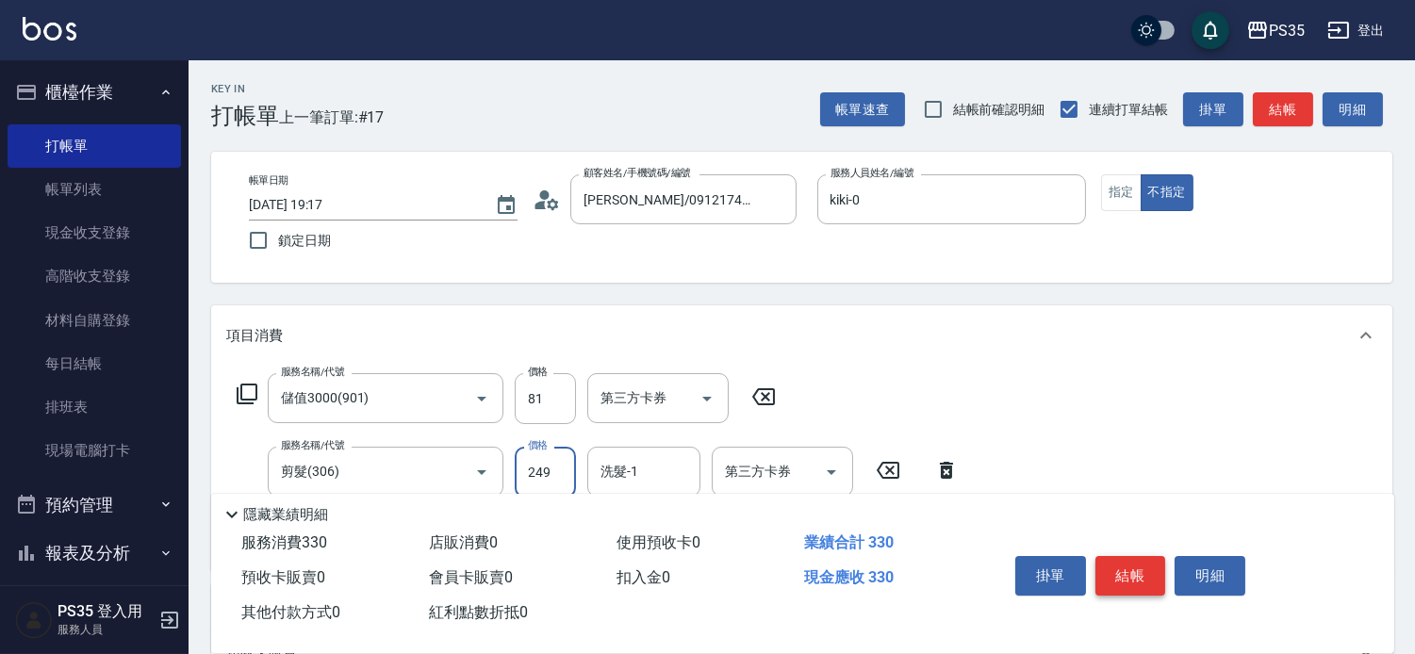
scroll to position [105, 0]
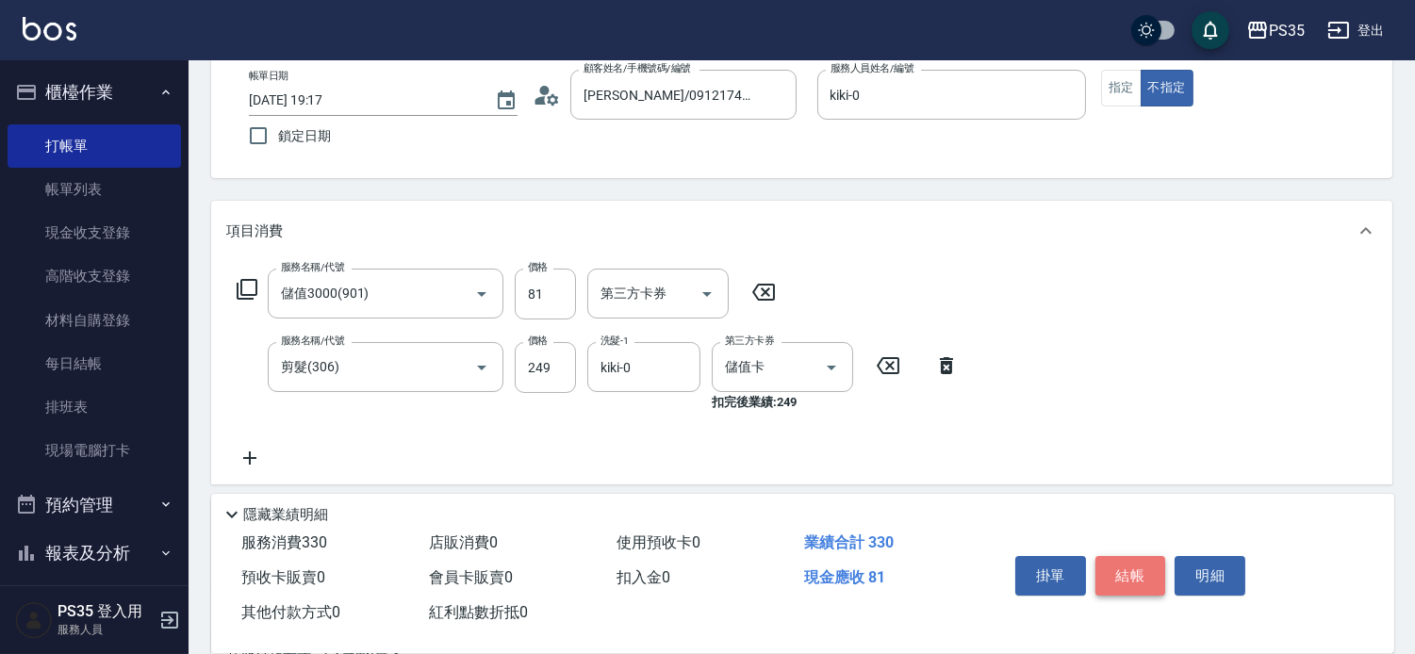
click at [1161, 556] on button "結帳" at bounding box center [1130, 576] width 71 height 40
